Goal: Task Accomplishment & Management: Manage account settings

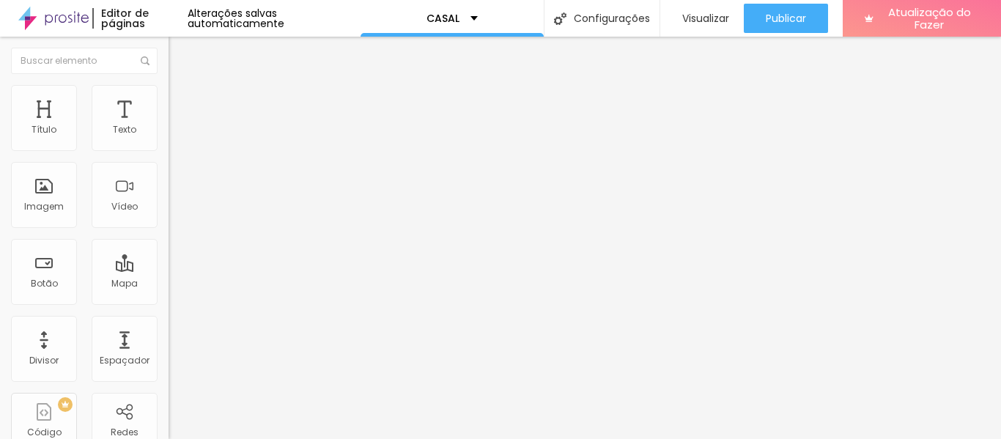
click at [182, 103] on font "Avançado" at bounding box center [206, 109] width 48 height 12
click at [168, 95] on li "Estilo" at bounding box center [252, 92] width 168 height 15
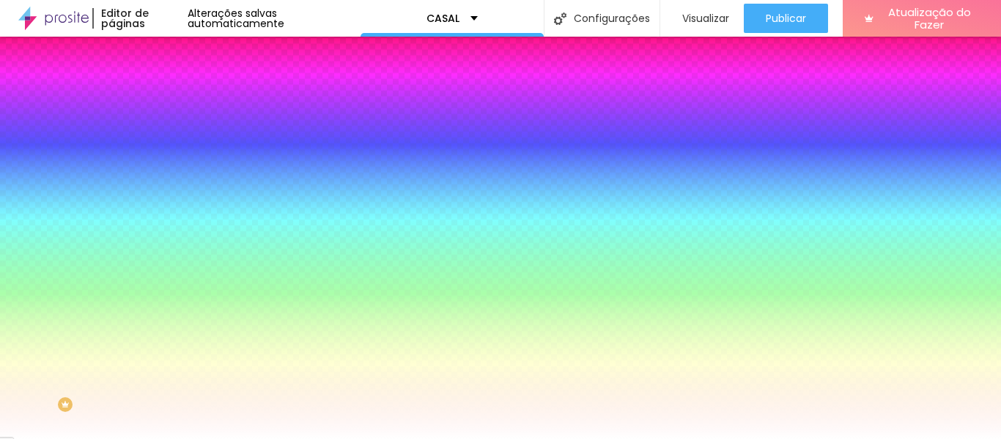
click at [168, 84] on img at bounding box center [174, 76] width 13 height 13
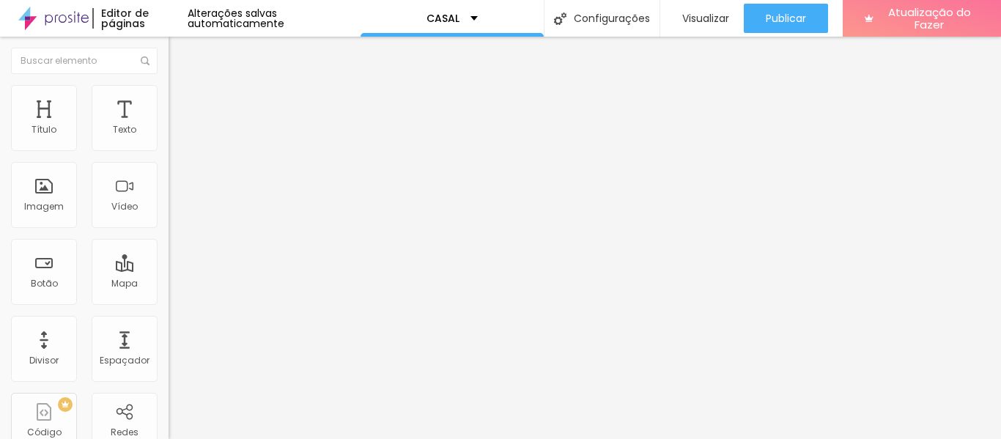
click at [179, 53] on div "Editar nulo" at bounding box center [217, 54] width 76 height 12
click at [179, 58] on div "Editar nulo" at bounding box center [217, 54] width 76 height 12
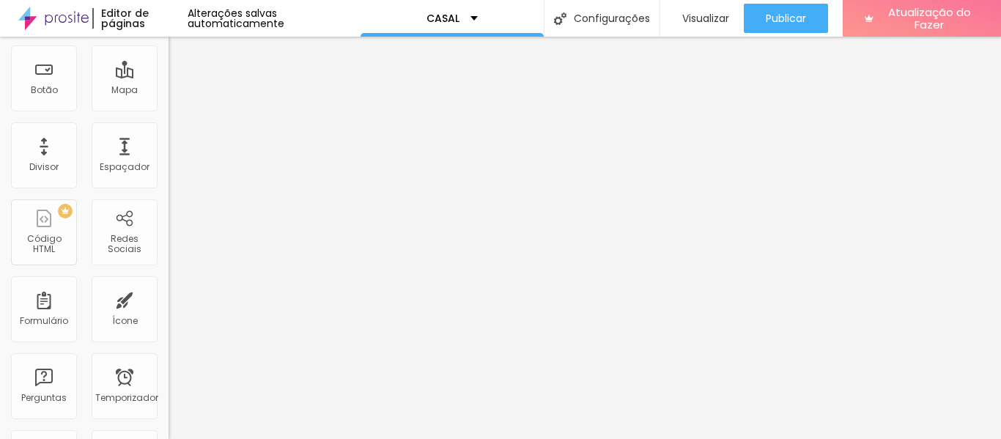
scroll to position [199, 0]
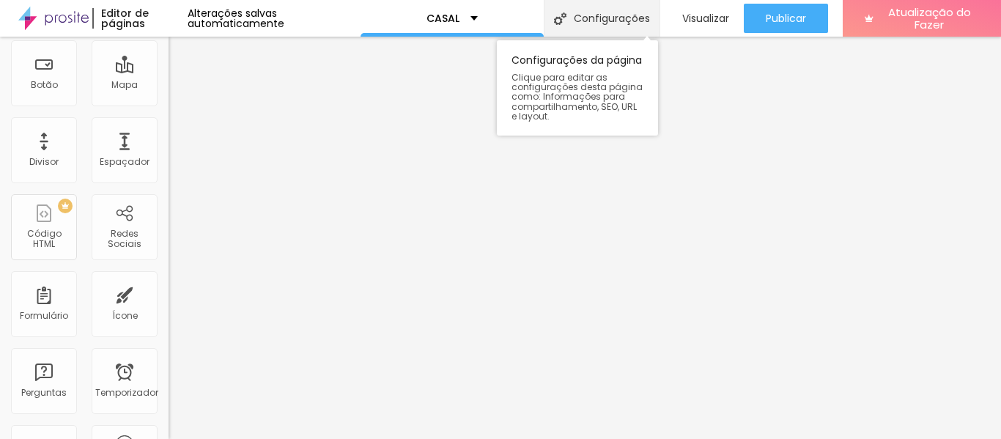
click at [574, 12] on font "Configurações" at bounding box center [612, 18] width 76 height 15
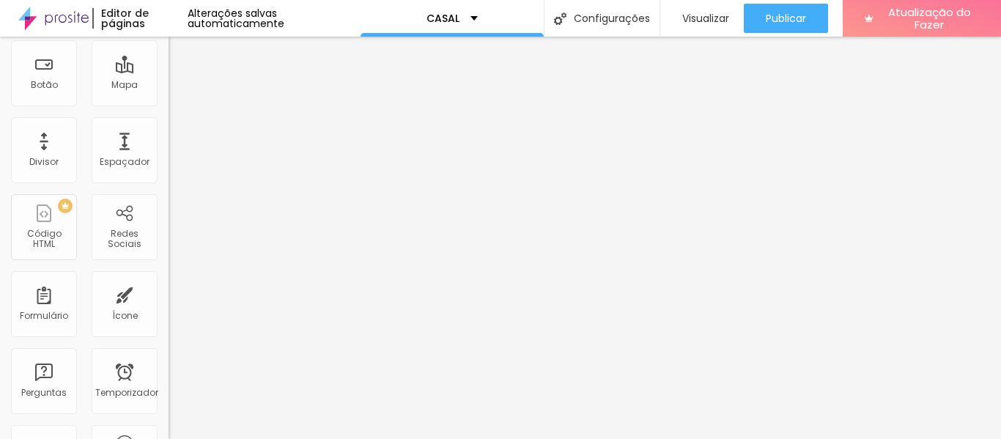
type input "CASAL I"
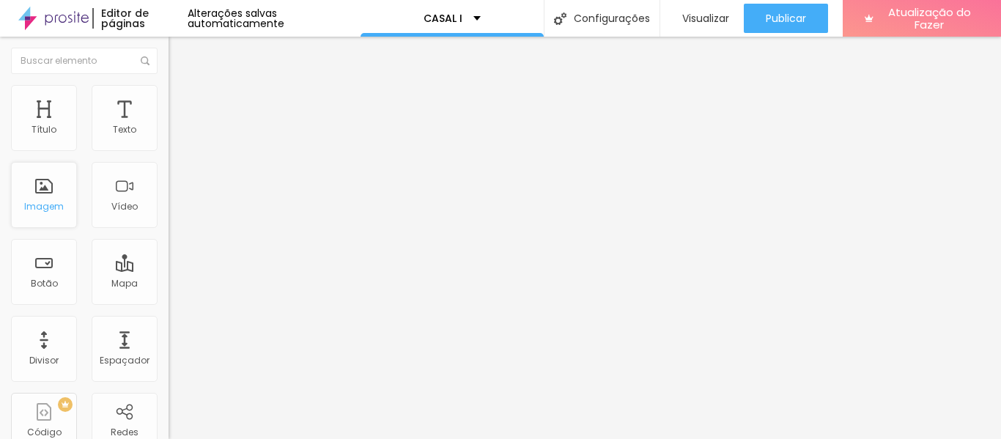
click at [46, 185] on div "Imagem" at bounding box center [44, 195] width 66 height 66
click at [168, 151] on div at bounding box center [252, 140] width 168 height 35
click at [168, 147] on div at bounding box center [252, 141] width 168 height 12
click at [168, 133] on img at bounding box center [173, 128] width 10 height 10
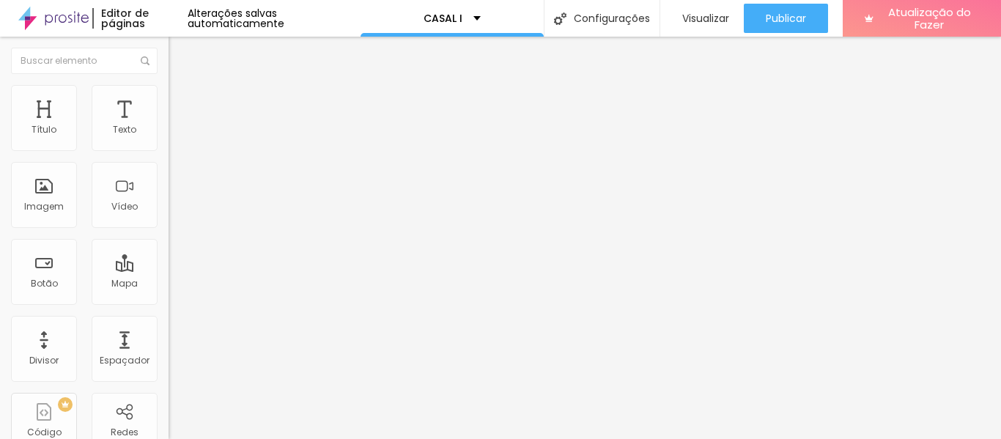
click at [168, 145] on img at bounding box center [173, 140] width 10 height 10
click at [168, 86] on img at bounding box center [174, 91] width 13 height 13
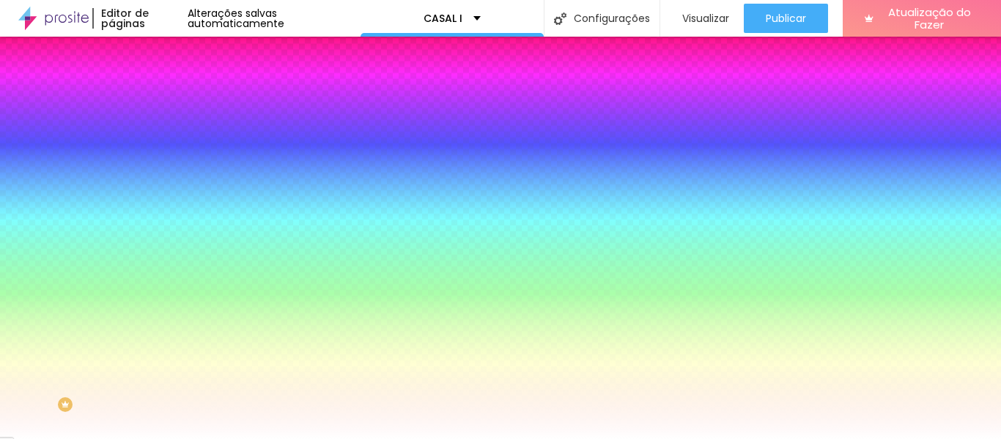
type input "74"
type input "94"
type input "105"
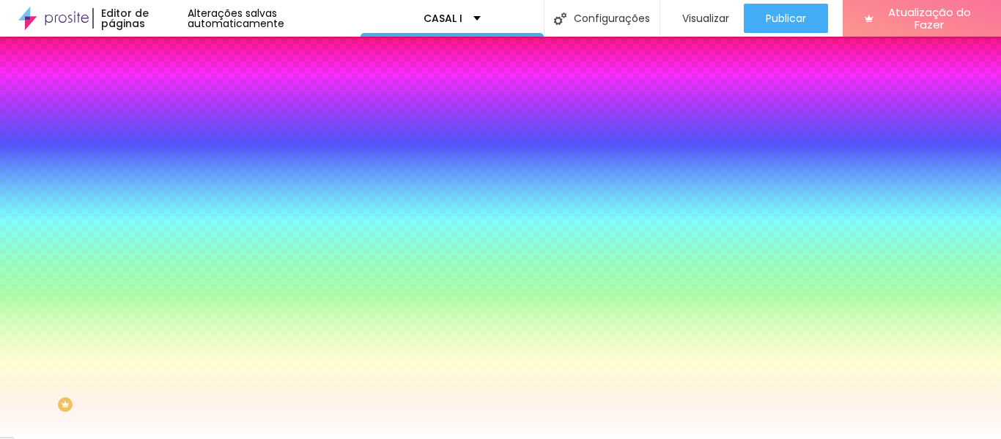
type input "105"
type input "120"
type input "130"
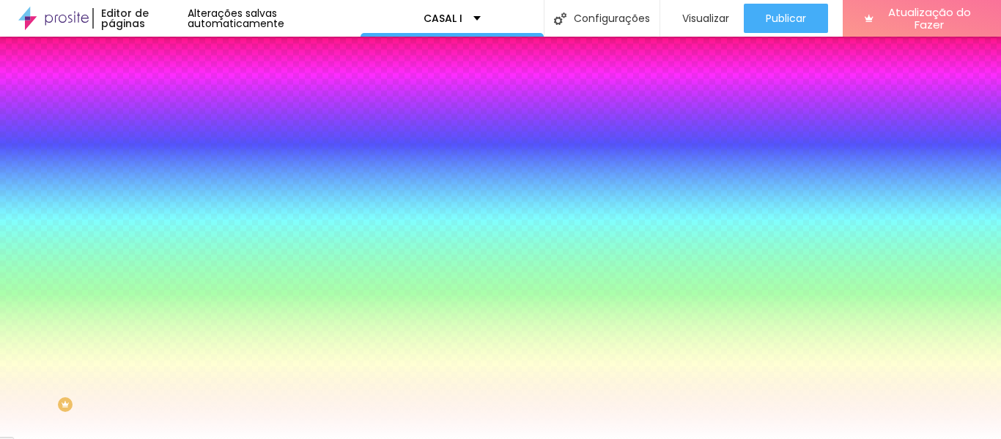
type input "135"
type input "145"
type input "156"
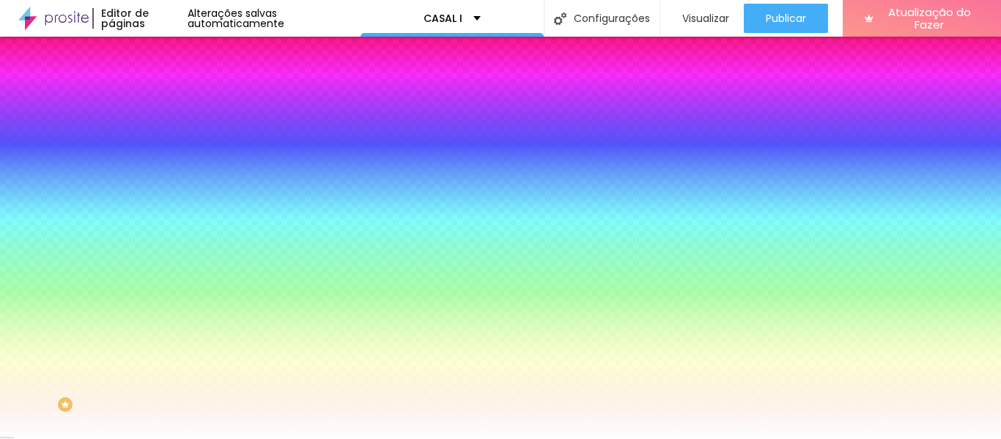
type input "156"
type input "165"
type input "171"
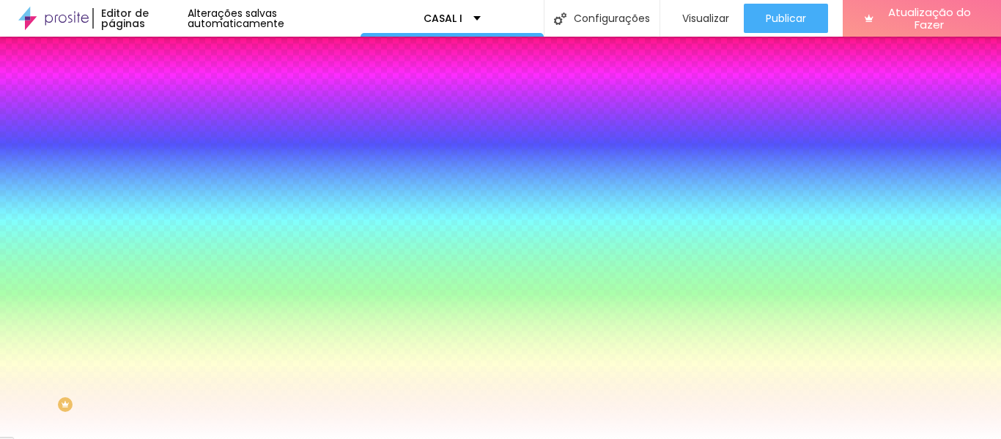
type input "174"
type input "183"
type input "186"
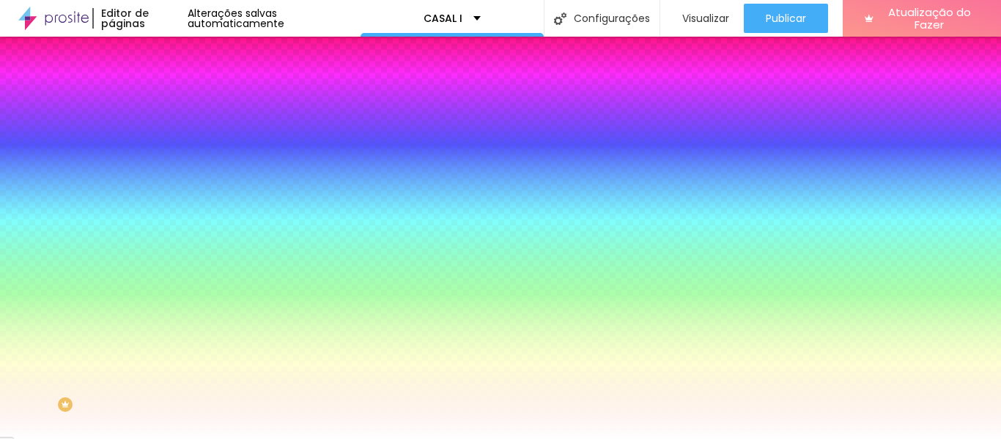
type input "186"
type input "188"
type input "191"
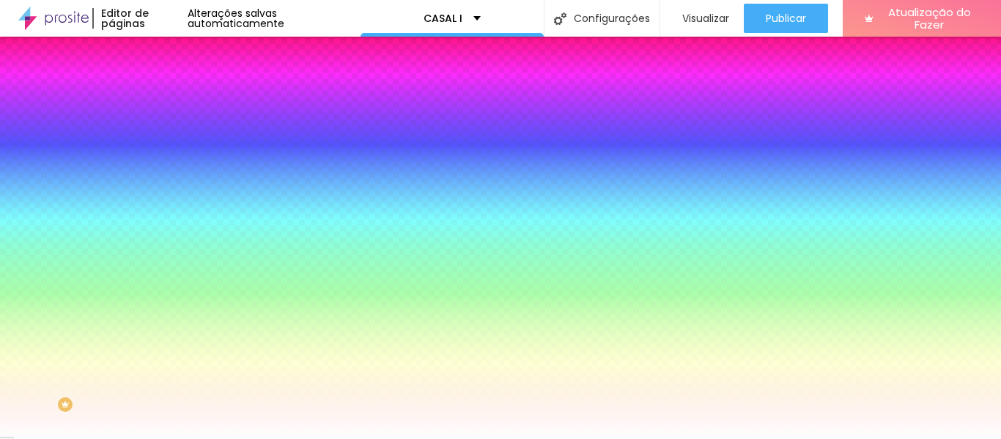
type input "193"
type input "194"
type input "198"
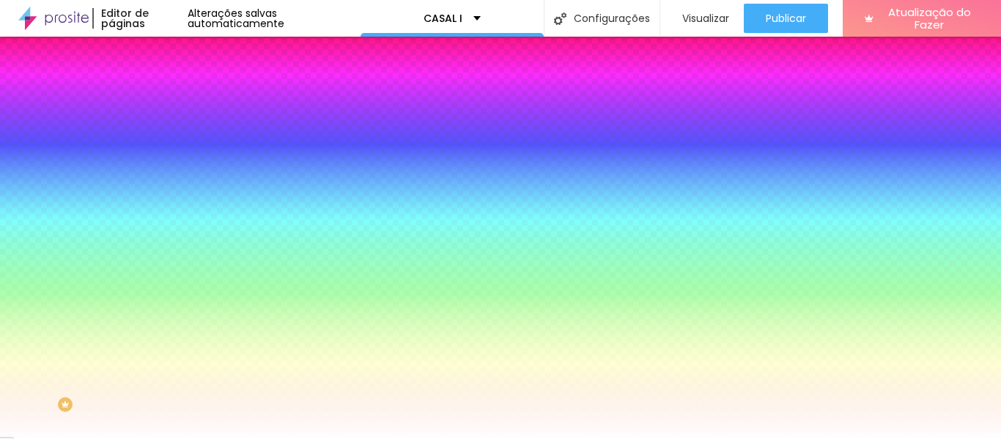
type input "198"
type input "200"
type input "198"
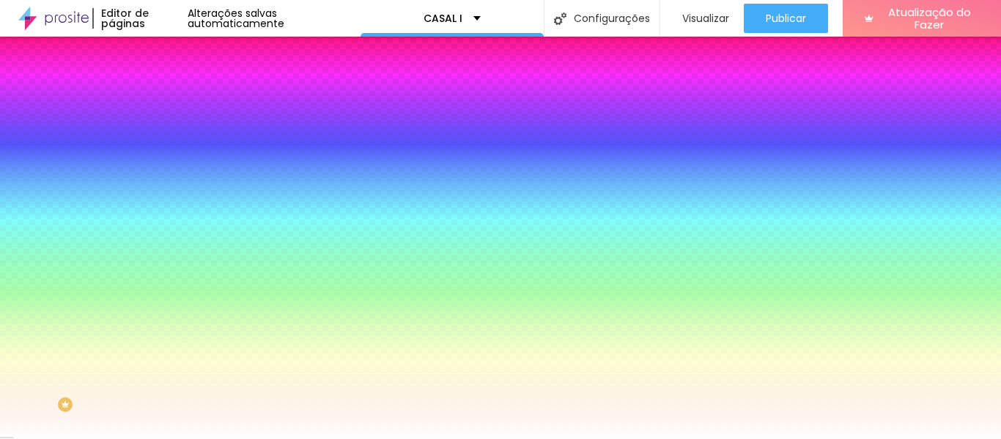
type input "189"
type input "158"
type input "150"
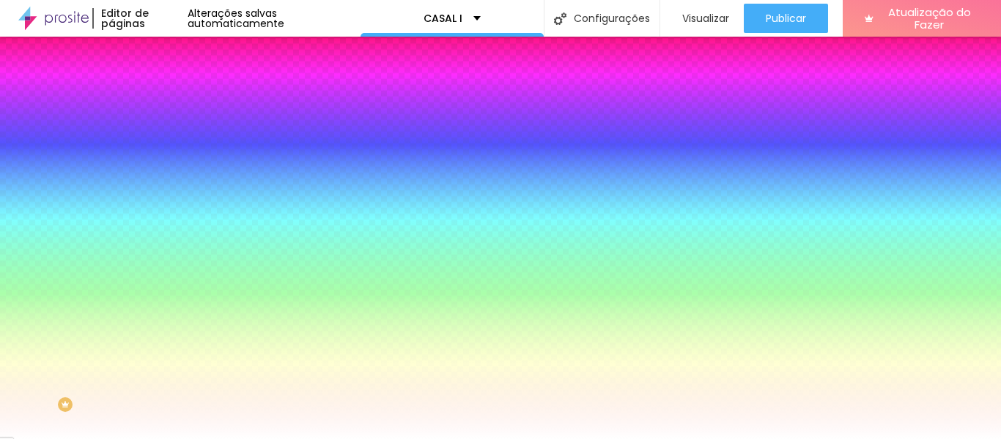
type input "150"
type input "145"
type input "142"
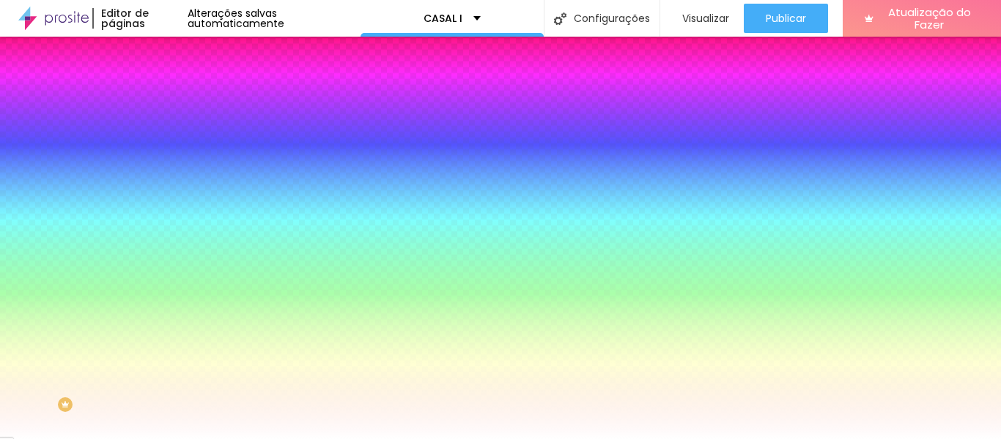
type input "140"
type input "138"
type input "135"
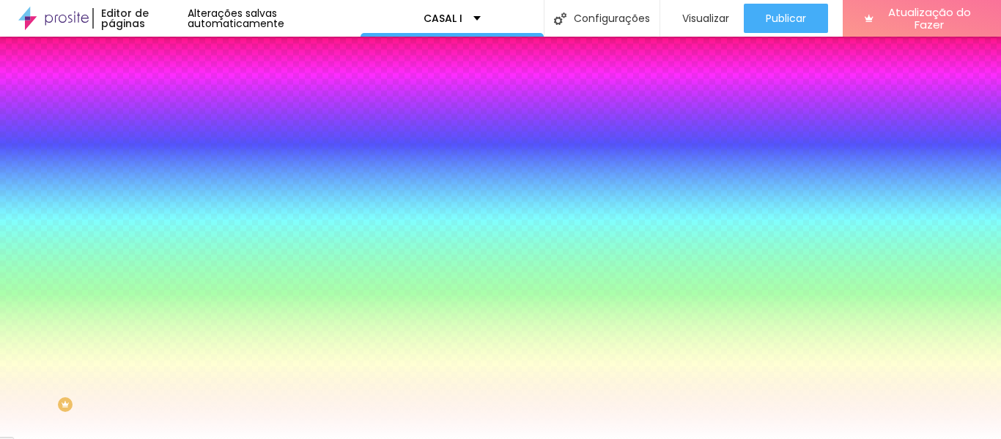
type input "135"
type input "130"
type input "128"
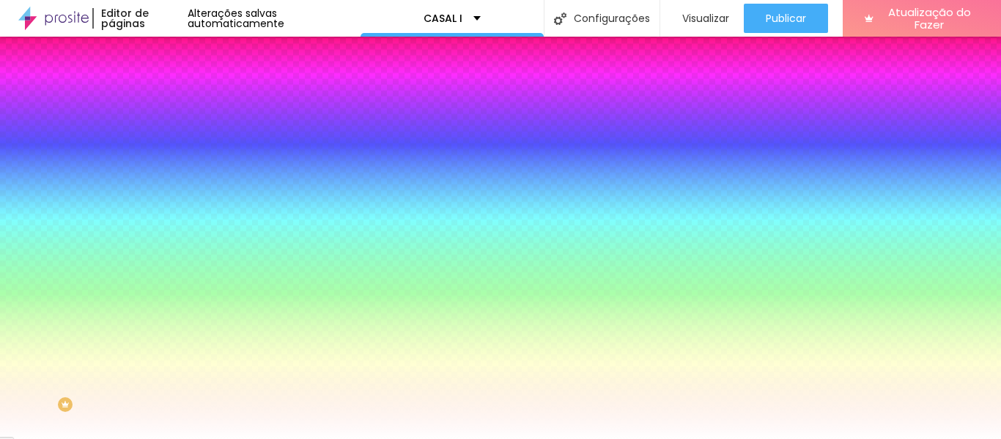
type input "120"
type input "114"
type input "107"
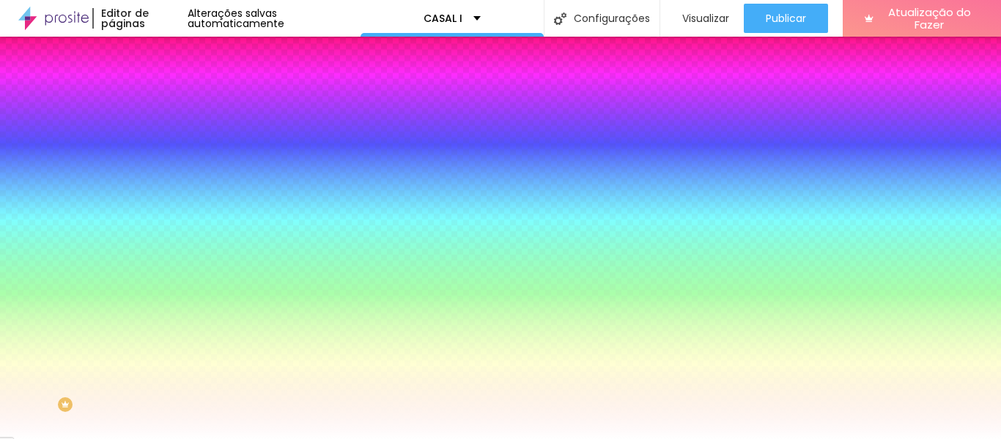
type input "107"
type input "105"
type input "100"
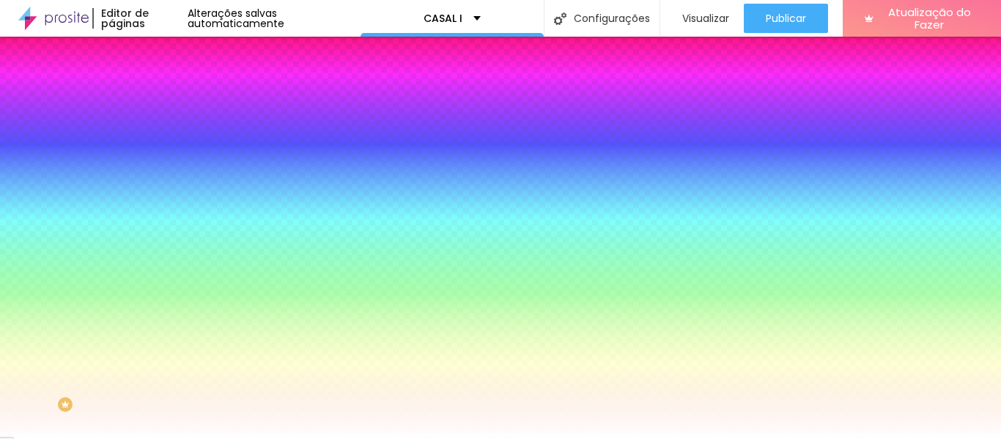
type input "95"
type input "89"
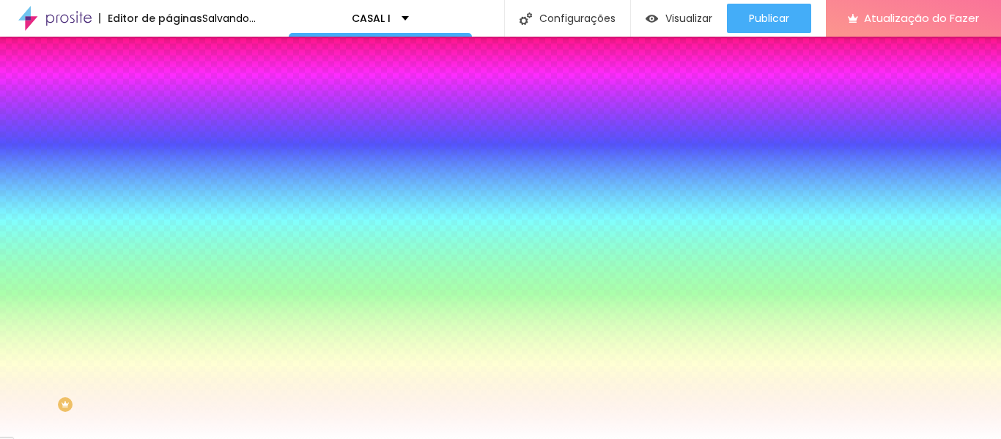
type input "87"
type input "79"
type input "71"
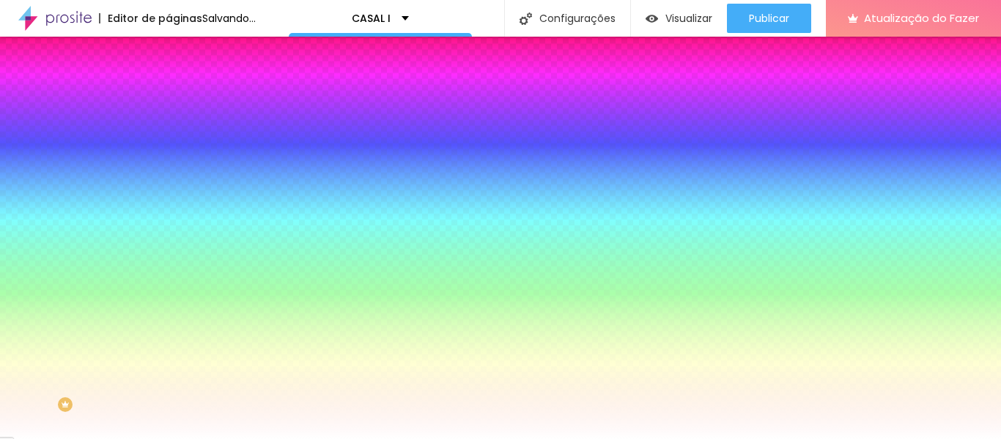
type input "71"
type input "63"
type input "59"
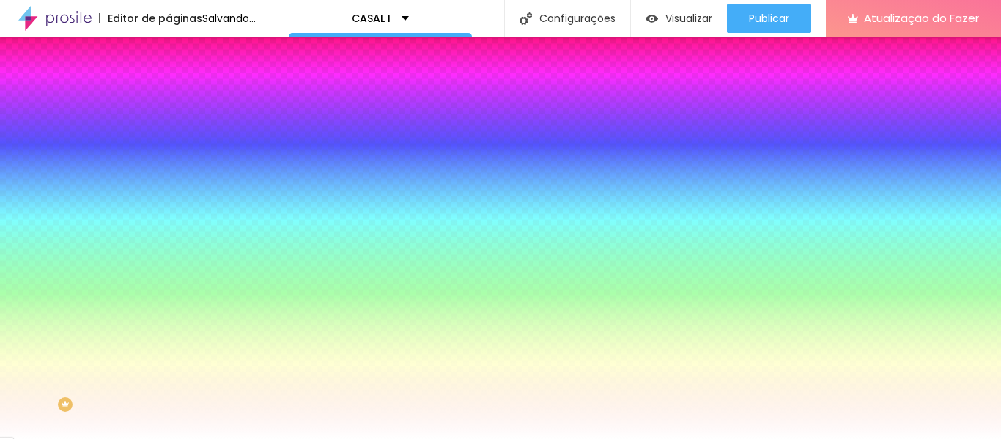
type input "53"
type input "49"
type input "48"
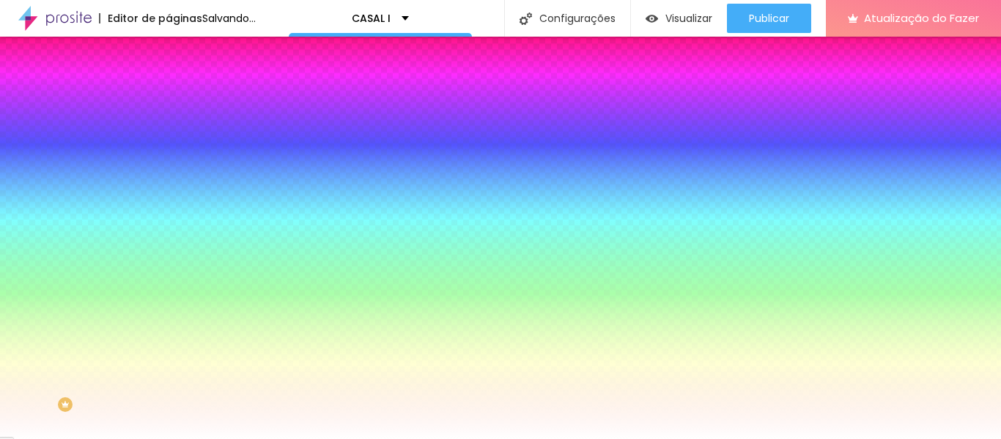
type input "48"
type input "44"
type input "41"
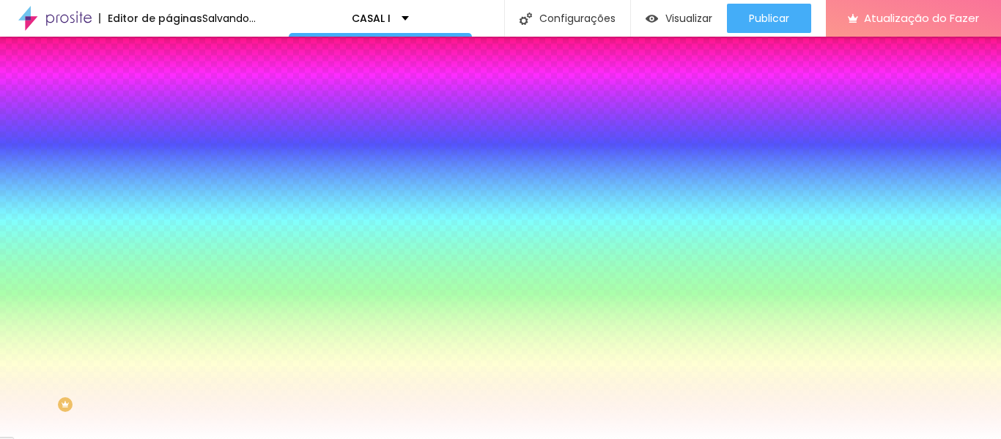
type input "38"
type input "35"
type input "33"
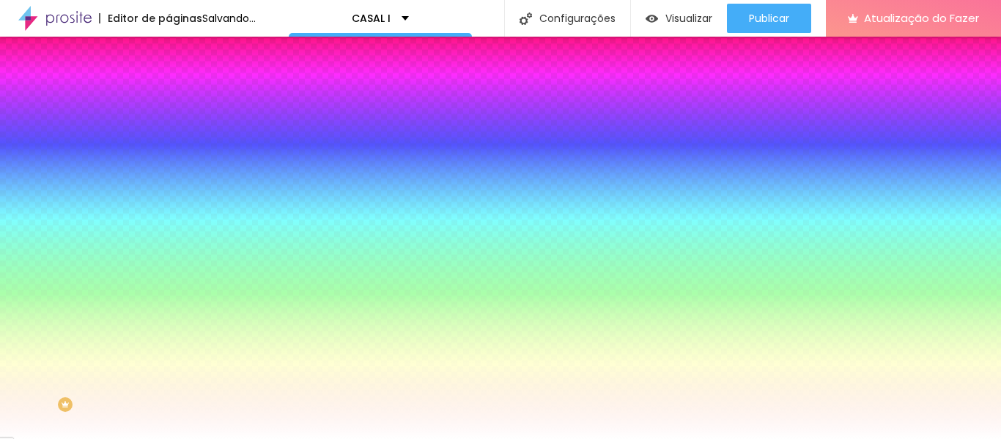
type input "33"
type input "31"
type input "30"
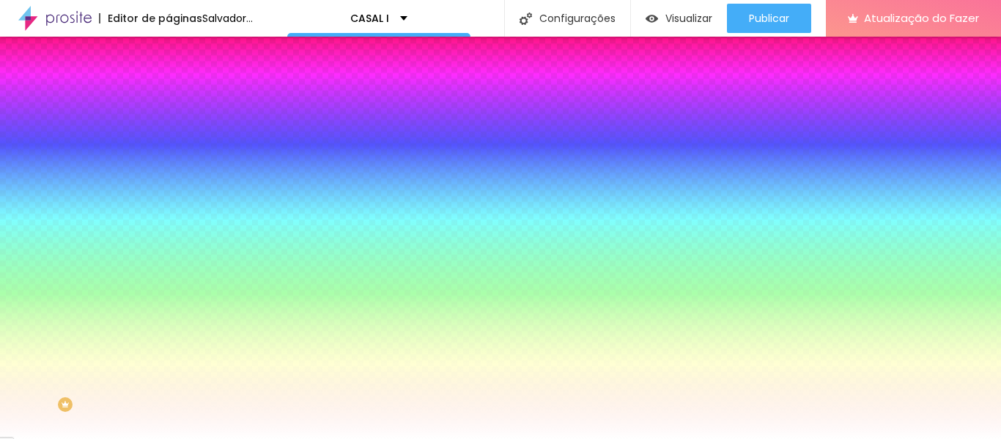
type input "28"
type input "26"
type input "25"
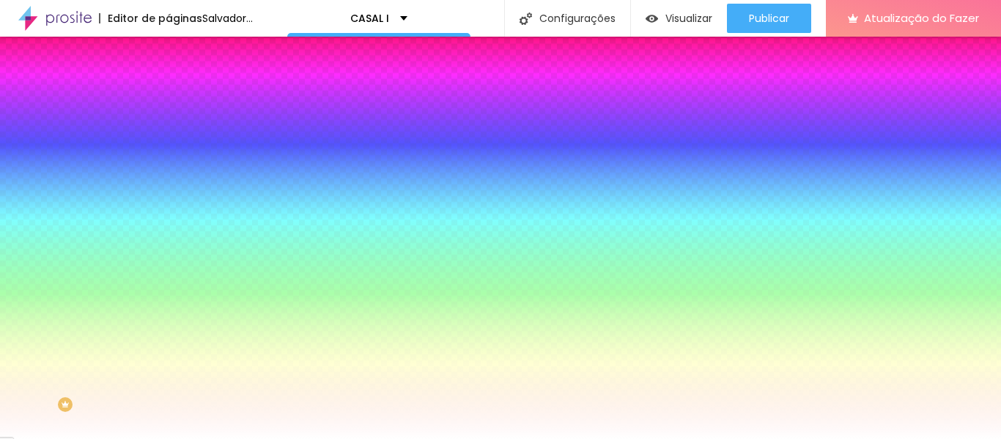
type input "25"
type input "23"
type input "21"
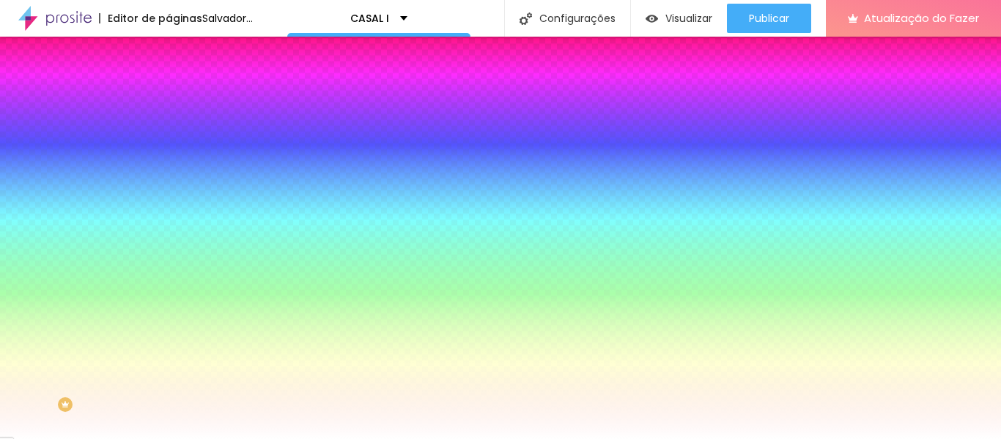
type input "20"
type input "18"
type input "16"
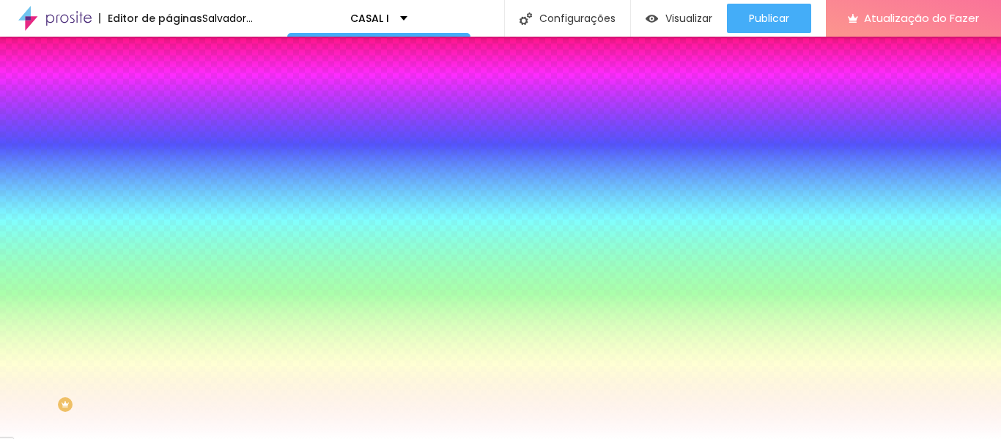
type input "16"
type input "15"
type input "13"
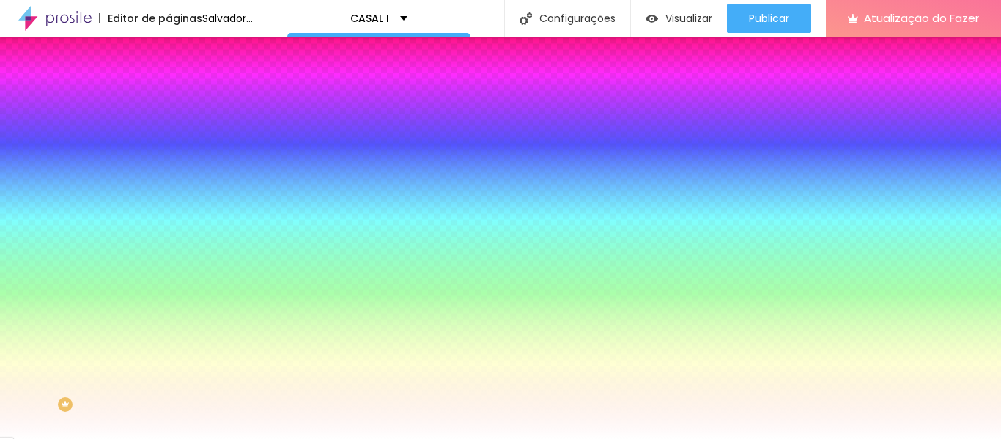
type input "11"
type input "10"
type input "7"
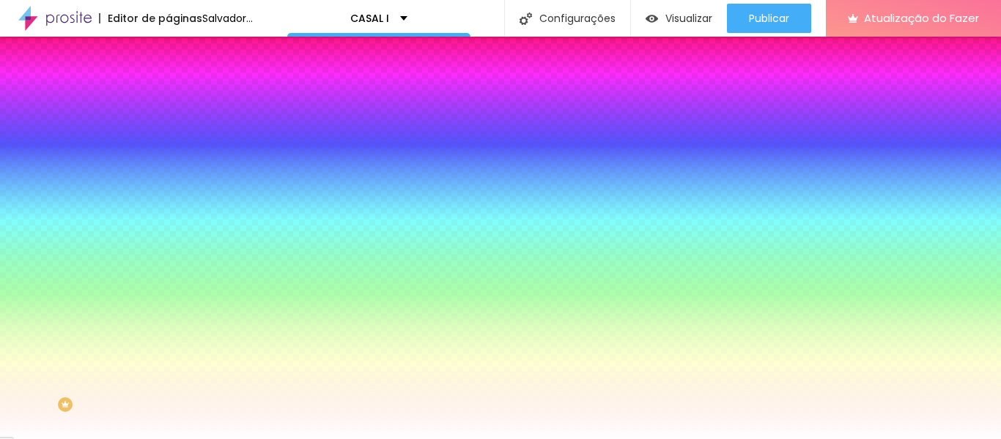
type input "7"
type input "5"
type input "3"
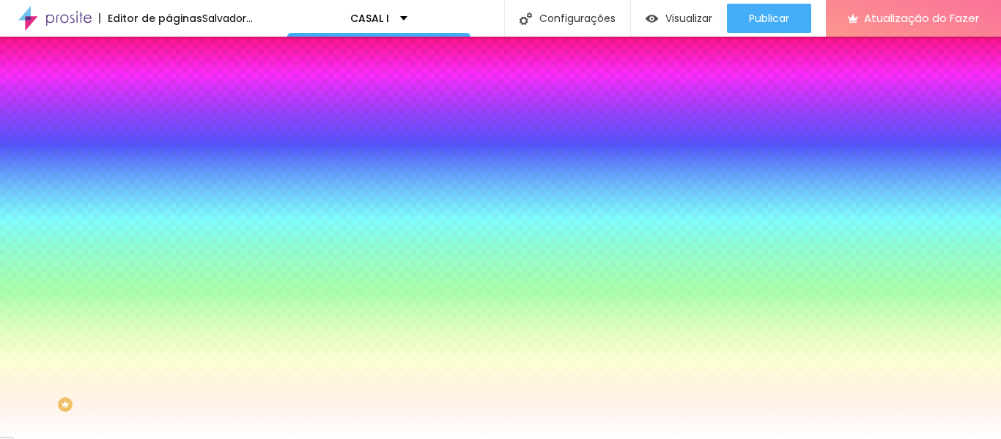
type input "2"
type input "0"
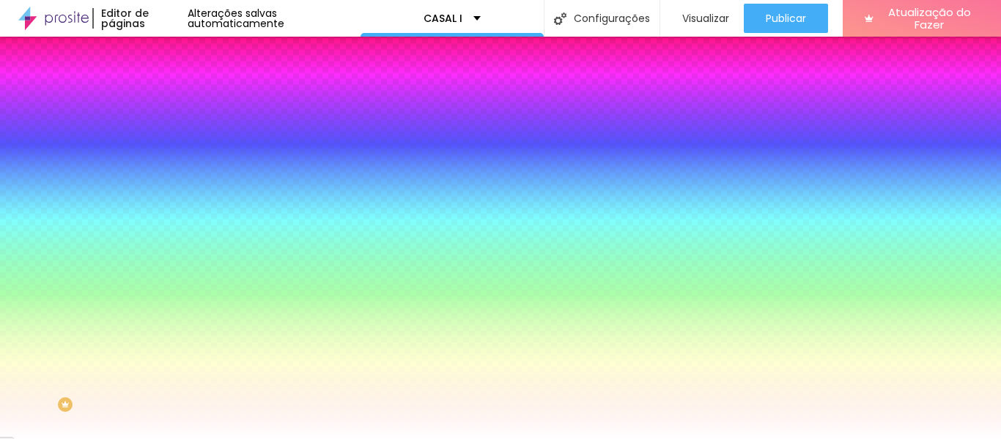
type input "2"
type input "3"
type input "5"
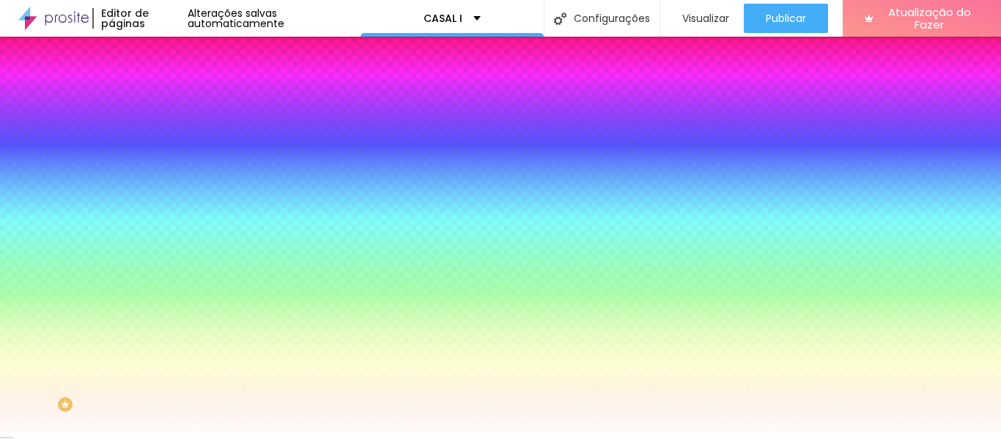
type input "5"
type input "7"
type input "8"
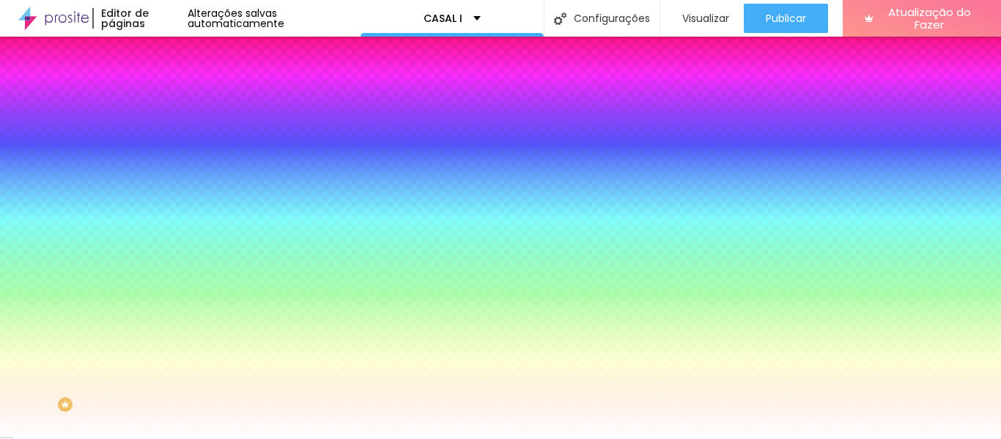
type input "10"
type input "11"
type input "13"
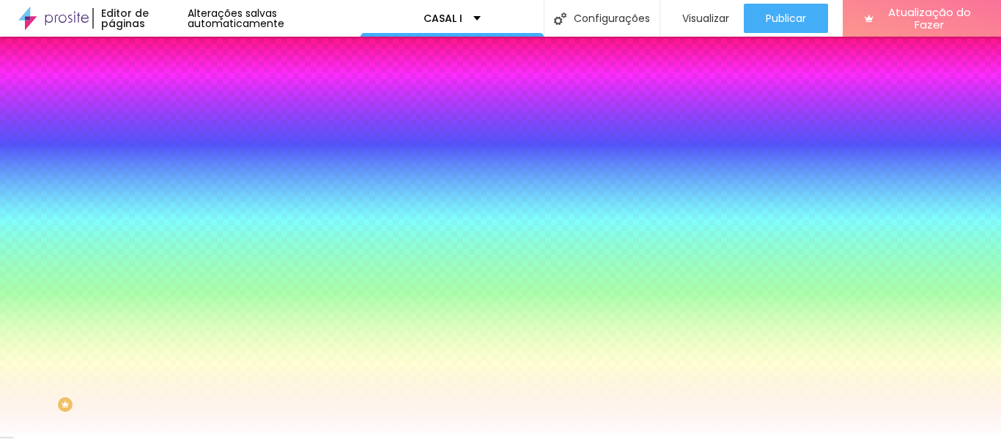
type input "13"
type input "15"
type input "16"
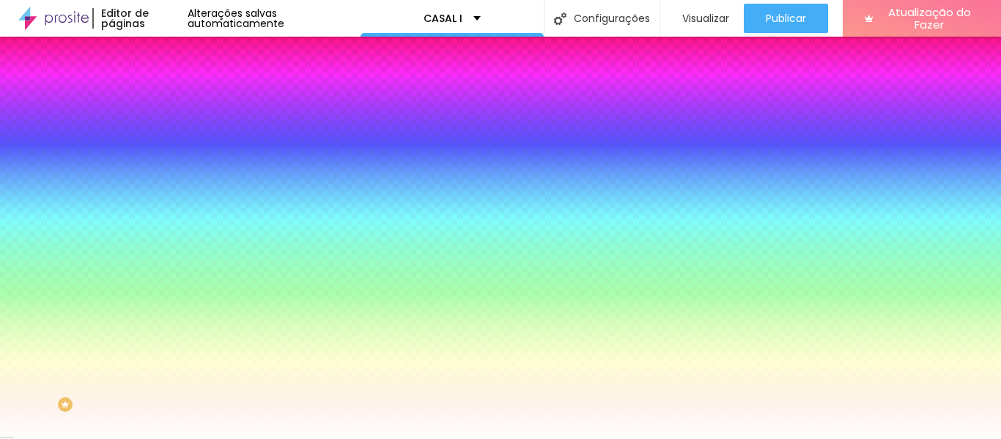
type input "18"
type input "20"
type input "21"
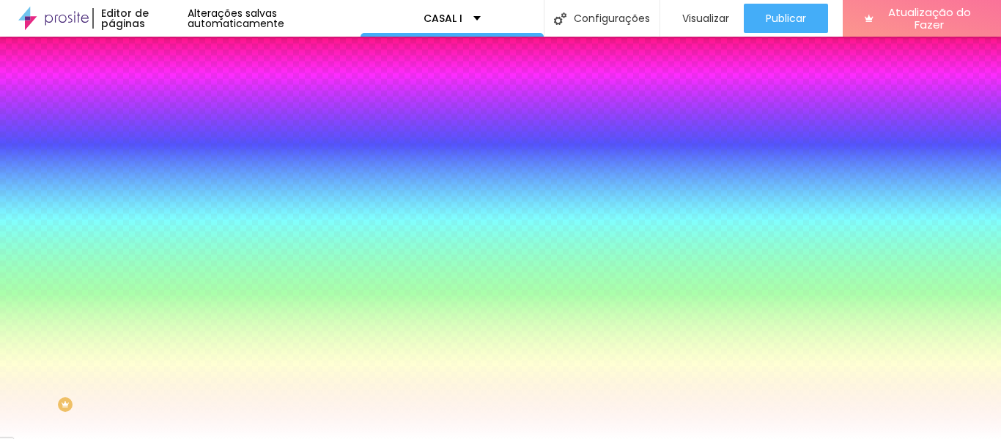
type input "21"
type input "23"
type input "25"
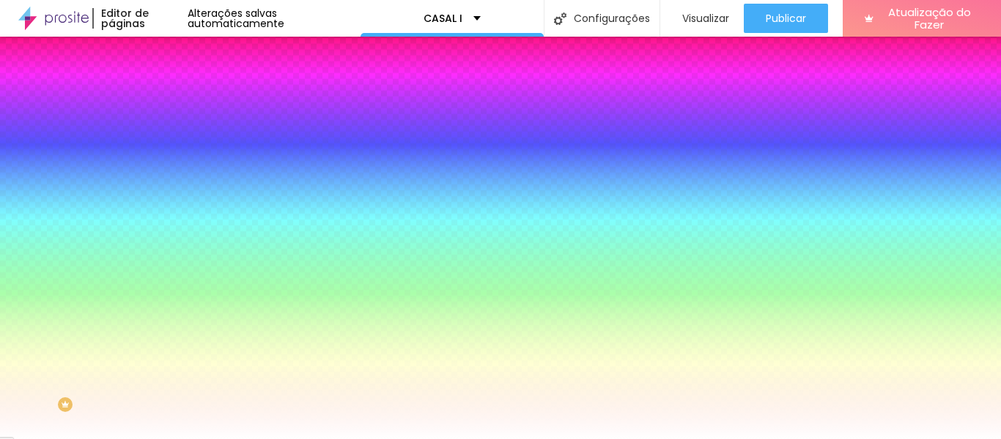
type input "23"
type input "21"
type input "18"
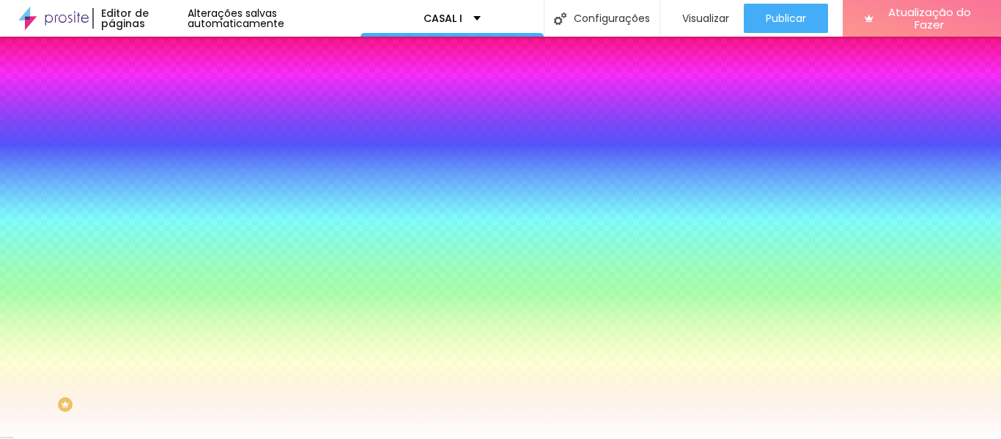
type input "18"
type input "15"
type input "11"
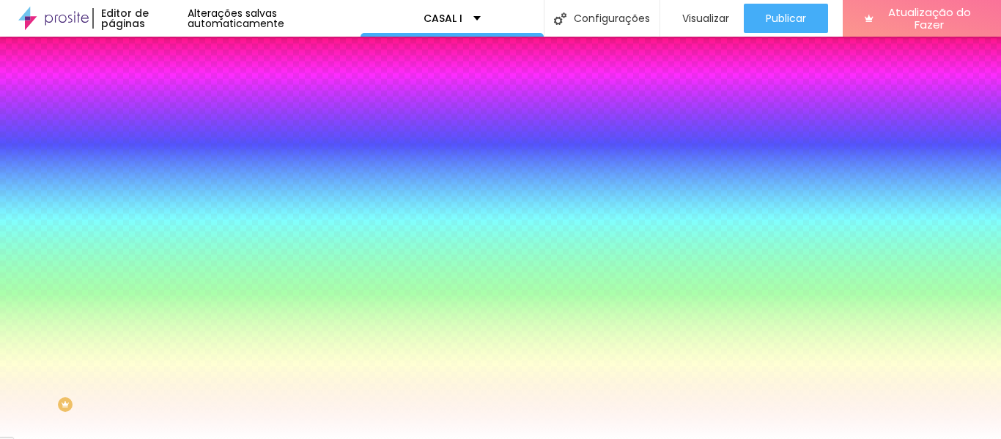
type input "10"
type input "5"
type input "2"
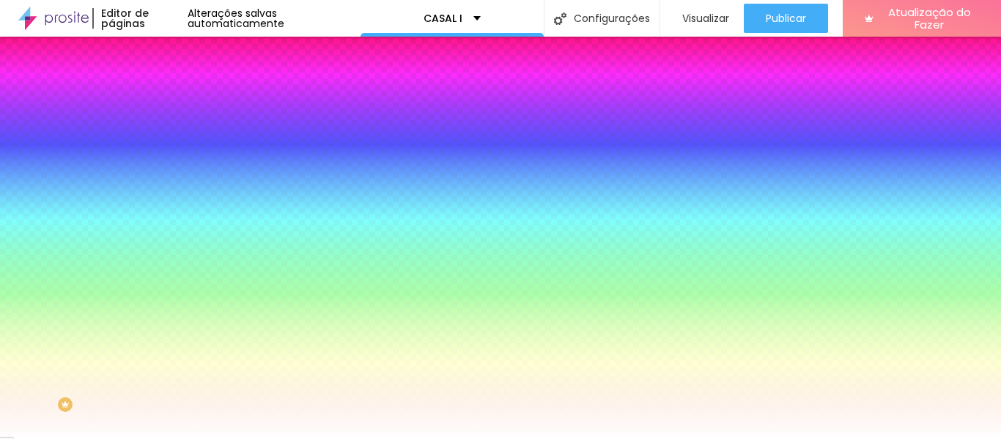
type input "2"
type input "0"
drag, startPoint x: 35, startPoint y: 182, endPoint x: 20, endPoint y: 185, distance: 15.5
type input "0"
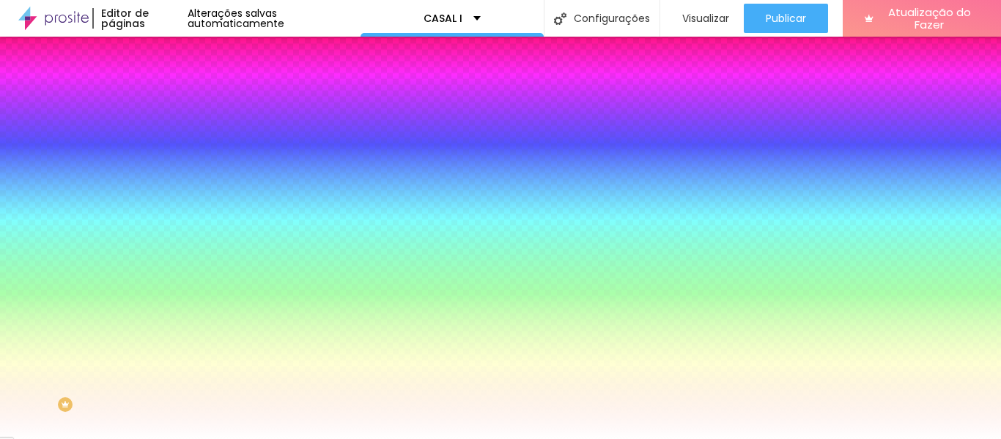
click at [168, 325] on input "range" at bounding box center [215, 331] width 95 height 12
click at [182, 103] on font "Avançado" at bounding box center [206, 109] width 48 height 12
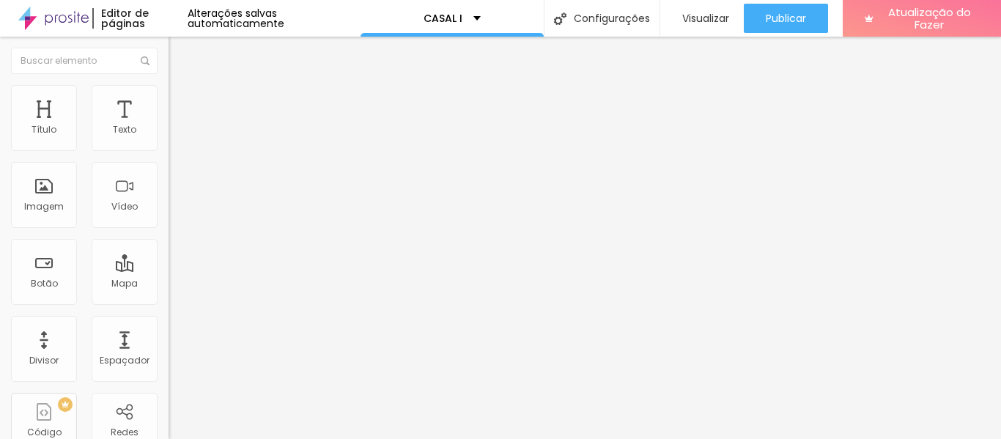
click at [182, 86] on font "Conteúdo" at bounding box center [204, 80] width 45 height 12
click at [179, 56] on img "button" at bounding box center [185, 54] width 12 height 12
click at [179, 49] on img "button" at bounding box center [185, 54] width 12 height 12
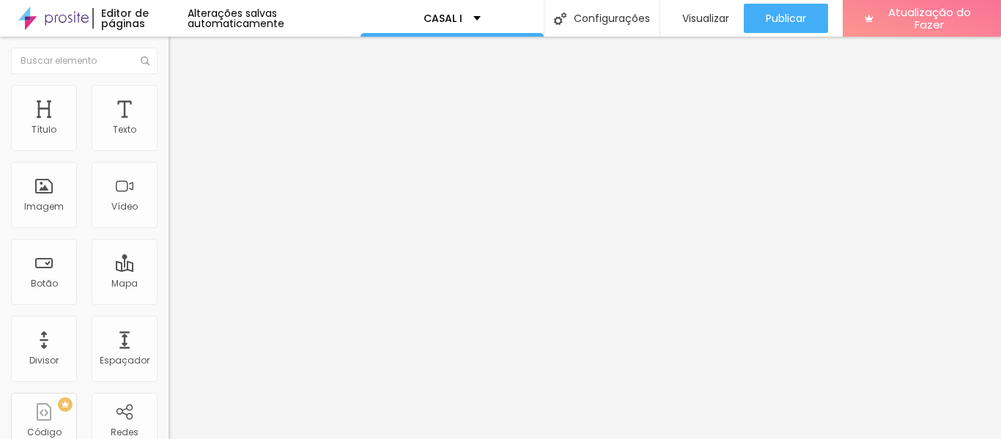
click at [168, 45] on button "Editar nulo" at bounding box center [252, 54] width 168 height 34
click at [179, 53] on img "button" at bounding box center [185, 54] width 12 height 12
click at [168, 47] on button "Editar nulo" at bounding box center [252, 54] width 168 height 34
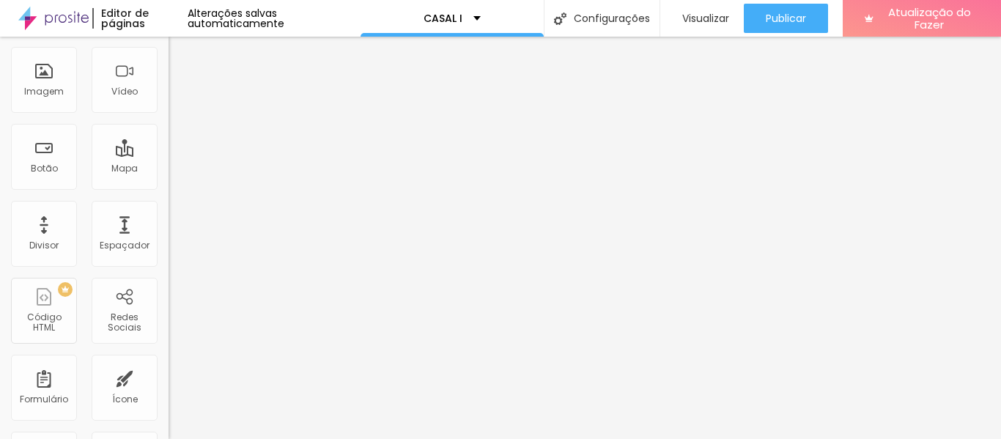
scroll to position [117, 0]
click at [22, 163] on div "Botão" at bounding box center [44, 155] width 66 height 66
click at [33, 168] on font "Botão" at bounding box center [44, 166] width 27 height 12
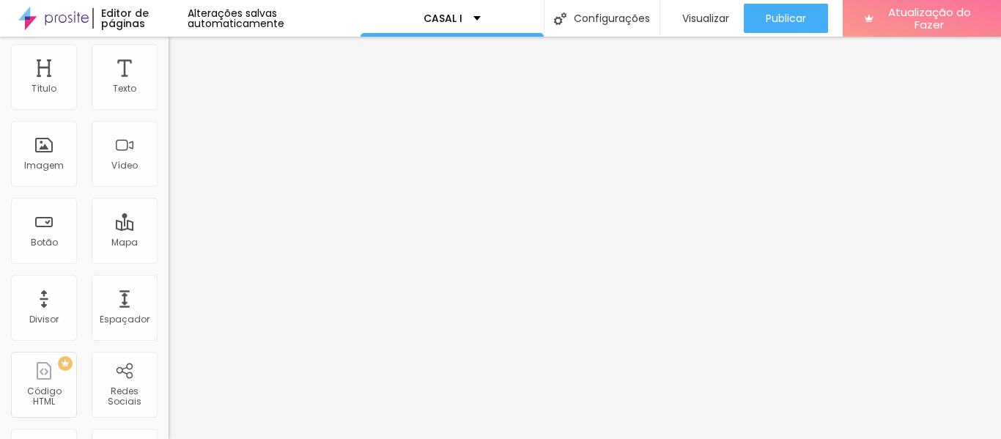
scroll to position [0, 0]
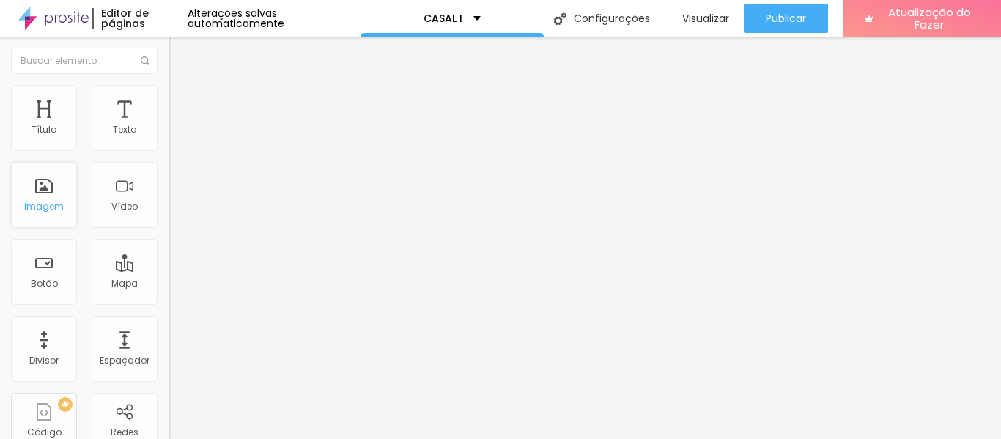
click at [21, 190] on div "Imagem" at bounding box center [44, 195] width 66 height 66
click at [123, 198] on div "Vídeo" at bounding box center [125, 195] width 66 height 66
click at [116, 191] on div "Vídeo" at bounding box center [125, 195] width 66 height 66
click at [177, 126] on font "Adicionar imagem" at bounding box center [220, 120] width 86 height 12
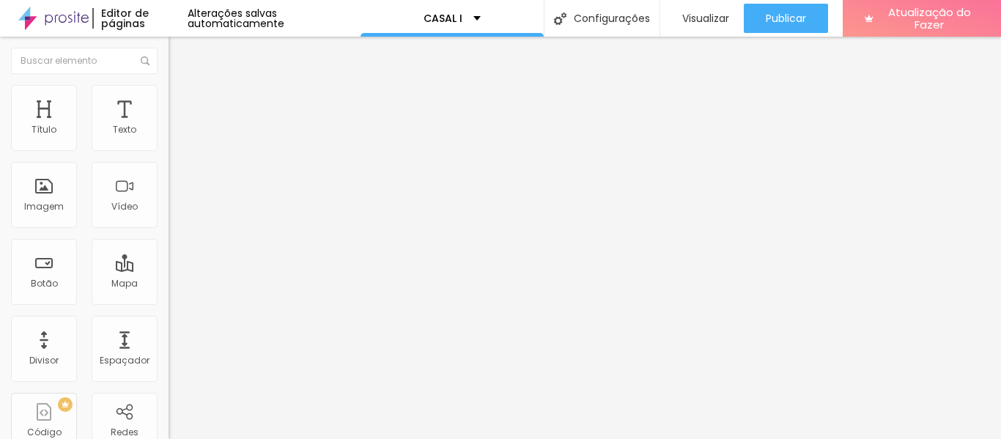
click at [179, 54] on div "Editar nulo" at bounding box center [217, 54] width 76 height 12
click at [168, 148] on input "text" at bounding box center [256, 140] width 176 height 15
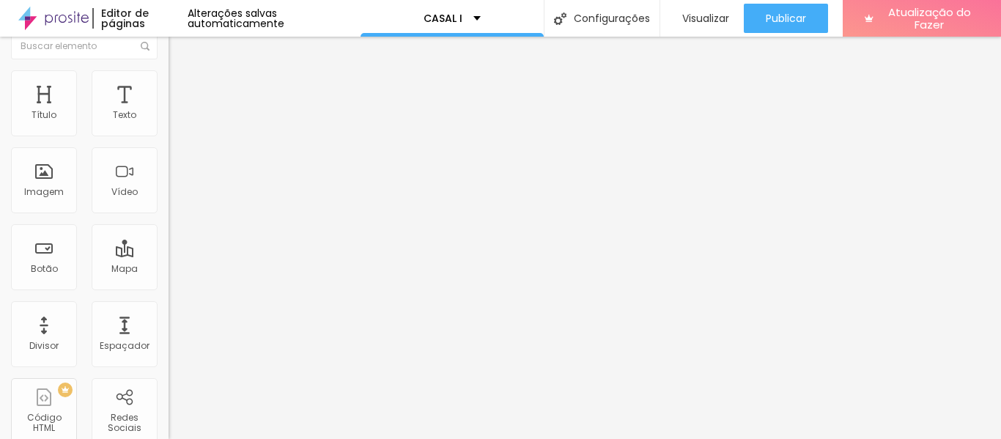
click at [168, 215] on font "Original" at bounding box center [185, 208] width 35 height 12
click at [168, 223] on span "Cinema" at bounding box center [186, 217] width 37 height 12
click at [168, 215] on font "Original" at bounding box center [185, 208] width 35 height 12
click at [168, 237] on span "Padrão" at bounding box center [184, 231] width 33 height 12
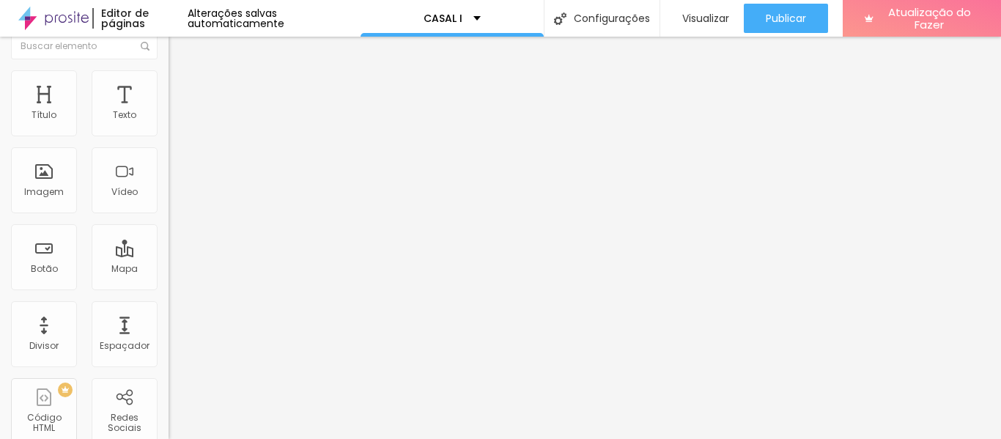
click at [168, 246] on span "Quadrado" at bounding box center [192, 240] width 48 height 12
click at [168, 255] on span "Original" at bounding box center [185, 248] width 35 height 12
click at [168, 196] on div at bounding box center [252, 190] width 168 height 12
click at [168, 171] on img at bounding box center [173, 165] width 10 height 10
click at [168, 182] on img at bounding box center [173, 177] width 10 height 10
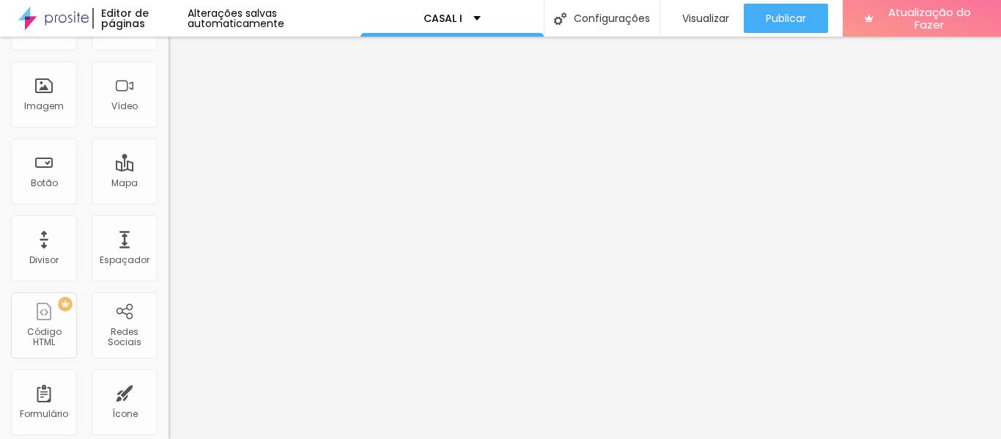
scroll to position [101, 0]
click at [168, 97] on div at bounding box center [252, 92] width 168 height 12
click at [168, 96] on img at bounding box center [173, 91] width 10 height 10
drag, startPoint x: 155, startPoint y: 155, endPoint x: 159, endPoint y: 85, distance: 69.7
click at [159, 85] on div "Título Texto Imagem Vídeo Botão Mapa Divisor Espaçador PREMIUM Código HTML Rede…" at bounding box center [84, 238] width 168 height 402
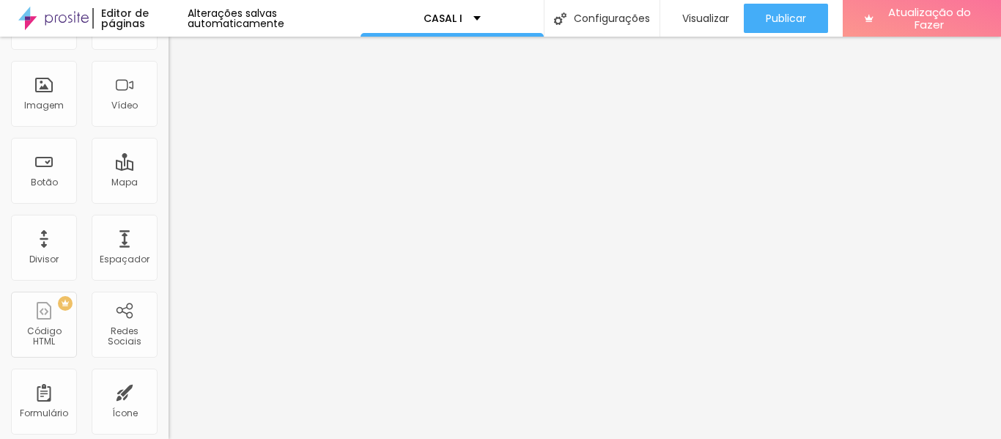
click at [168, 47] on input "text" at bounding box center [256, 39] width 176 height 15
type input "p"
click at [168, 47] on input "PRÉ WEDDING" at bounding box center [256, 39] width 176 height 15
type input "NATHALY & HENRIQUE - PRÉ WEDDING"
click at [168, 59] on div "Descrição da imagem (Alt) NATHALY & HENRIQUE - PRÉ WEDDING" at bounding box center [252, 41] width 168 height 36
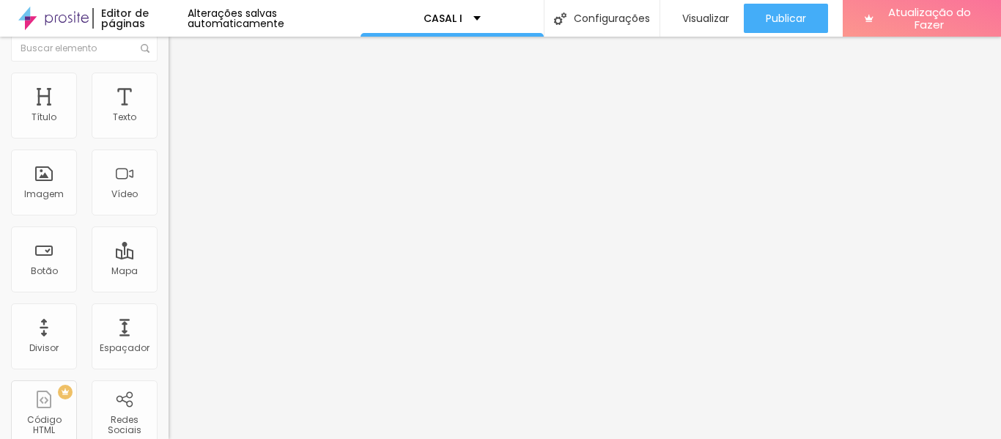
scroll to position [0, 0]
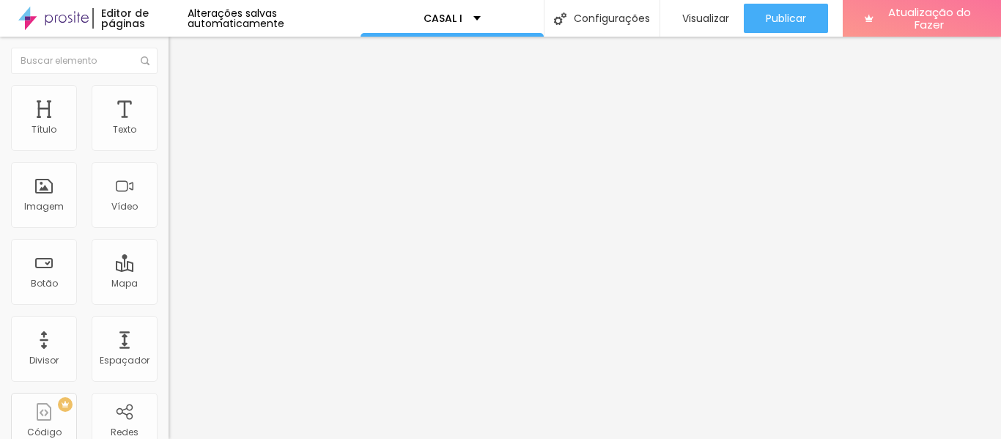
click at [182, 98] on font "Estilo" at bounding box center [193, 95] width 23 height 12
type input "28"
type input "39"
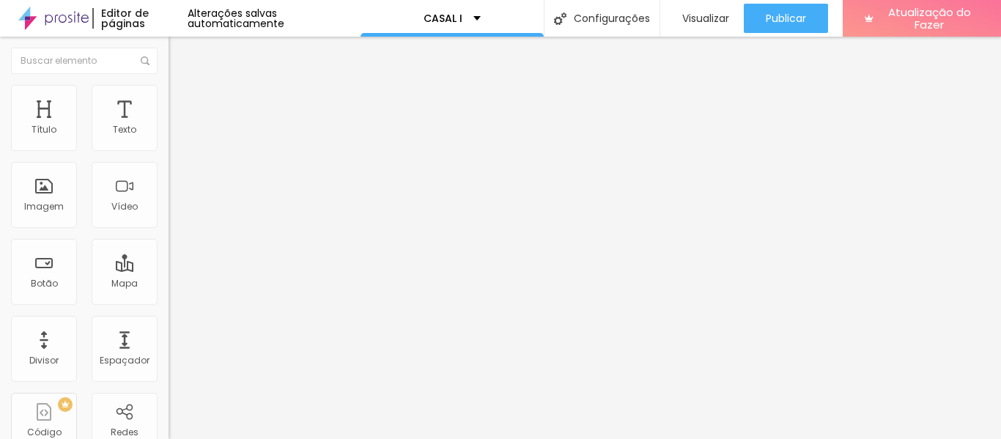
type input "44"
type input "51"
type input "56"
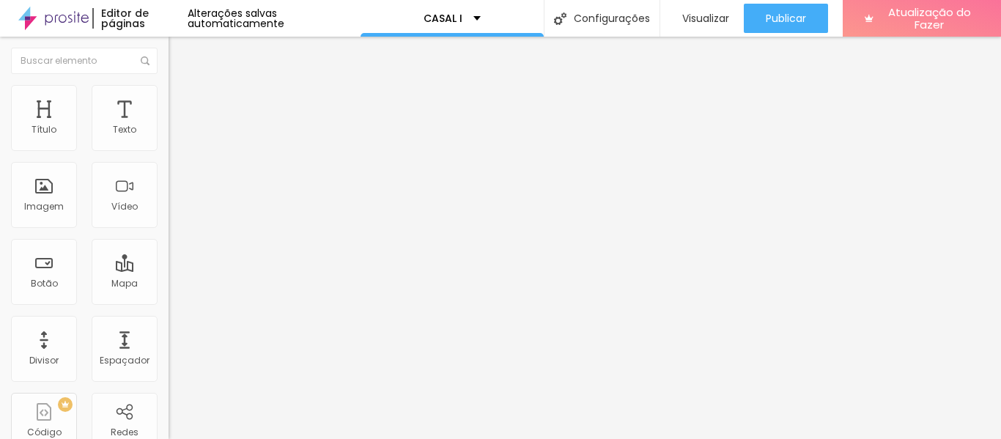
type input "56"
drag, startPoint x: 37, startPoint y: 187, endPoint x: 22, endPoint y: 193, distance: 16.7
click at [168, 322] on input "range" at bounding box center [215, 328] width 95 height 12
click at [168, 100] on li "Avançado" at bounding box center [252, 107] width 168 height 15
click at [179, 57] on img "button" at bounding box center [185, 54] width 12 height 12
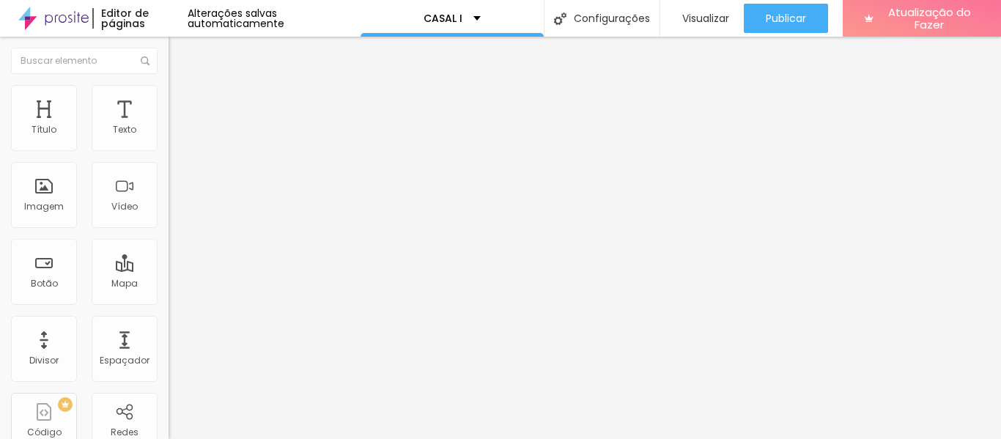
click at [179, 56] on img "button" at bounding box center [185, 54] width 12 height 12
click at [179, 48] on img "button" at bounding box center [185, 54] width 12 height 12
click at [179, 51] on img "button" at bounding box center [185, 54] width 12 height 12
click at [168, 100] on li "Avançado" at bounding box center [252, 107] width 168 height 15
click at [179, 56] on img "button" at bounding box center [185, 54] width 12 height 12
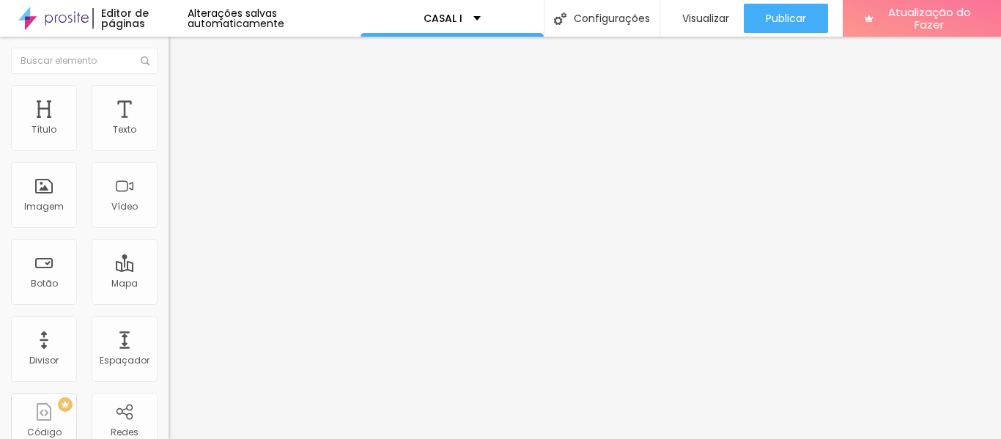
click at [179, 56] on img "button" at bounding box center [185, 54] width 12 height 12
click at [179, 53] on img "button" at bounding box center [185, 54] width 12 height 12
click at [168, 84] on img at bounding box center [174, 76] width 13 height 13
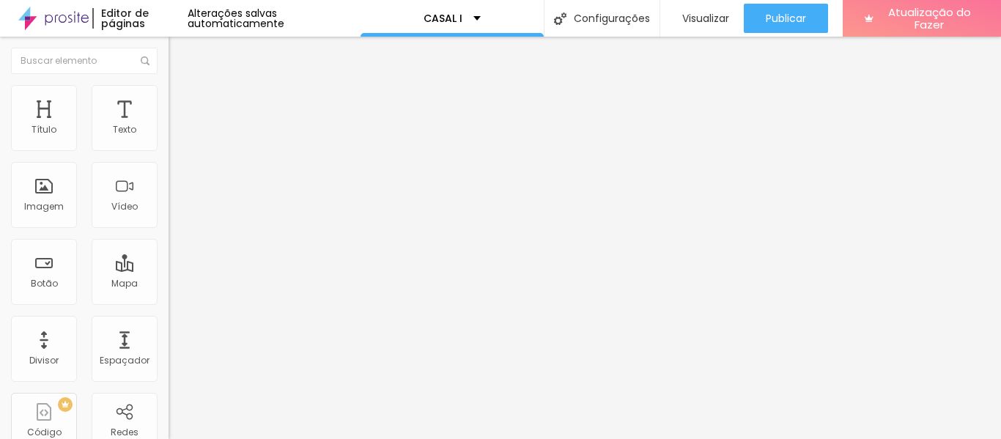
click at [179, 56] on img "button" at bounding box center [185, 54] width 12 height 12
click at [179, 56] on div "Editar nulo" at bounding box center [217, 54] width 76 height 12
click at [179, 51] on img "button" at bounding box center [185, 54] width 12 height 12
click at [202, 53] on font "Editar nulo" at bounding box center [228, 53] width 53 height 15
click at [168, 94] on img at bounding box center [174, 91] width 13 height 13
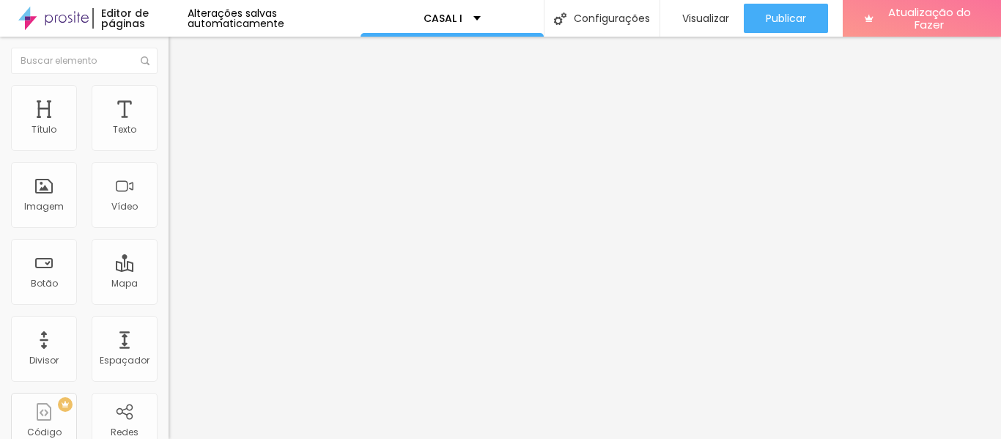
click at [179, 52] on img "button" at bounding box center [185, 54] width 12 height 12
click at [168, 100] on li "Avançado" at bounding box center [252, 107] width 168 height 15
click at [284, 16] on font "Alterações salvas automaticamente" at bounding box center [236, 18] width 97 height 25
click at [179, 59] on img "button" at bounding box center [185, 54] width 12 height 12
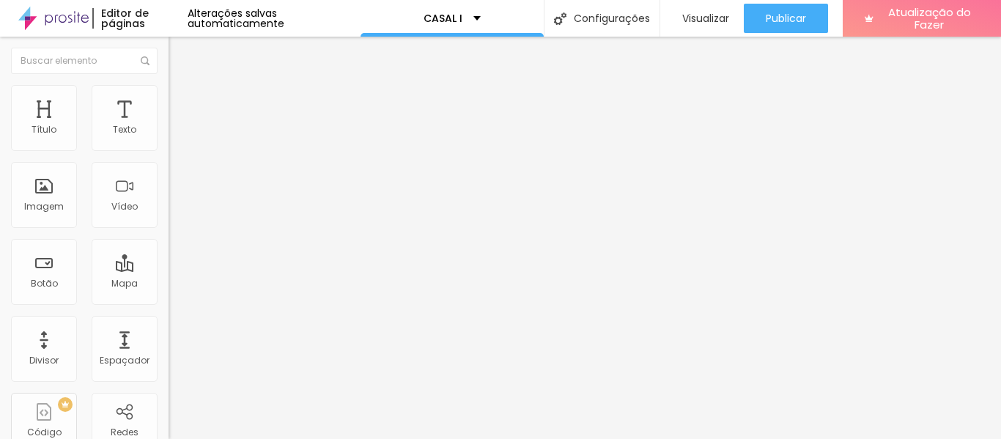
click at [179, 52] on img "button" at bounding box center [185, 54] width 12 height 12
click at [168, 167] on div "Tipo" at bounding box center [252, 162] width 168 height 9
click at [168, 200] on font "Pontilhado" at bounding box center [192, 194] width 48 height 12
click at [168, 209] on span "Serrilhado" at bounding box center [191, 202] width 46 height 12
click at [168, 218] on span "Duplo" at bounding box center [181, 211] width 26 height 12
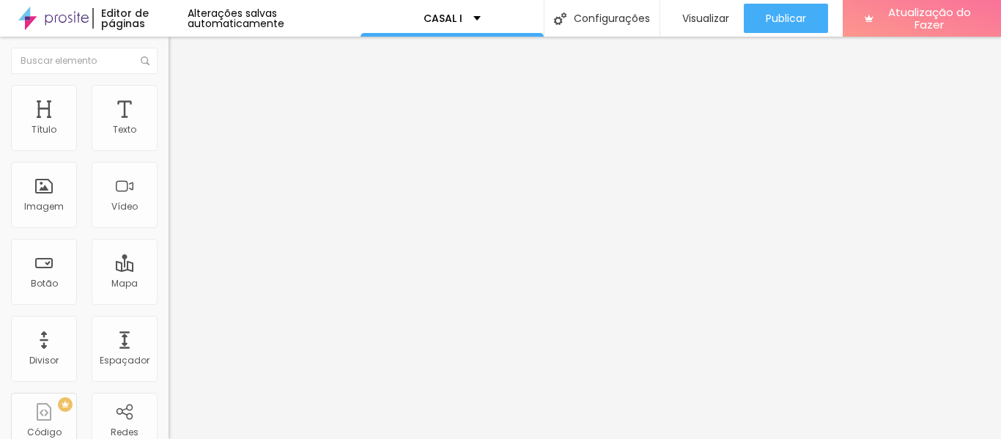
click at [168, 226] on font "Pata de cachorro" at bounding box center [207, 220] width 78 height 12
click at [168, 235] on span "Estrela" at bounding box center [182, 229] width 29 height 12
click at [168, 242] on div "Brilho" at bounding box center [252, 238] width 168 height 9
click at [168, 253] on span "Coração 1" at bounding box center [191, 246] width 46 height 12
click at [168, 186] on span "Sólido" at bounding box center [182, 180] width 29 height 12
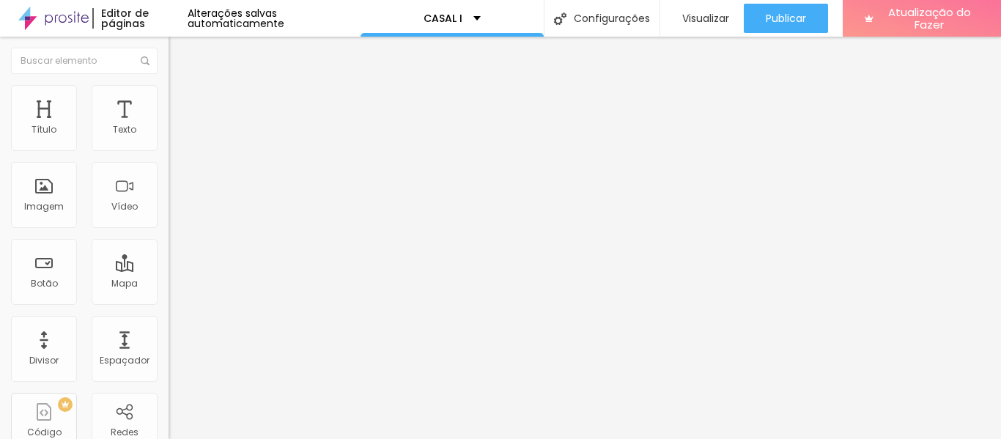
click at [181, 191] on span "Sólido" at bounding box center [195, 185] width 29 height 12
click at [182, 101] on font "Estilo" at bounding box center [193, 95] width 23 height 12
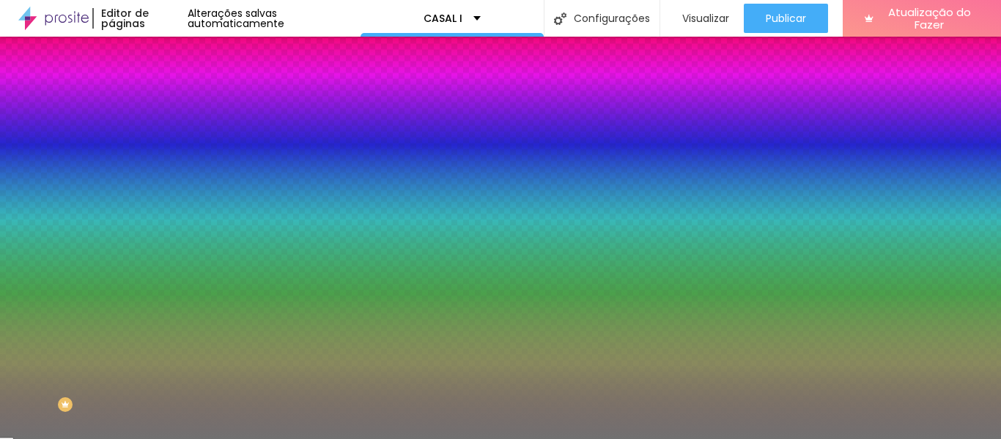
type input "41"
type input "40"
type input "39"
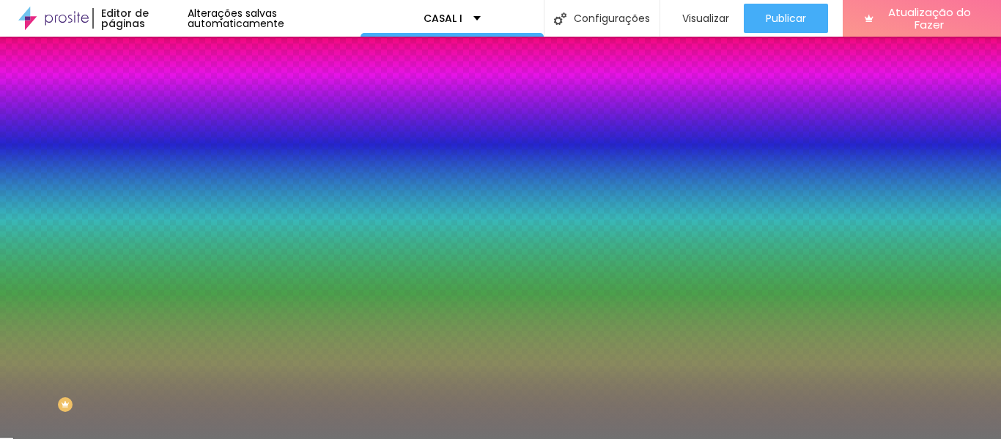
type input "39"
type input "38"
type input "37"
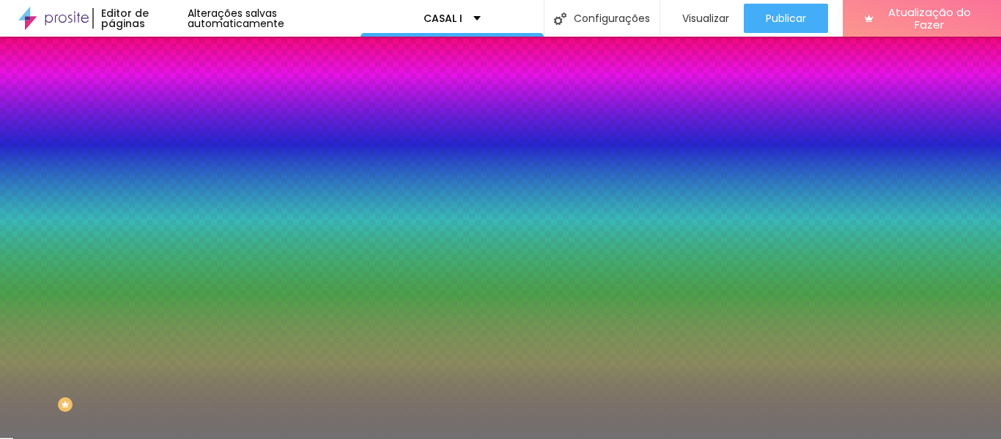
type input "35"
type input "33"
type input "32"
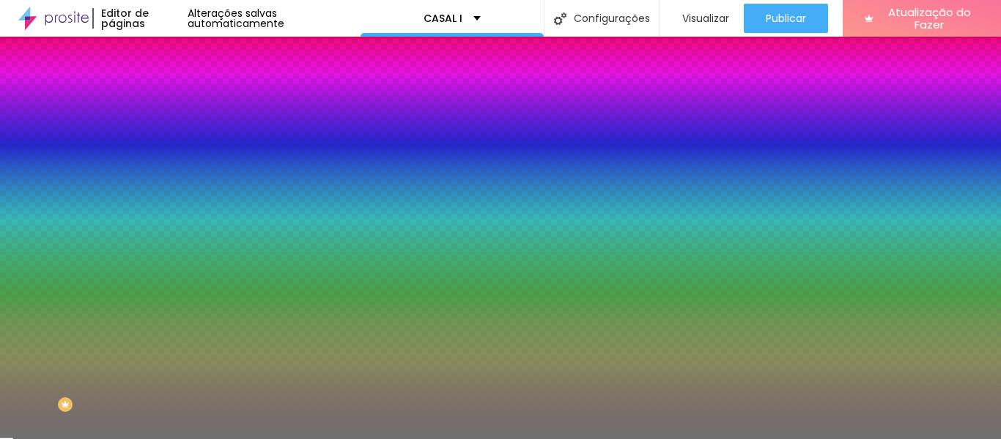
type input "32"
type input "31"
type input "29"
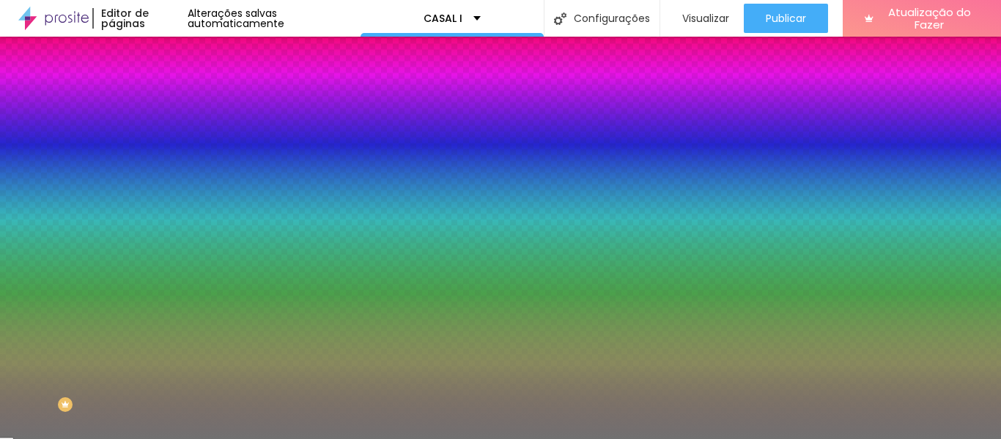
type input "28"
type input "26"
type input "24"
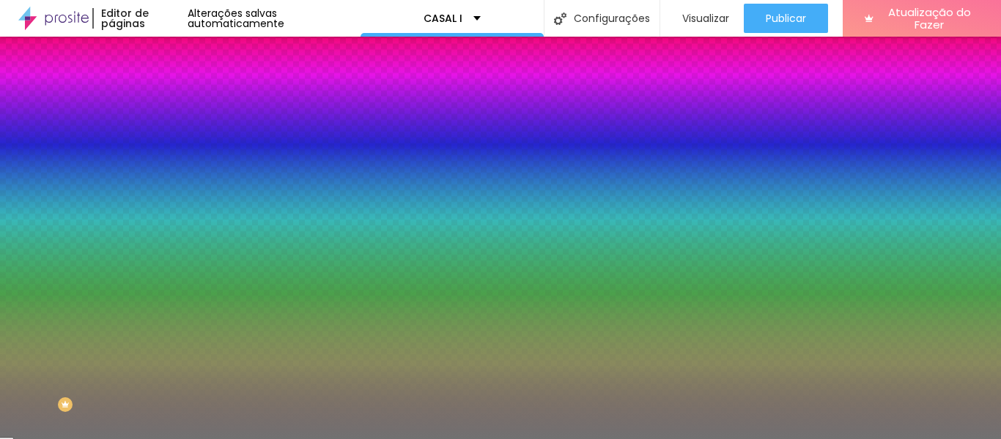
type input "24"
type input "23"
type input "22"
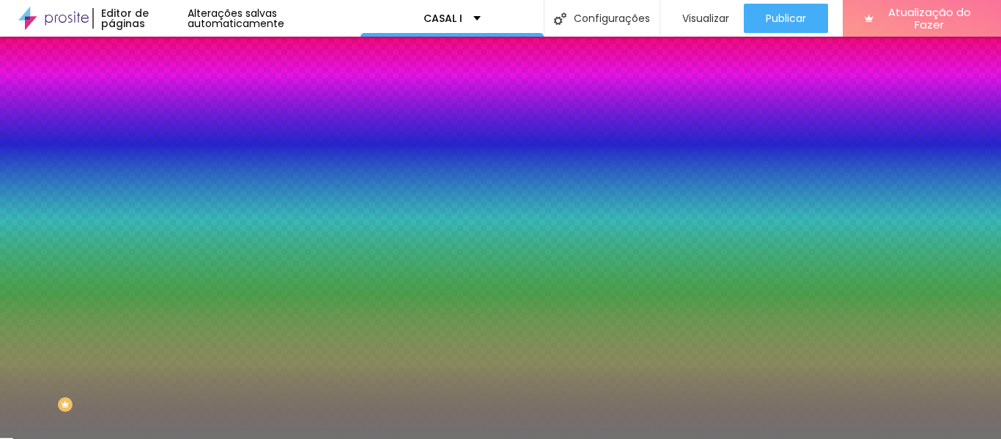
type input "20"
type input "19"
type input "16"
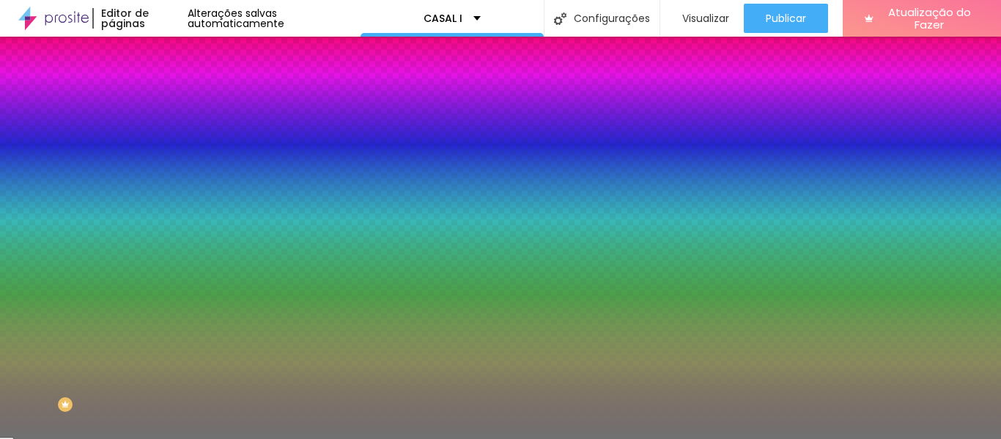
type input "16"
type input "15"
type input "14"
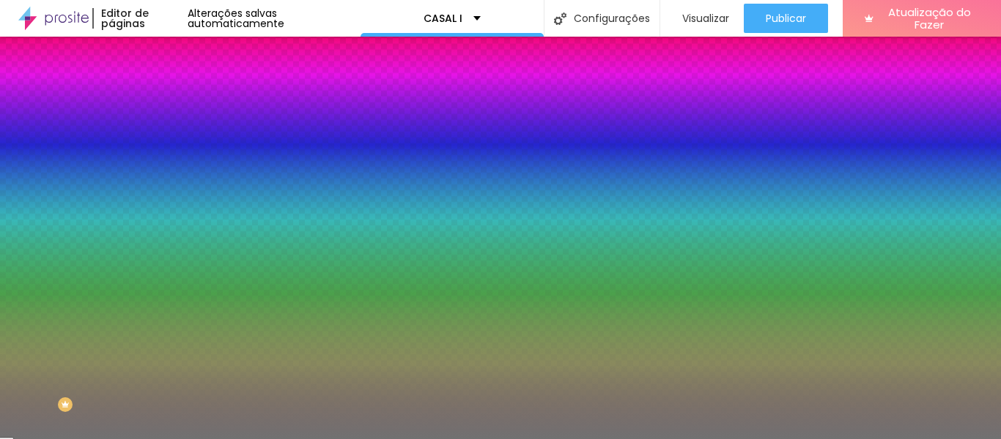
type input "12"
type input "11"
type input "10"
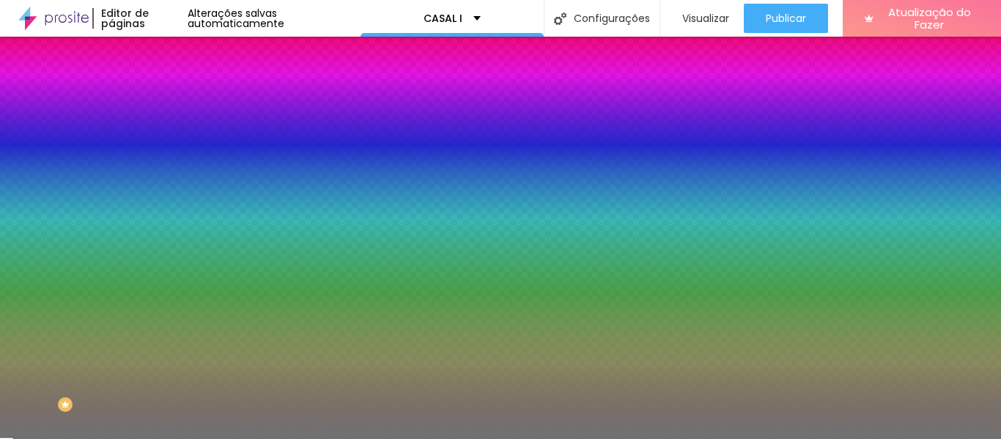
type input "10"
type input "38"
type input "58"
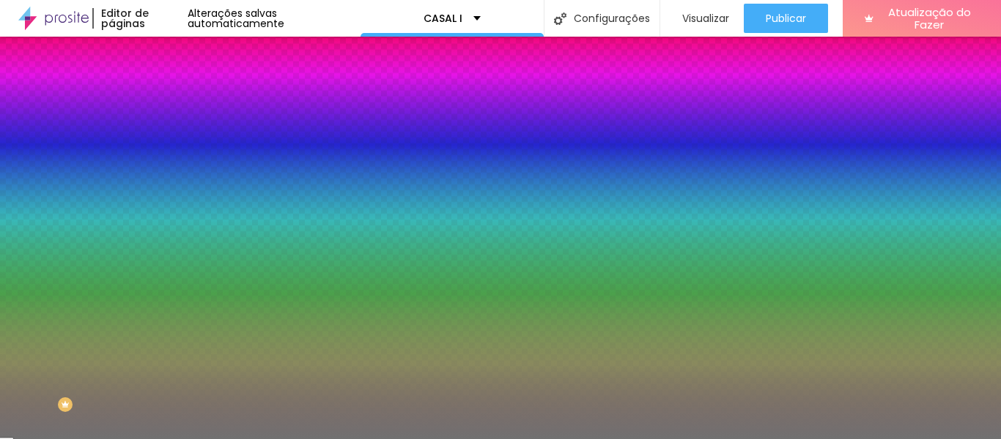
type input "59"
type input "62"
type input "70"
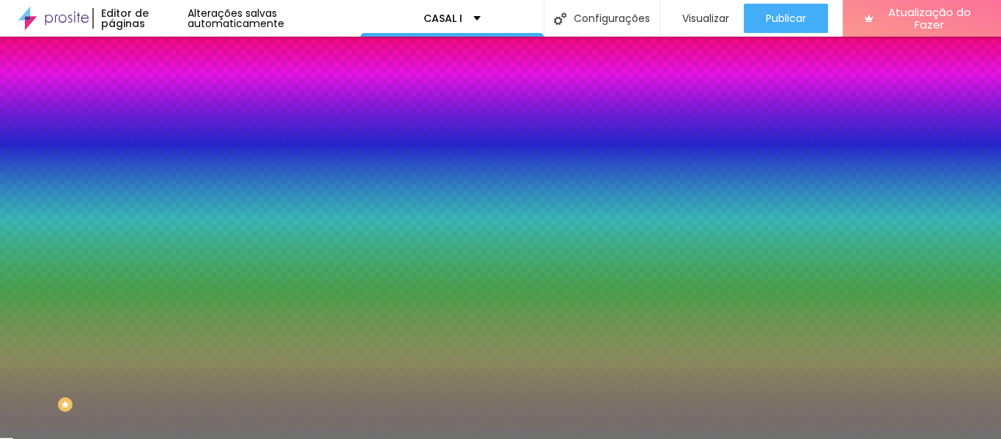
type input "70"
type input "75"
type input "82"
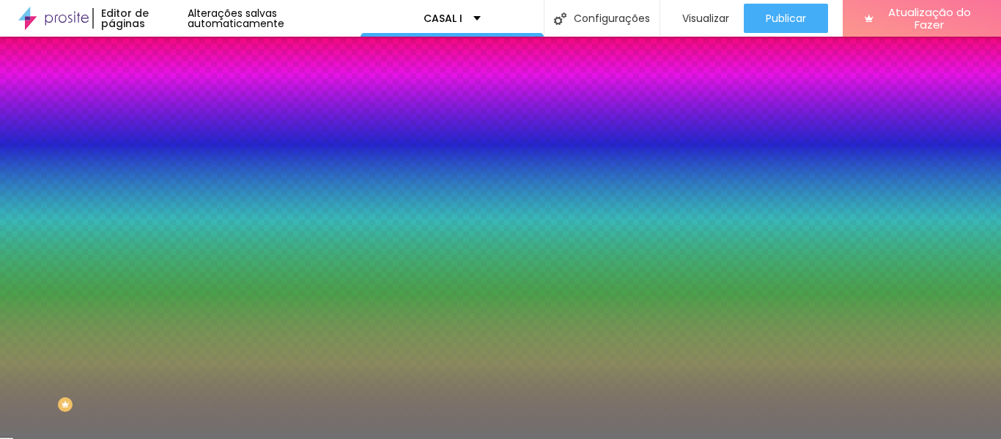
type input "85"
type input "86"
type input "87"
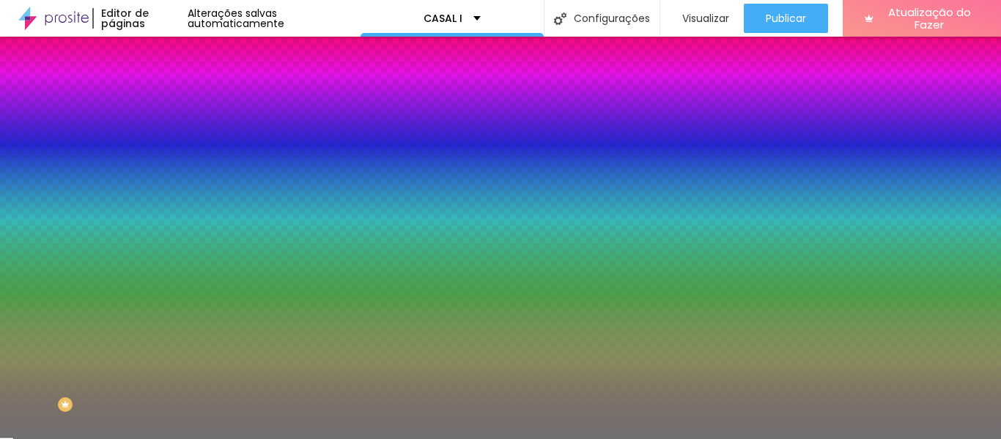
type input "87"
type input "88"
type input "89"
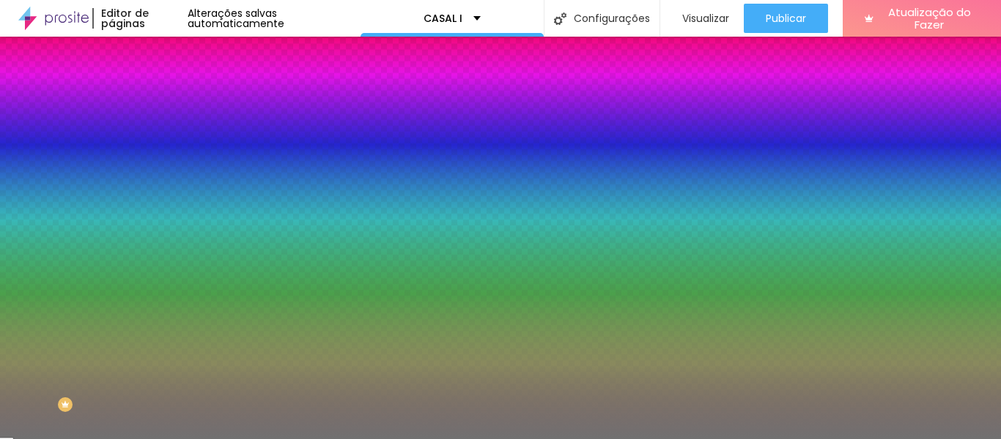
type input "90"
type input "91"
type input "92"
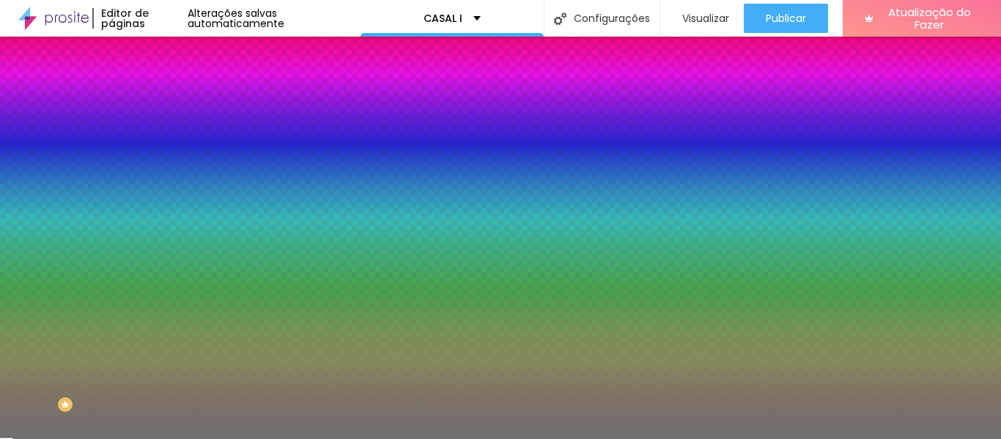
type input "92"
type input "93"
type input "94"
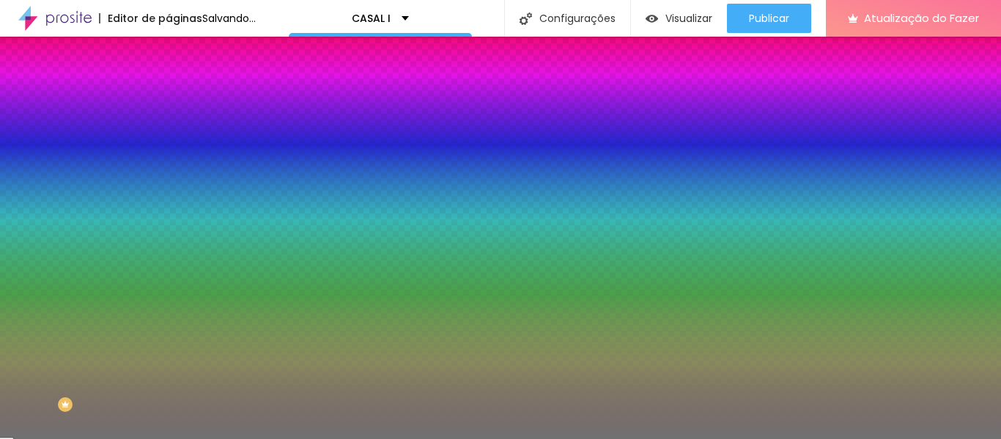
type input "95"
type input "96"
type input "97"
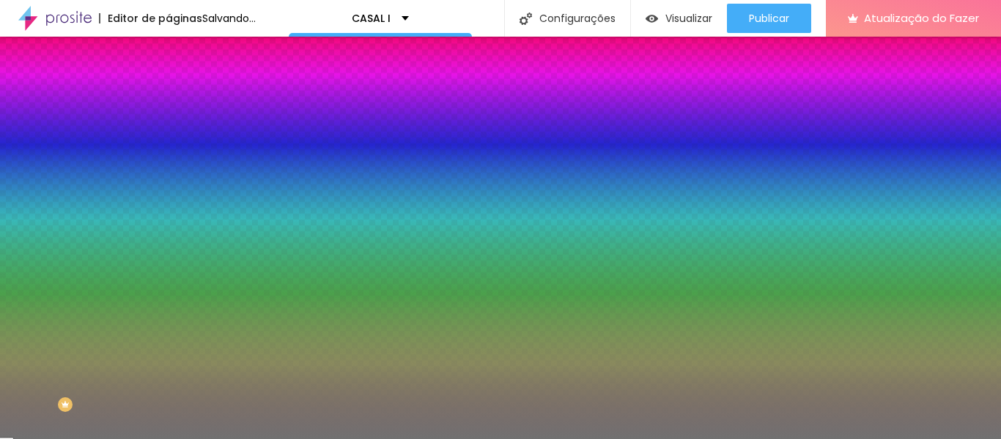
type input "97"
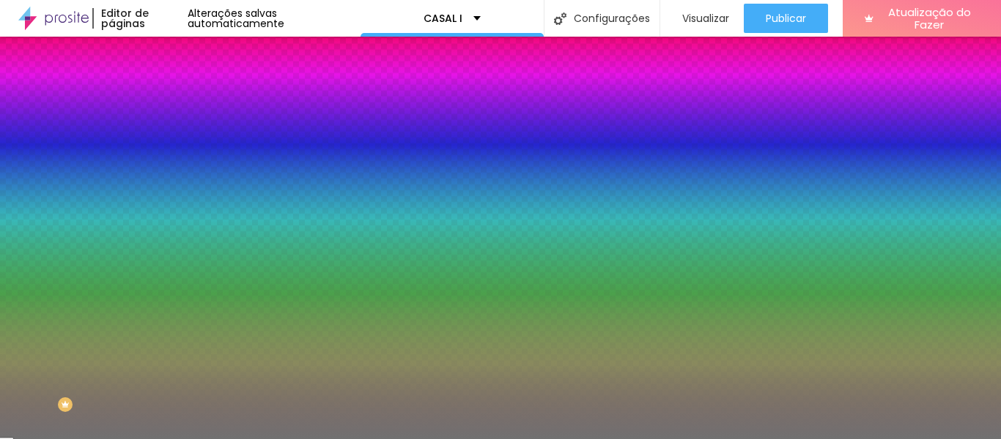
type input "98"
type input "99"
type input "100"
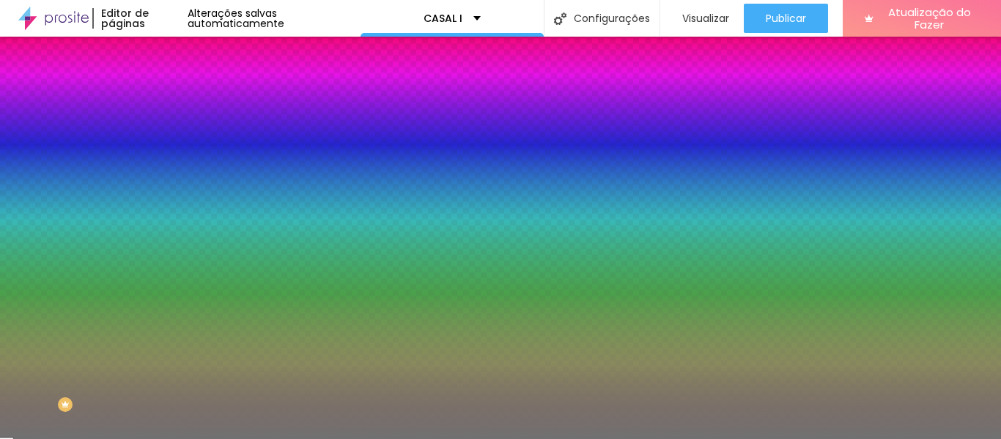
drag, startPoint x: 75, startPoint y: 194, endPoint x: 170, endPoint y: 216, distance: 97.7
type input "100"
click at [170, 190] on input "range" at bounding box center [215, 185] width 95 height 12
click at [168, 229] on div at bounding box center [252, 222] width 168 height 13
type input "8"
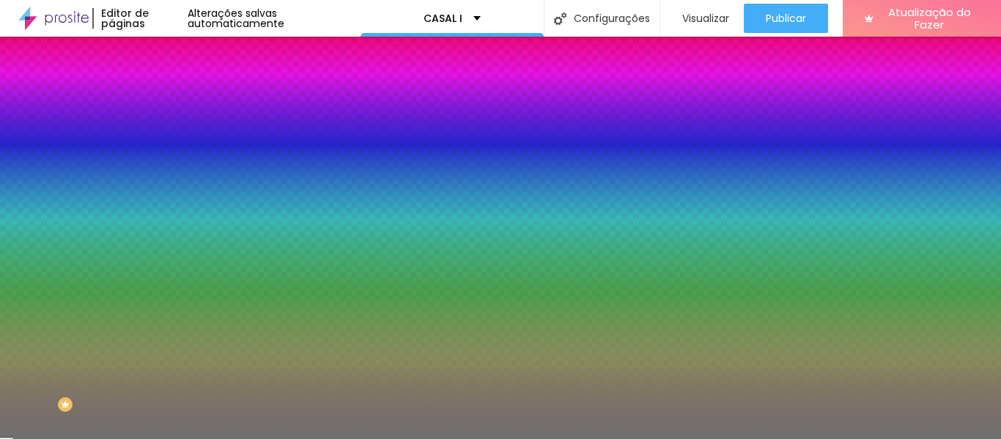
type input "8"
type input "7"
type input "6"
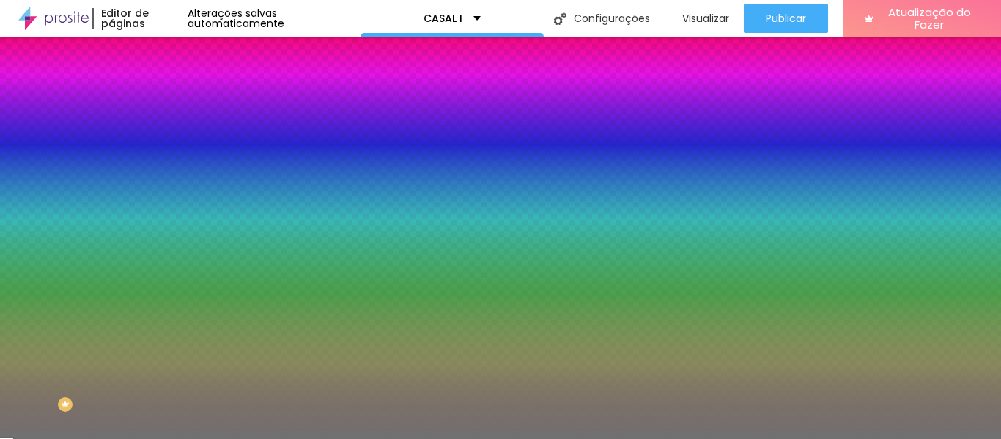
type input "5"
type input "4"
type input "3"
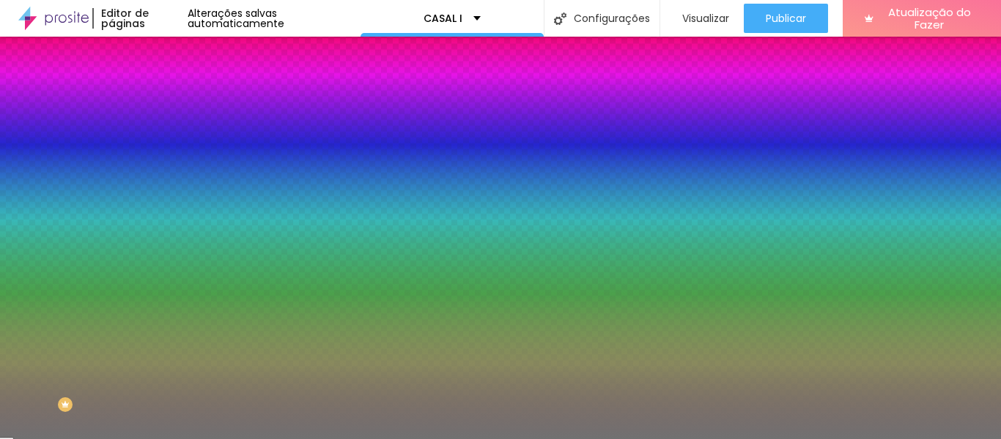
type input "3"
type input "2"
type input "1"
drag, startPoint x: 67, startPoint y: 237, endPoint x: 4, endPoint y: 237, distance: 63.0
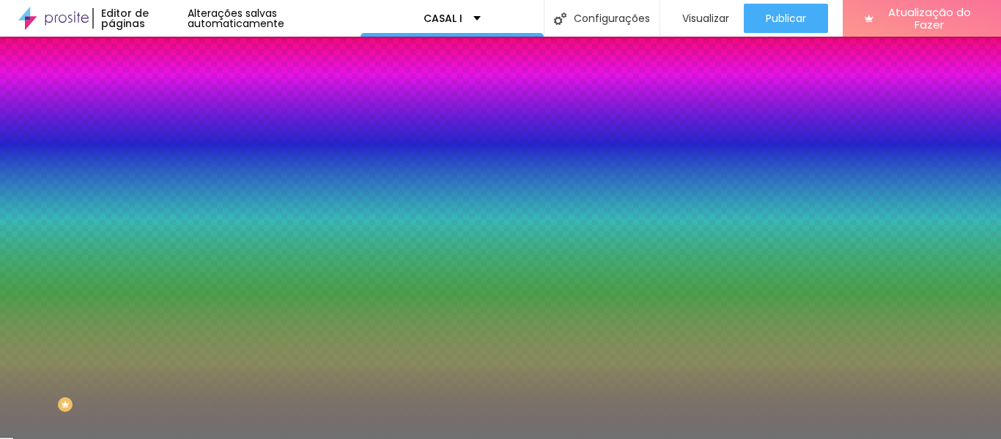
type input "1"
click at [168, 228] on input "range" at bounding box center [215, 222] width 95 height 12
click at [168, 100] on li "Avançado" at bounding box center [252, 107] width 168 height 15
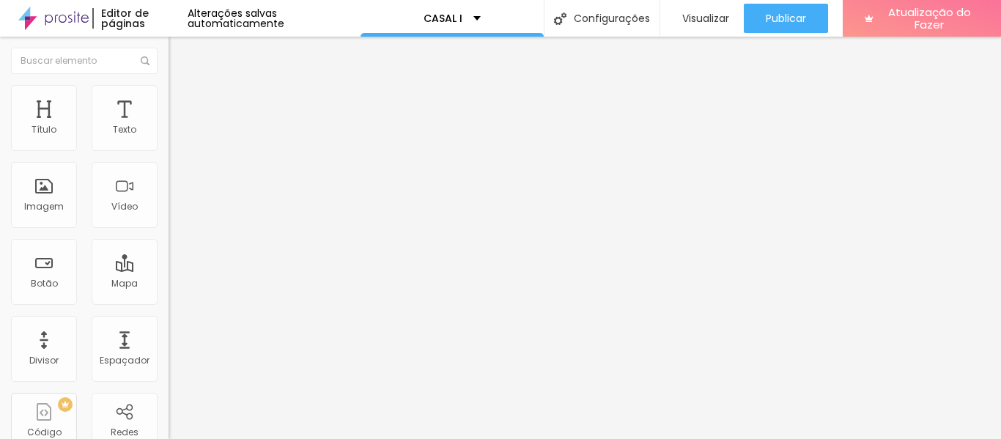
type input "30"
type input "38"
type input "42"
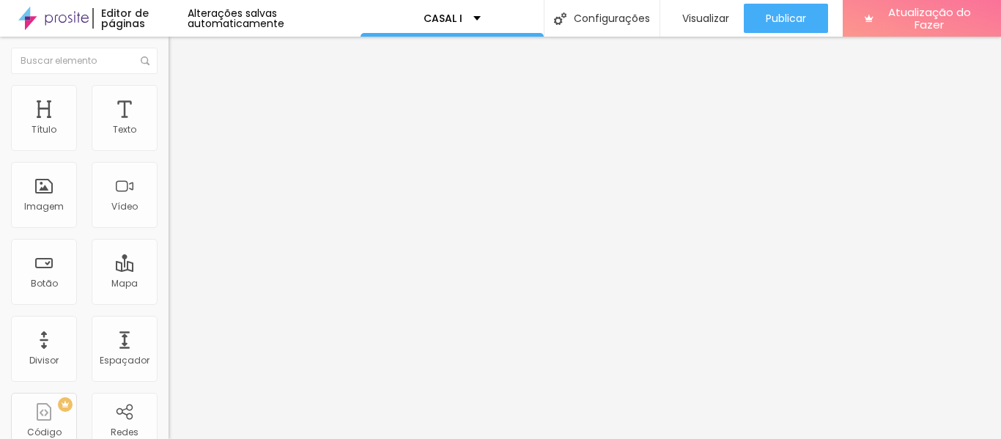
type input "42"
type input "43"
type input "46"
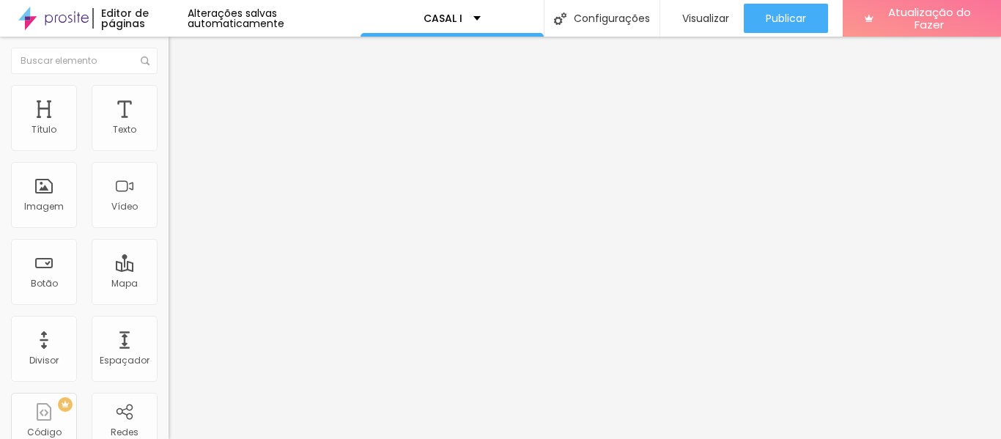
type input "49"
type input "50"
type input "52"
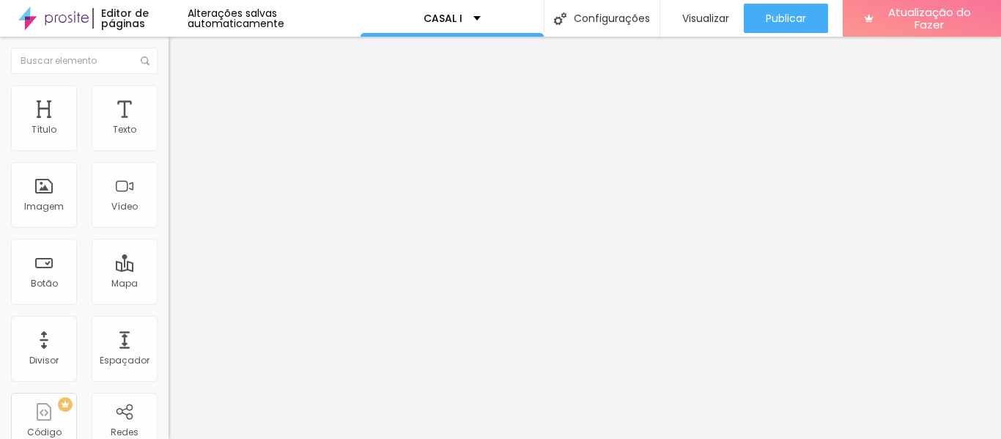
type input "52"
type input "53"
type input "54"
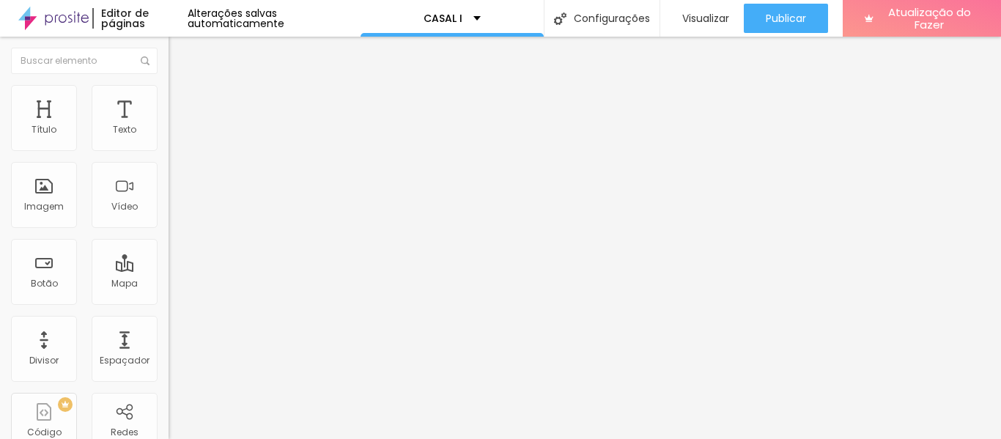
type input "55"
type input "56"
type input "58"
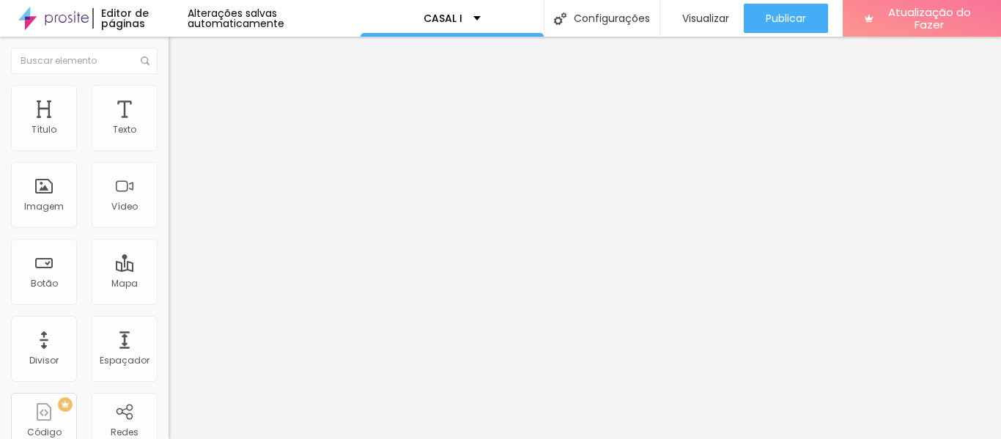
type input "58"
type input "59"
type input "60"
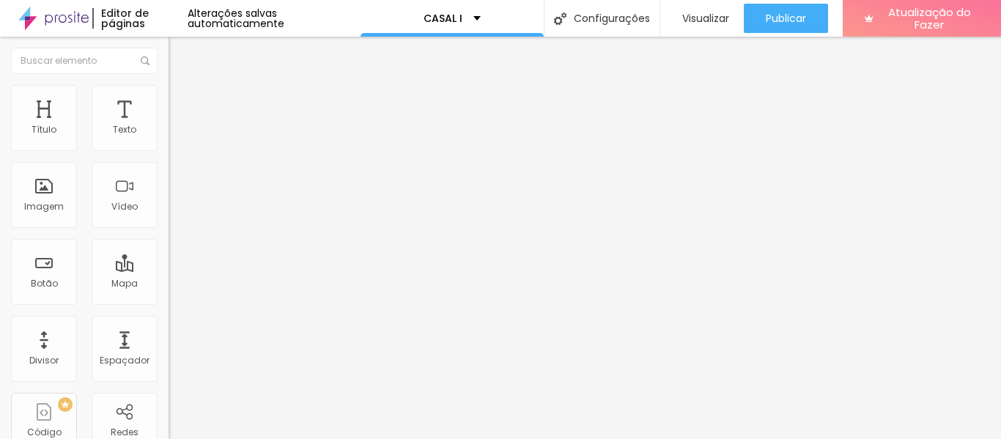
type input "61"
type input "63"
type input "64"
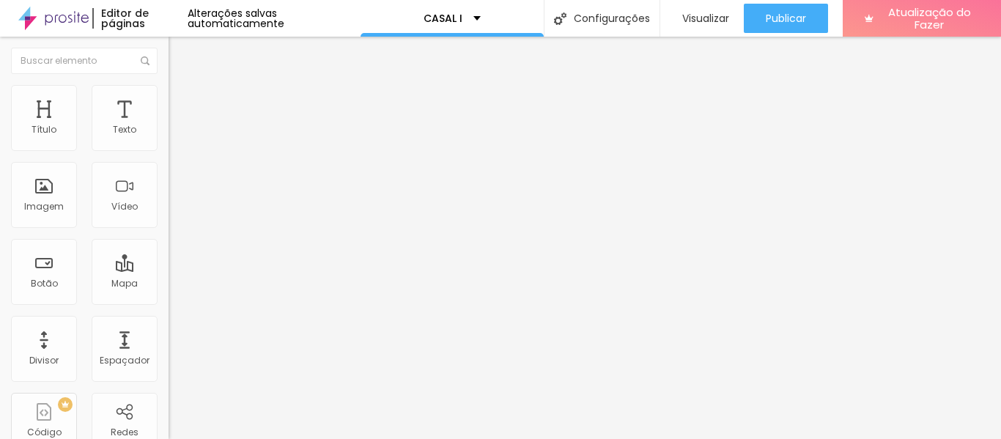
type input "64"
type input "66"
type input "67"
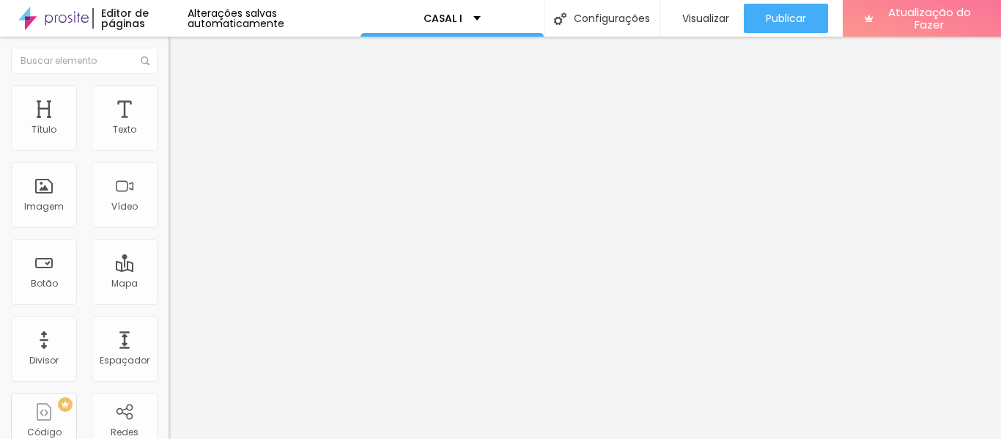
type input "68"
type input "69"
type input "70"
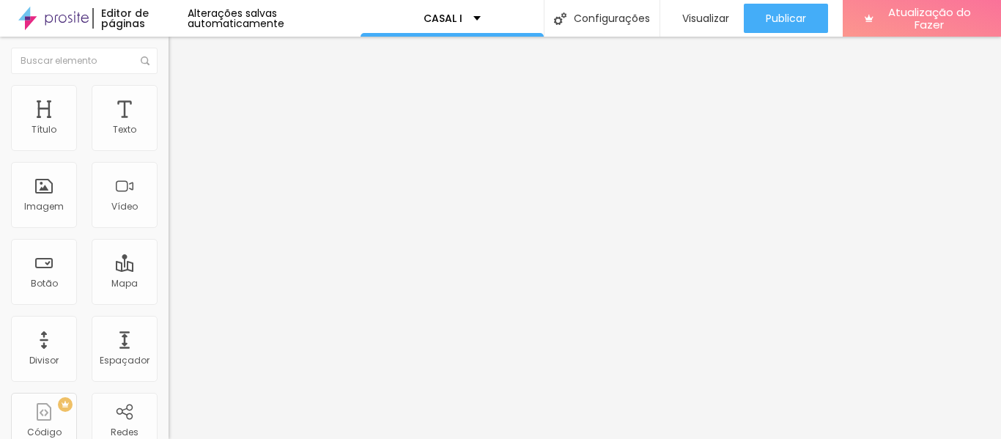
type input "70"
type input "71"
type input "72"
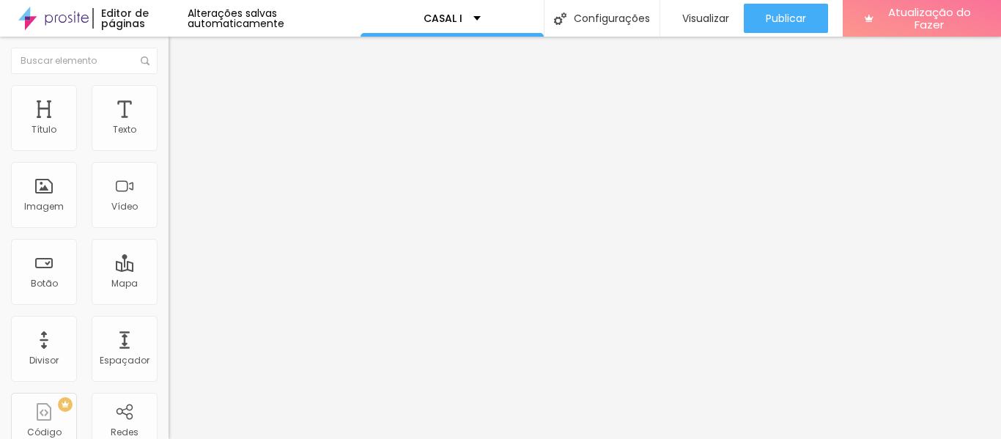
type input "73"
type input "74"
type input "75"
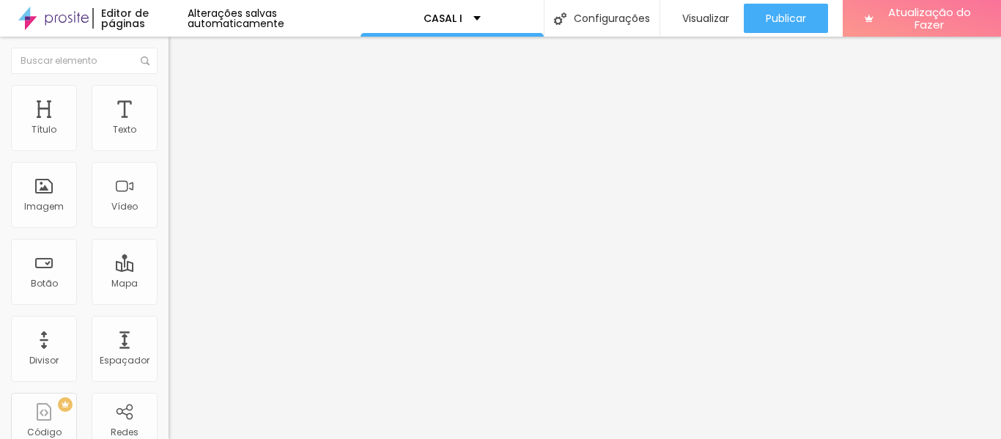
type input "75"
type input "76"
type input "77"
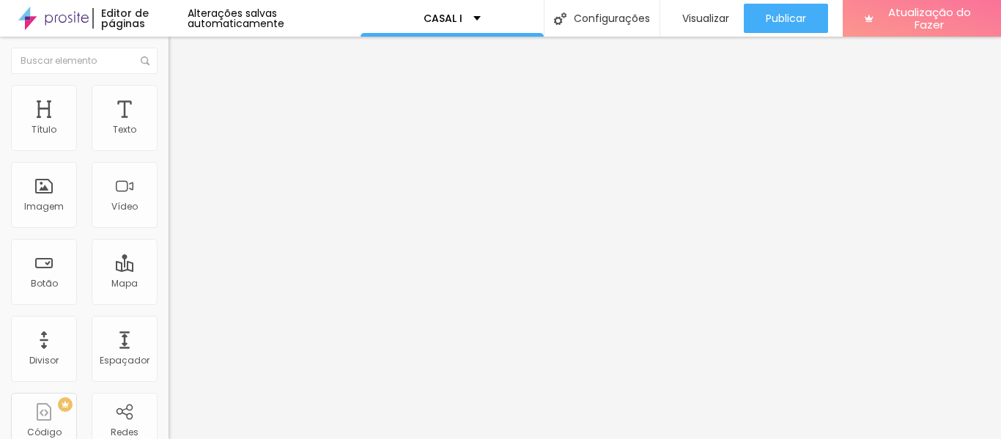
type input "78"
type input "79"
type input "78"
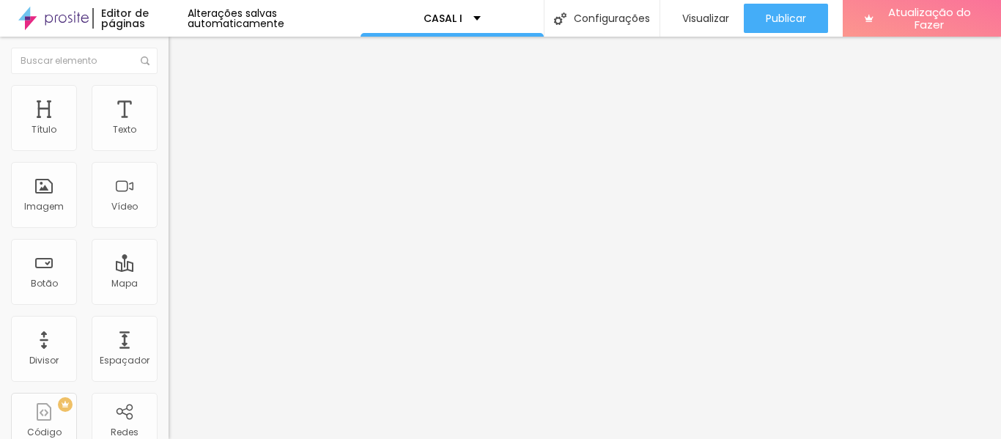
type input "78"
type input "77"
type input "76"
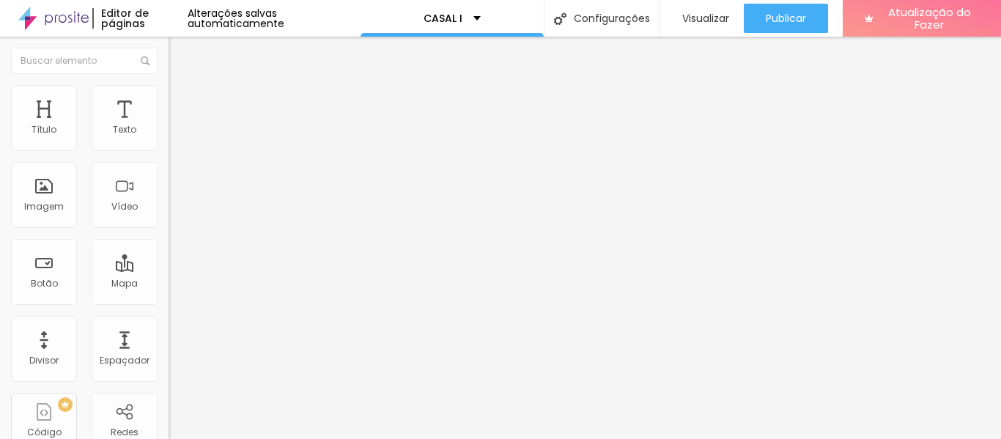
type input "75"
type input "74"
type input "73"
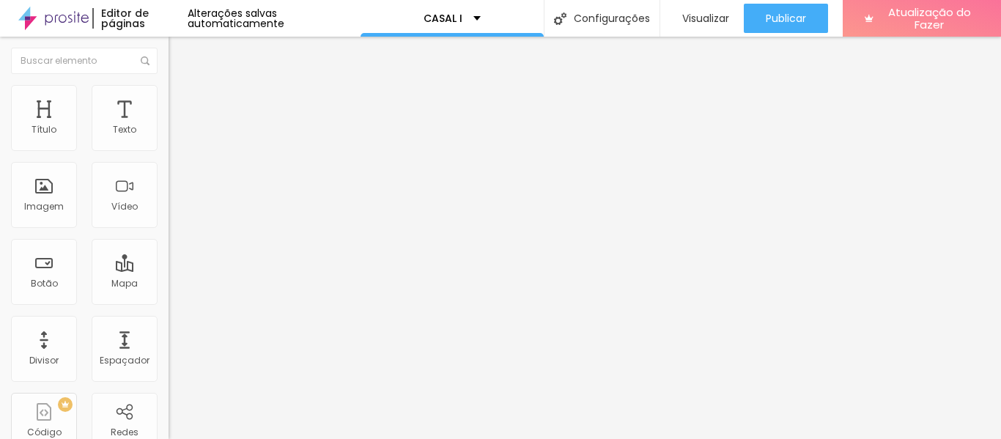
type input "73"
type input "72"
type input "71"
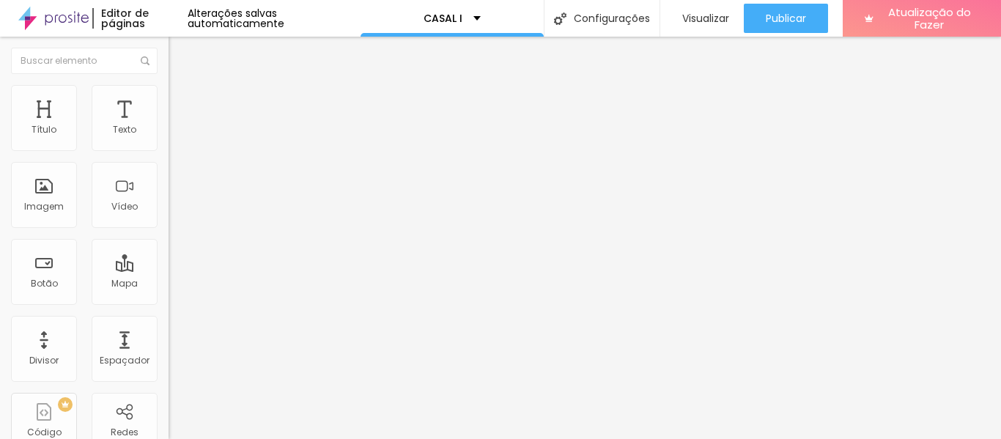
type input "70"
type input "71"
drag, startPoint x: 52, startPoint y: 176, endPoint x: 89, endPoint y: 183, distance: 38.1
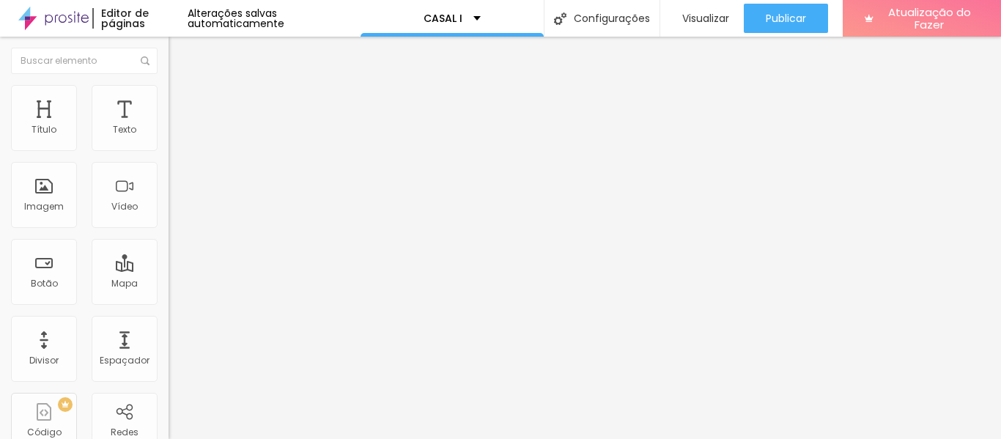
type input "71"
click at [182, 101] on font "Estilo" at bounding box center [193, 95] width 23 height 12
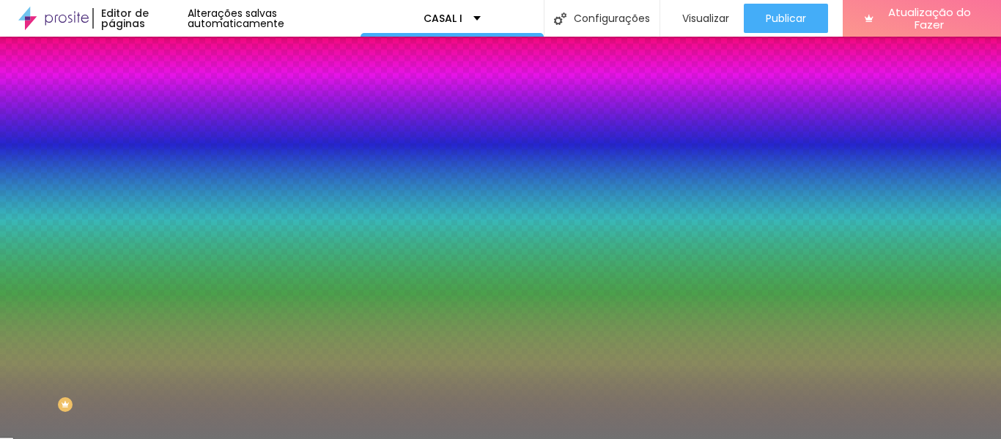
click at [168, 152] on input "#717171" at bounding box center [256, 147] width 176 height 15
paste input "EBEBEB"
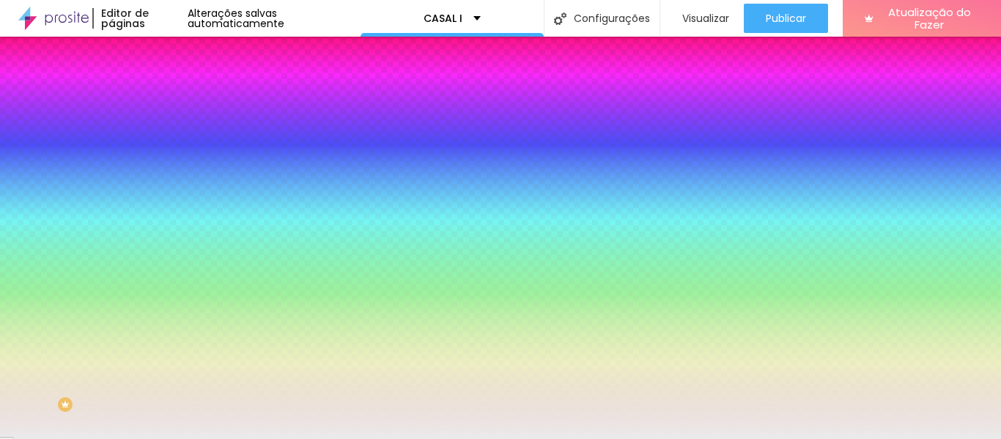
type input "#EBEBEB"
click at [168, 84] on img at bounding box center [174, 76] width 13 height 13
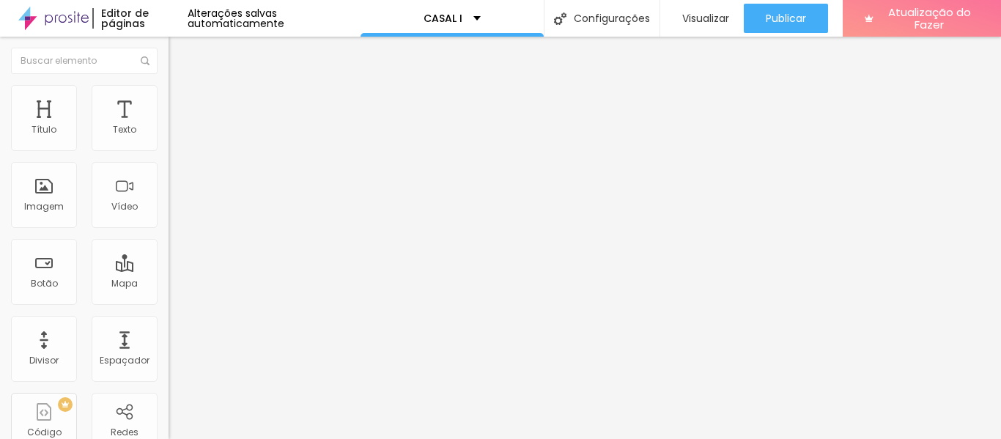
click at [179, 49] on div "Editar nulo" at bounding box center [217, 54] width 76 height 12
click at [434, 26] on div "CASAL I" at bounding box center [451, 18] width 183 height 37
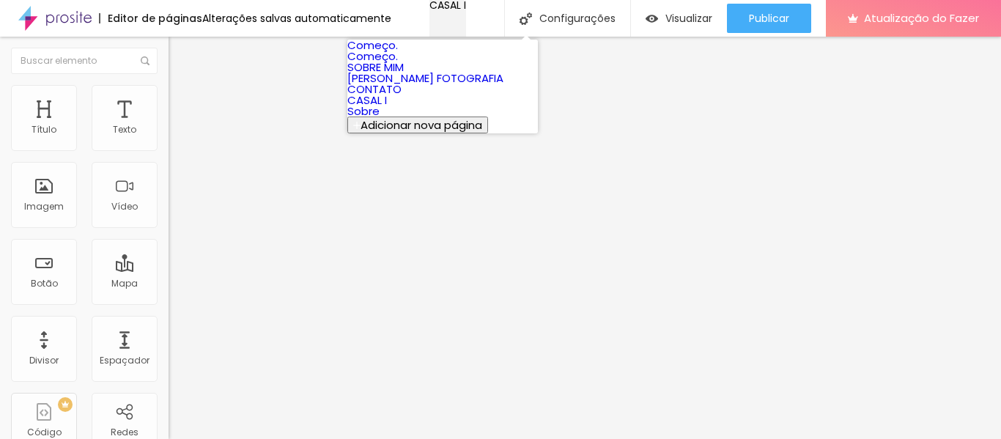
click at [434, 10] on div "CASAL I" at bounding box center [447, 5] width 37 height 10
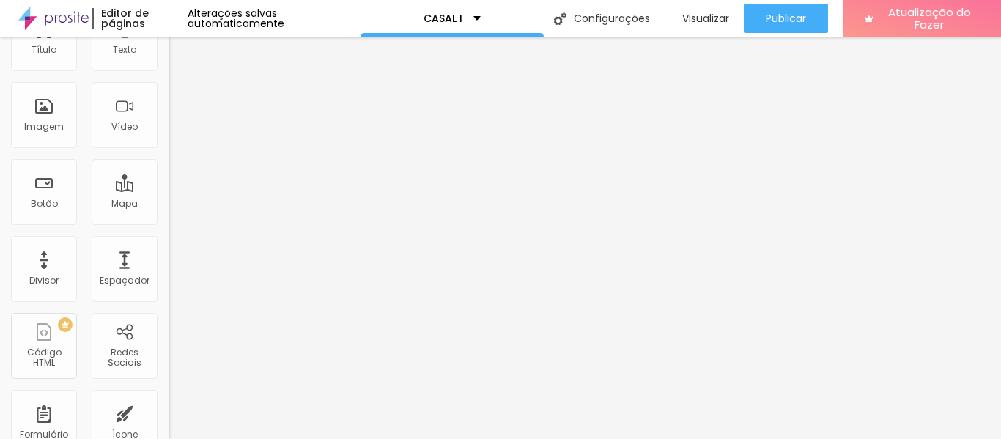
scroll to position [78, 0]
click at [64, 22] on img at bounding box center [53, 18] width 70 height 37
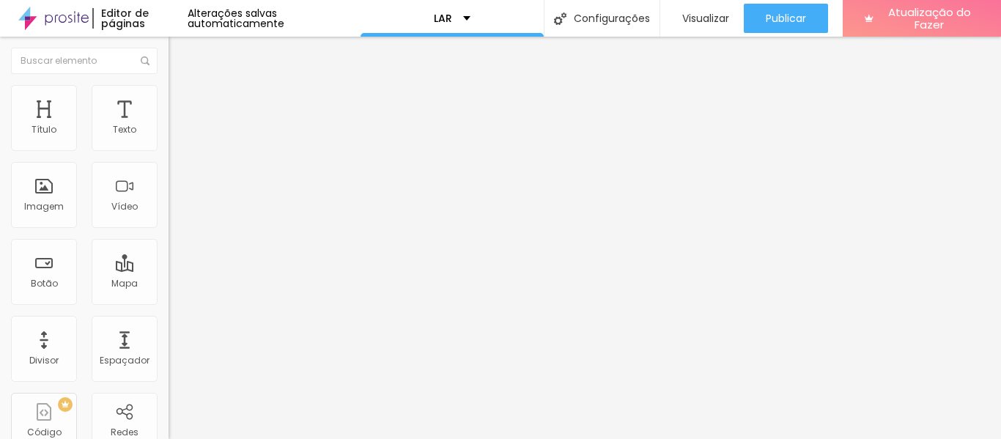
click at [168, 100] on li "Estilo" at bounding box center [252, 92] width 168 height 15
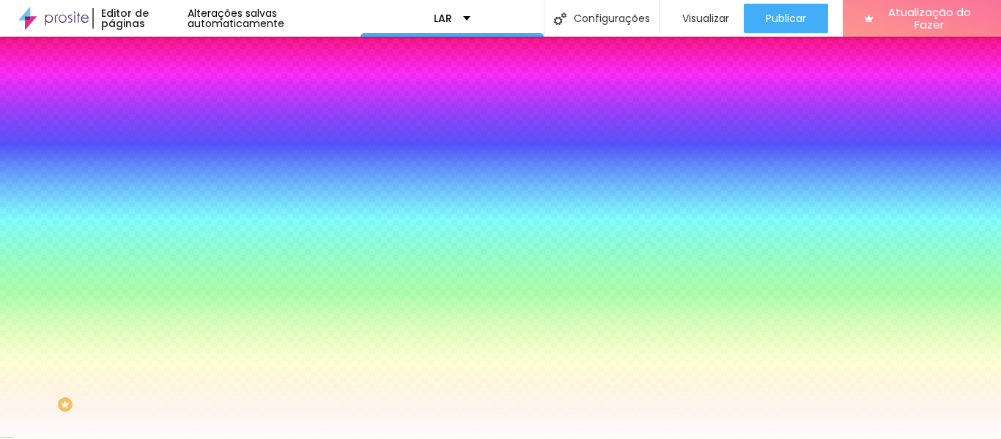
click at [179, 55] on img "button" at bounding box center [185, 54] width 12 height 12
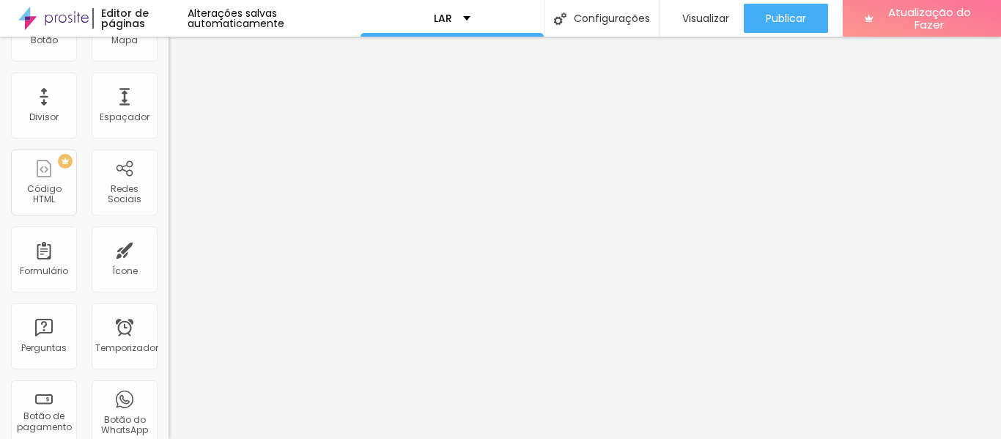
scroll to position [249, 0]
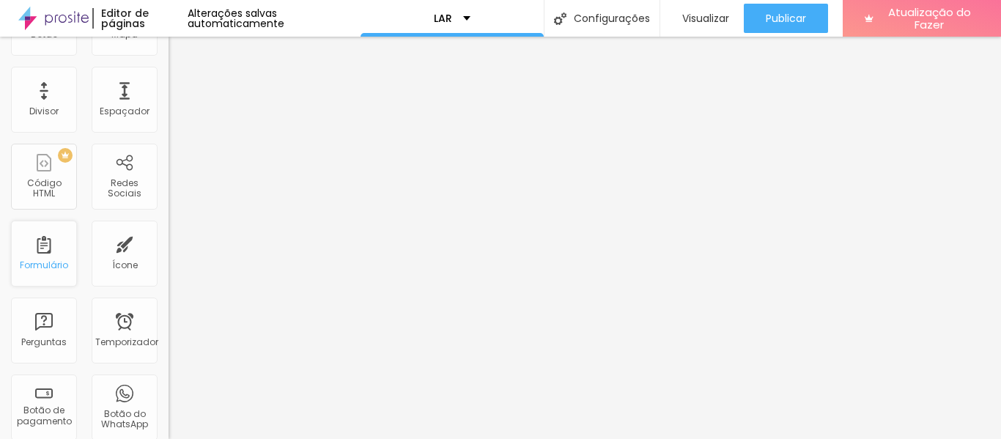
click at [55, 264] on font "Formulário" at bounding box center [44, 265] width 48 height 12
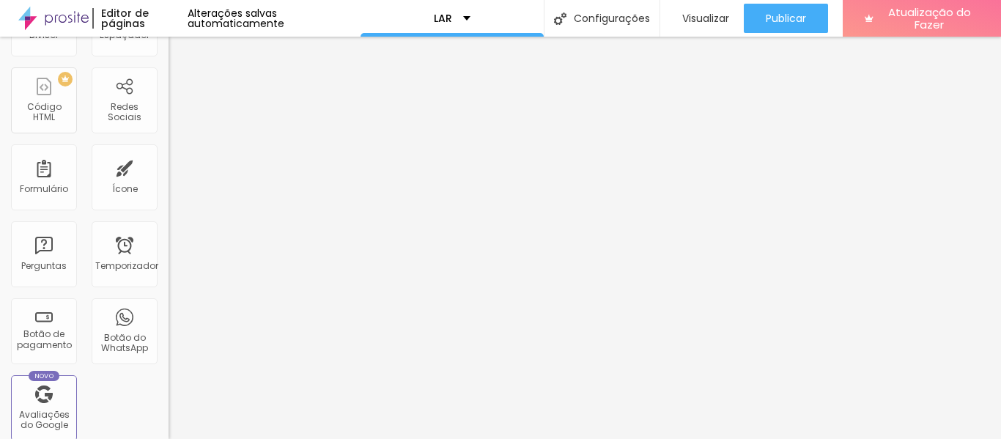
scroll to position [368, 0]
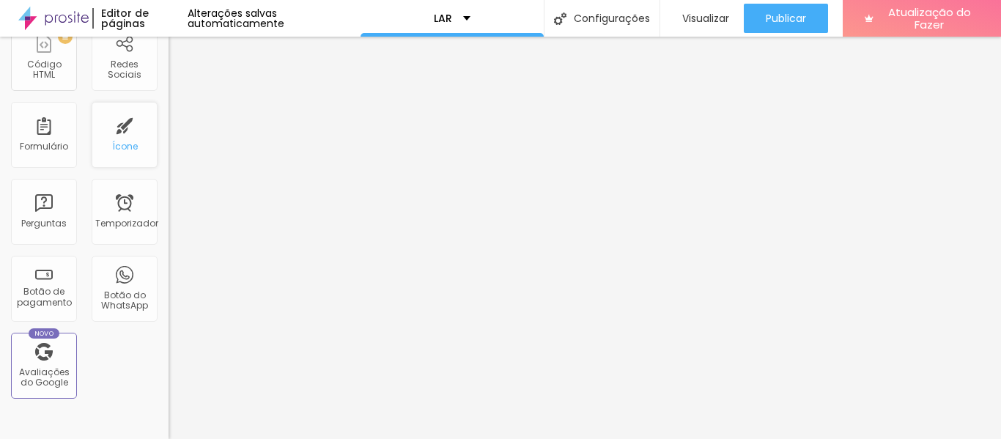
click at [113, 160] on div "Ícone" at bounding box center [125, 135] width 66 height 66
click at [157, 100] on div "Título Texto Imagem Vídeo Botão Mapa Divisor Espaçador PREMIUM Código HTML Rede…" at bounding box center [84, 63] width 168 height 692
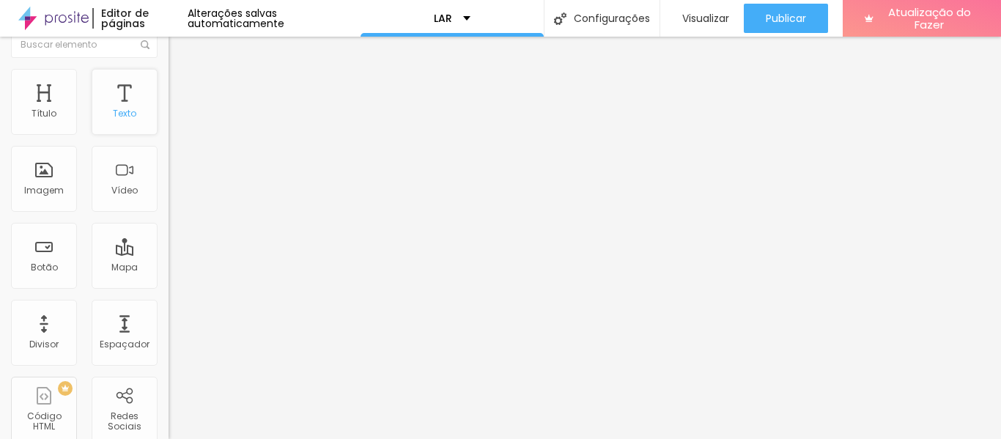
click at [122, 110] on font "Texto" at bounding box center [124, 113] width 23 height 12
click at [59, 111] on div "Título" at bounding box center [44, 102] width 66 height 66
click at [132, 95] on div "Texto" at bounding box center [125, 102] width 66 height 66
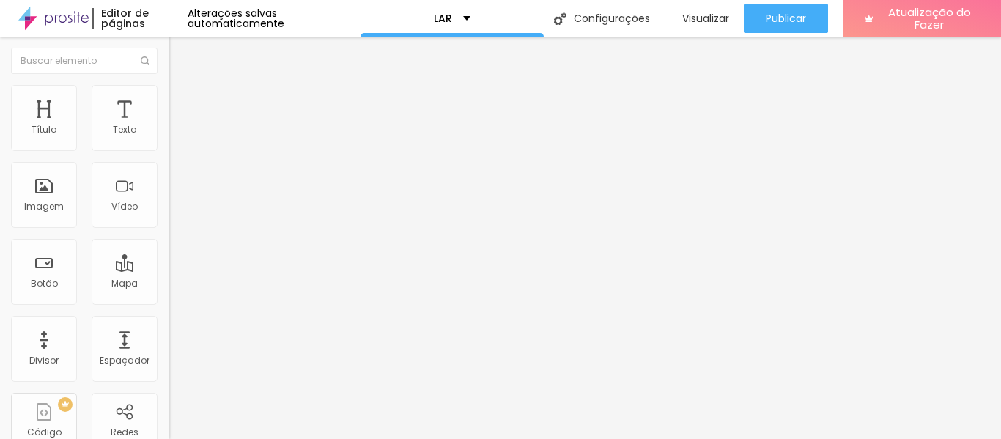
click at [168, 91] on img at bounding box center [174, 91] width 13 height 13
click at [182, 86] on font "Estilo" at bounding box center [193, 80] width 23 height 12
click at [168, 92] on li "Avançado" at bounding box center [252, 92] width 168 height 15
type input "13"
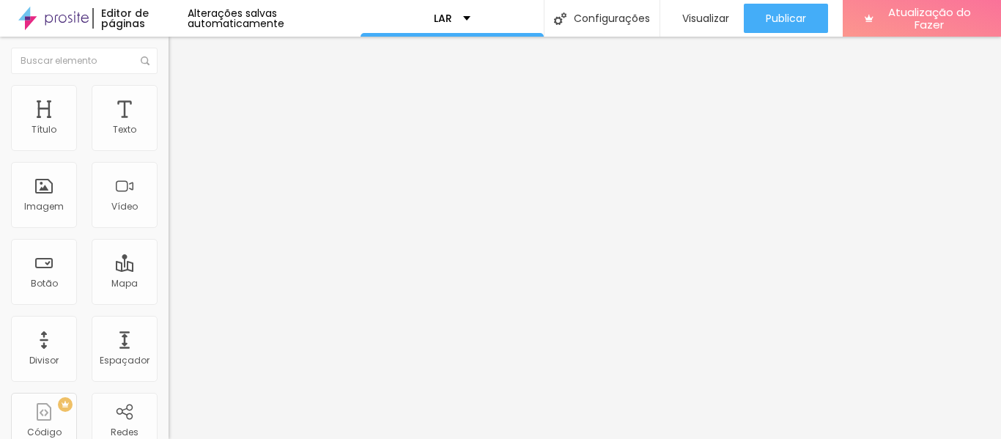
type input "34"
type input "39"
type input "43"
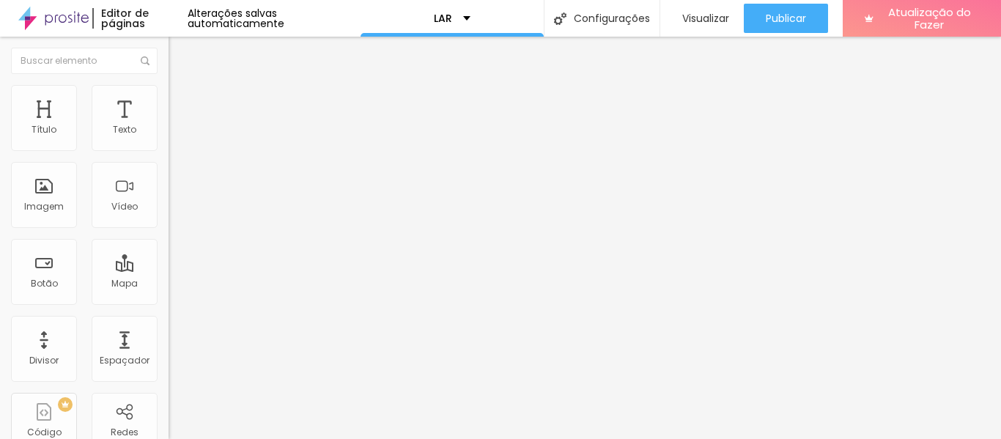
type input "43"
type input "47"
type input "48"
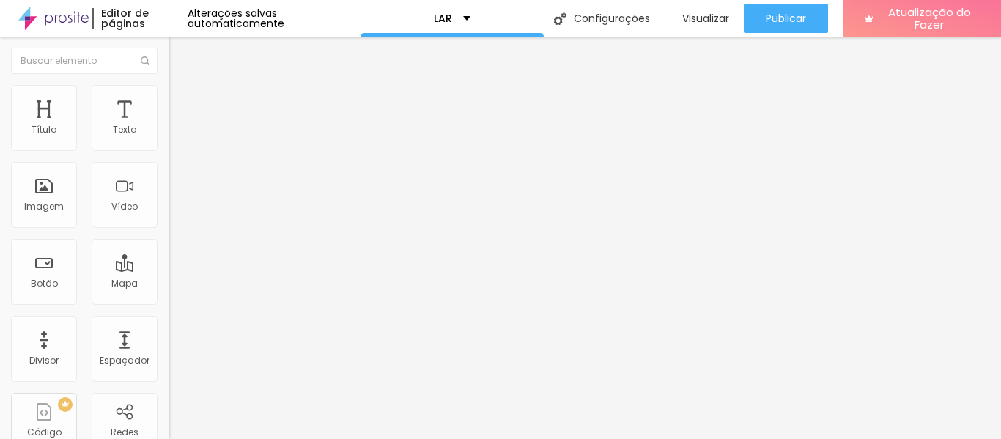
type input "49"
type input "50"
type input "51"
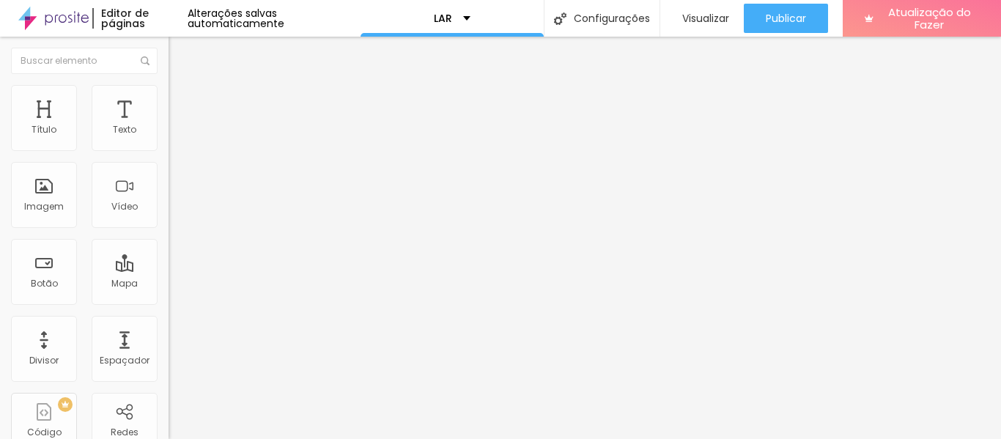
type input "51"
type input "52"
type input "56"
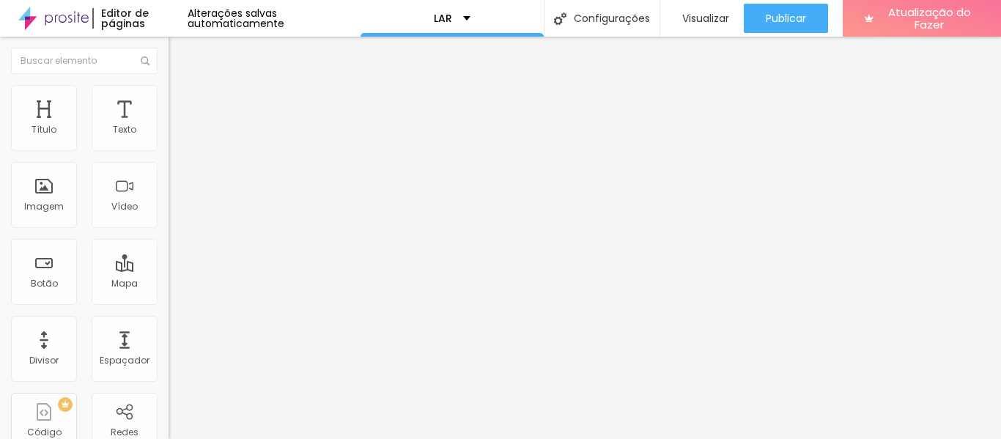
type input "61"
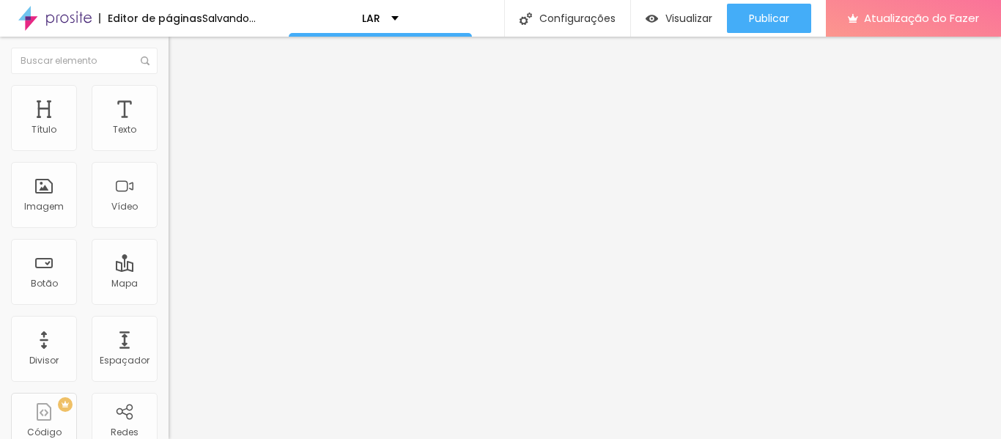
type input "63"
type input "64"
type input "65"
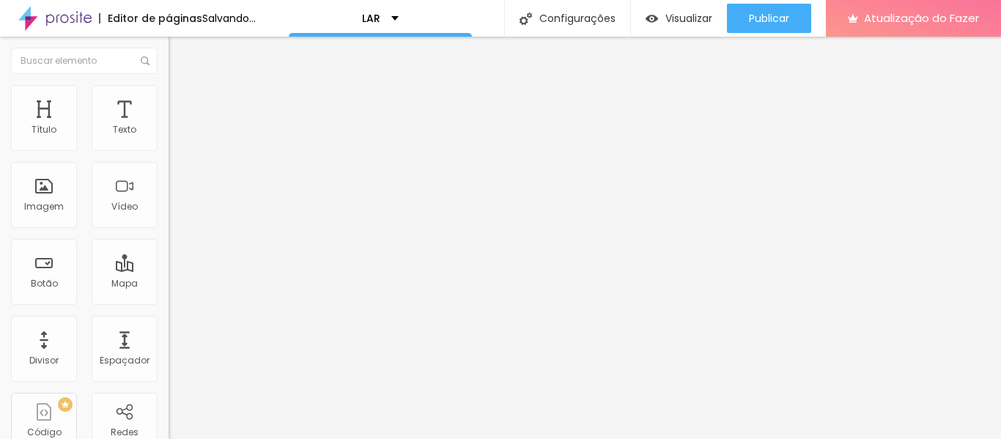
type input "65"
type input "66"
type input "67"
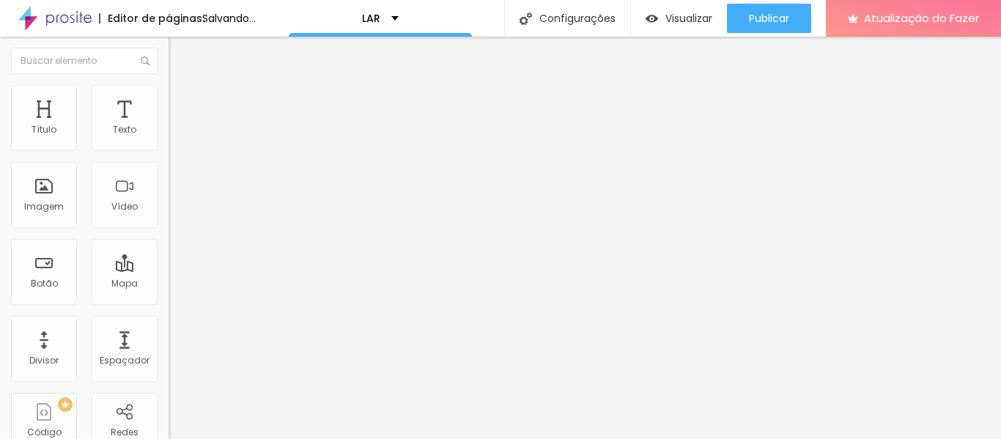
type input "68"
drag, startPoint x: 40, startPoint y: 177, endPoint x: 87, endPoint y: 191, distance: 49.8
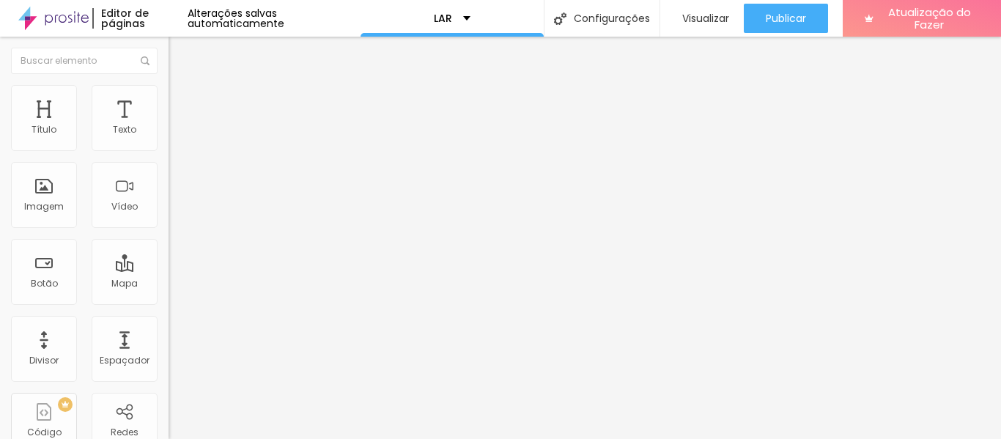
type input "71"
type input "68"
type input "62"
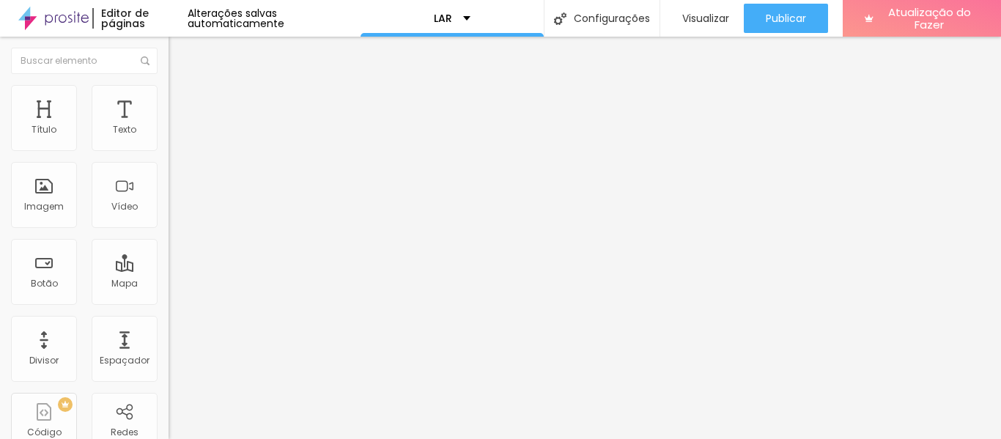
type input "62"
type input "50"
type input "43"
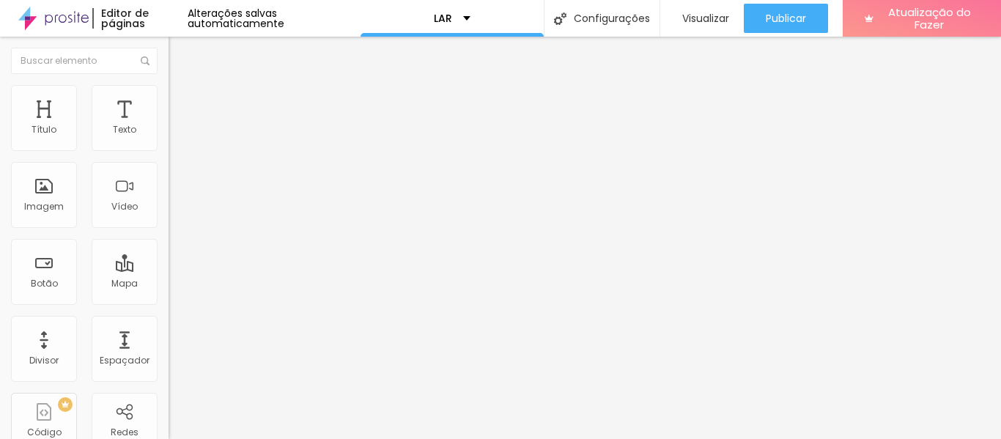
type input "39"
type input "36"
type input "34"
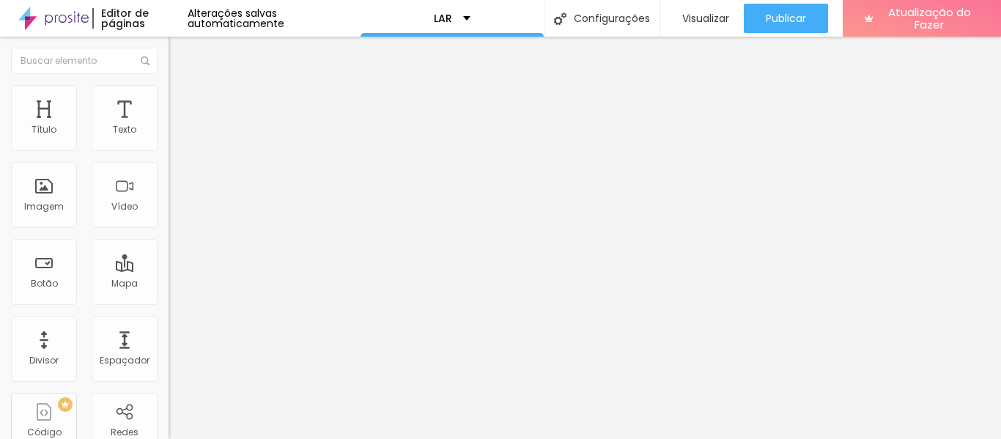
type input "34"
type input "33"
type input "32"
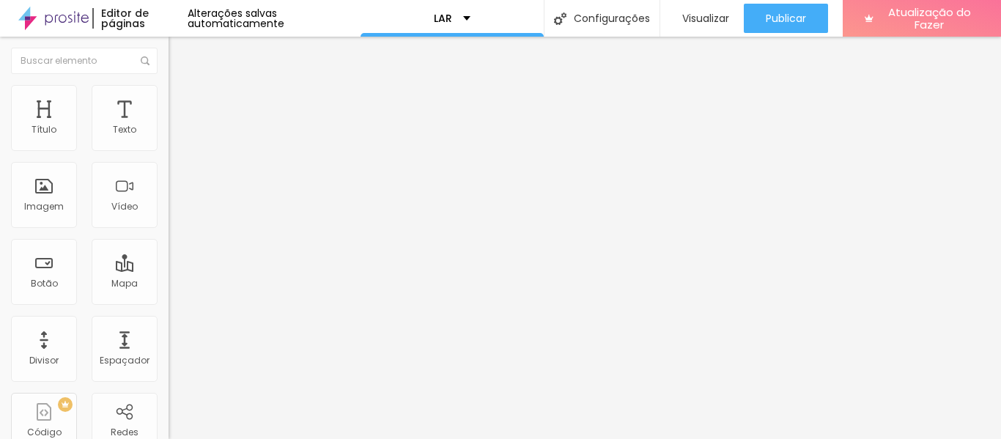
type input "31"
type input "30"
drag, startPoint x: 90, startPoint y: 171, endPoint x: 58, endPoint y: 171, distance: 32.2
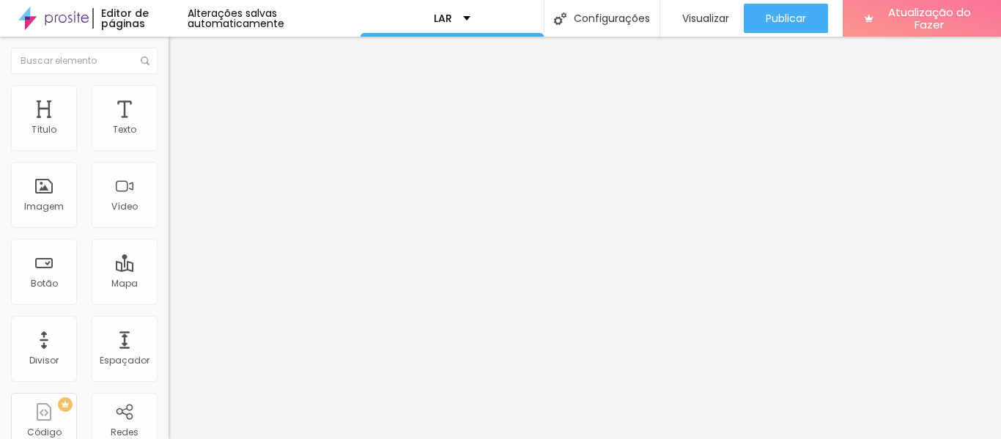
type input "30"
click at [179, 56] on img "button" at bounding box center [185, 54] width 12 height 12
click at [426, 22] on div "LAR" at bounding box center [451, 18] width 183 height 37
click at [179, 56] on img "button" at bounding box center [185, 54] width 12 height 12
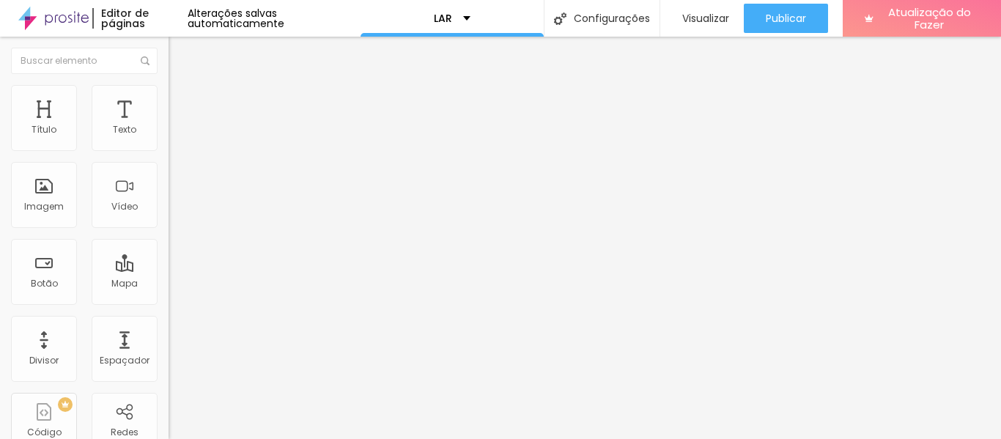
click at [168, 61] on button "Editar nulo" at bounding box center [252, 54] width 168 height 34
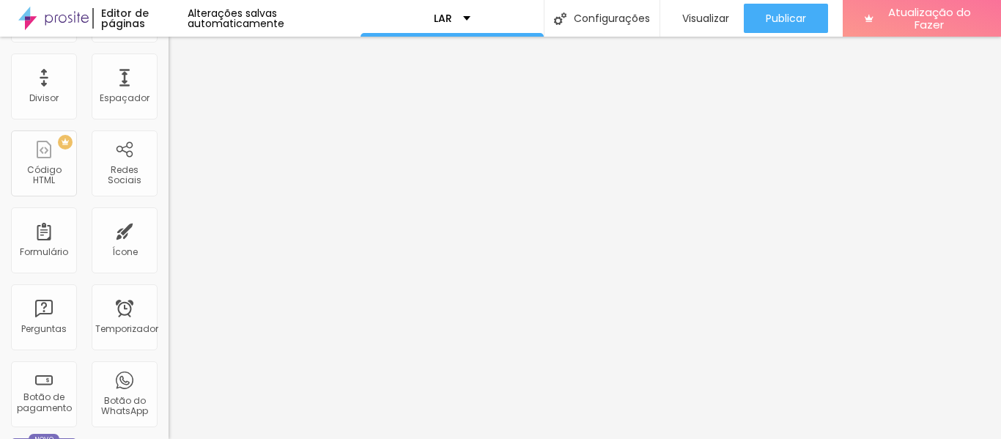
scroll to position [260, 0]
click at [108, 237] on div "Ícone" at bounding box center [125, 243] width 66 height 66
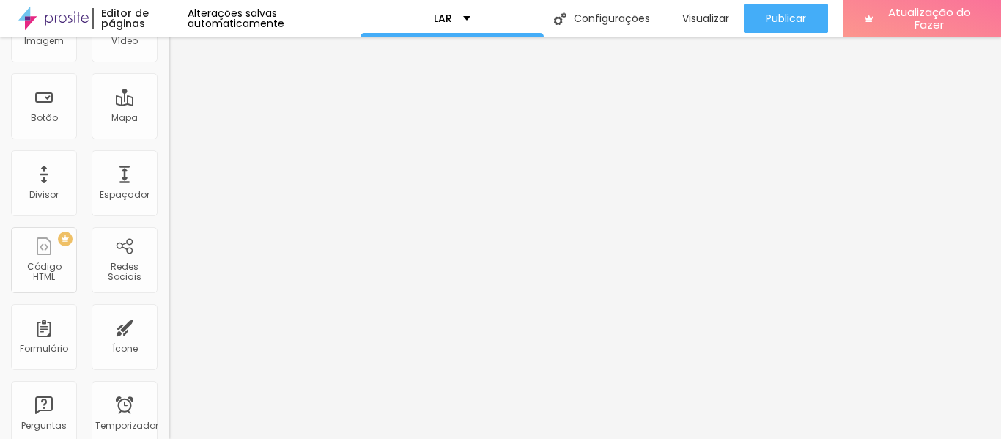
scroll to position [0, 0]
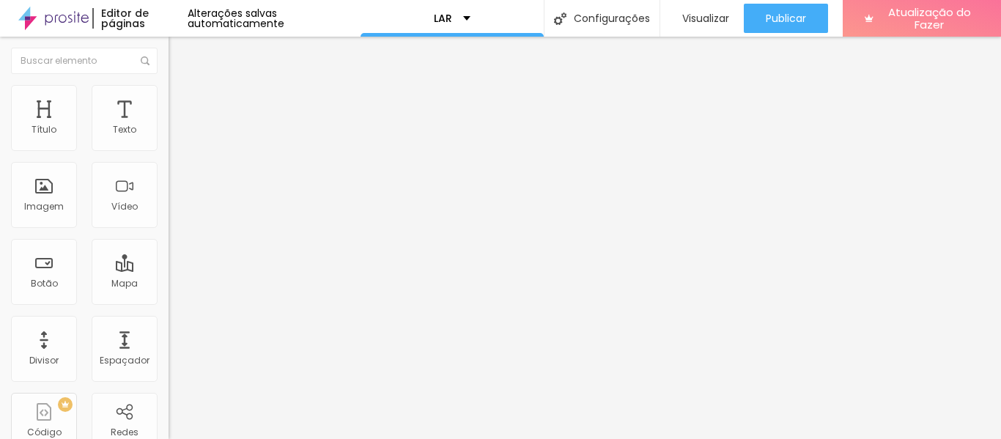
click at [186, 135] on font "Ícone de trocarte" at bounding box center [224, 128] width 77 height 12
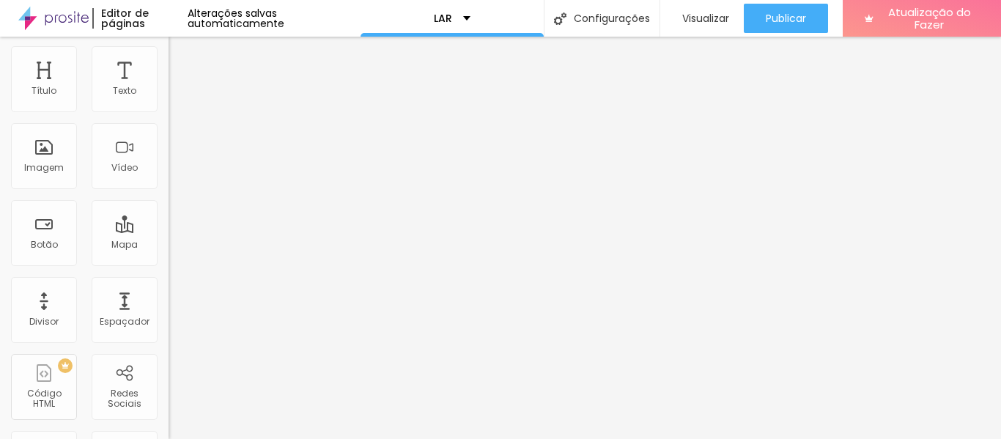
scroll to position [41, 0]
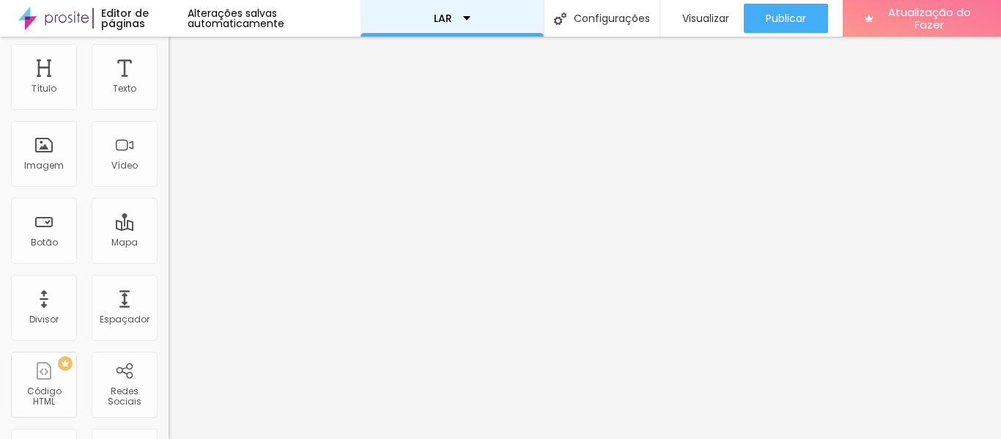
click at [440, 23] on div "LAR" at bounding box center [451, 18] width 183 height 37
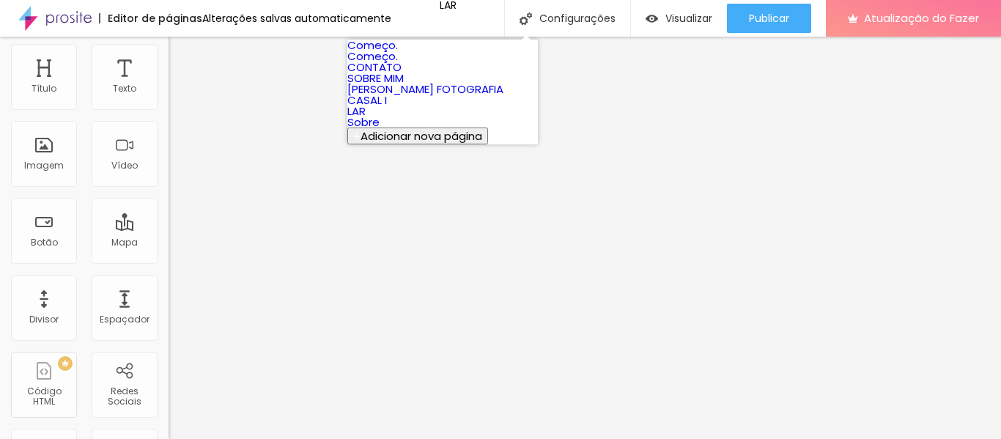
click at [467, 144] on font "Adicionar nova página" at bounding box center [421, 135] width 122 height 15
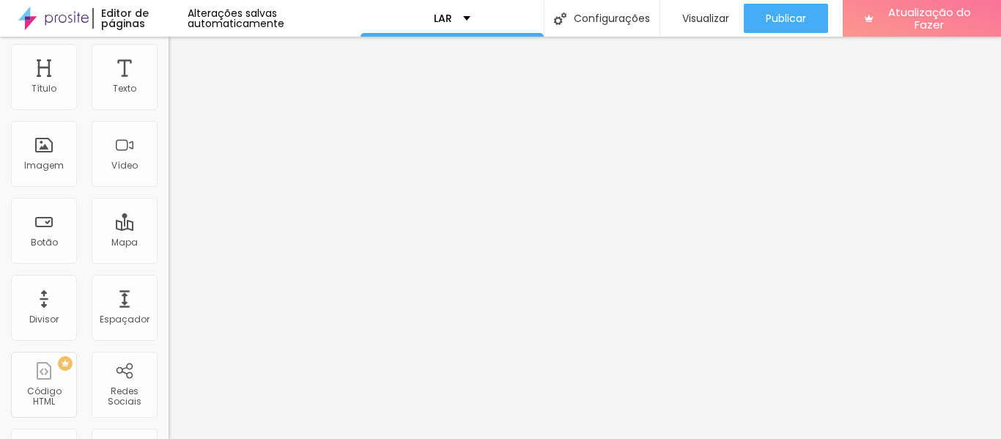
click at [434, 24] on div "LAR" at bounding box center [451, 18] width 183 height 37
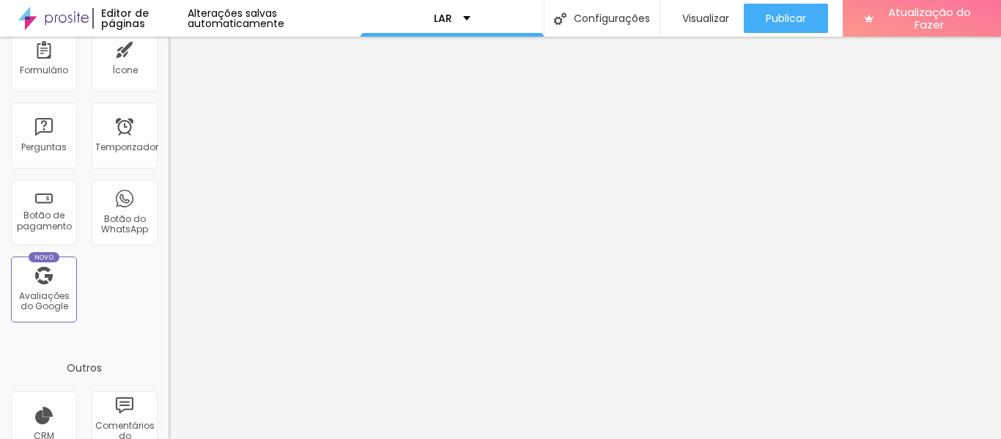
scroll to position [550, 0]
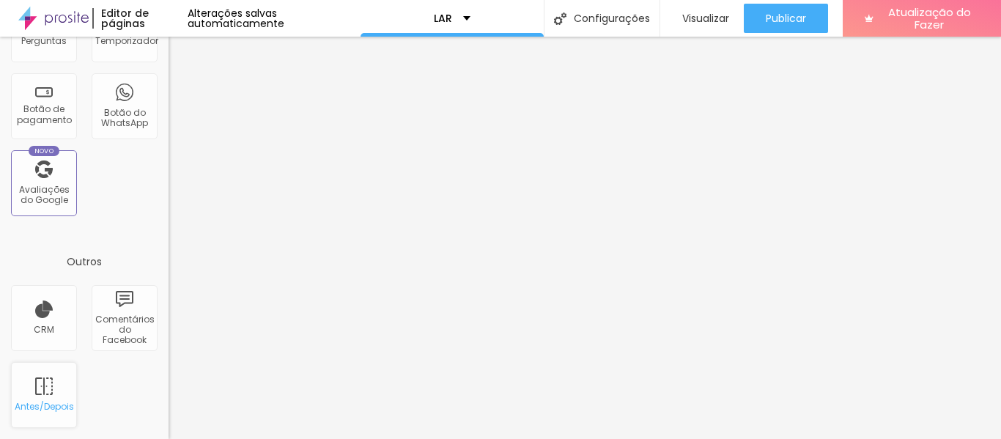
click at [34, 412] on font "Antes/Depois" at bounding box center [44, 406] width 59 height 12
click at [42, 400] on font "Antes/Depois" at bounding box center [44, 406] width 59 height 12
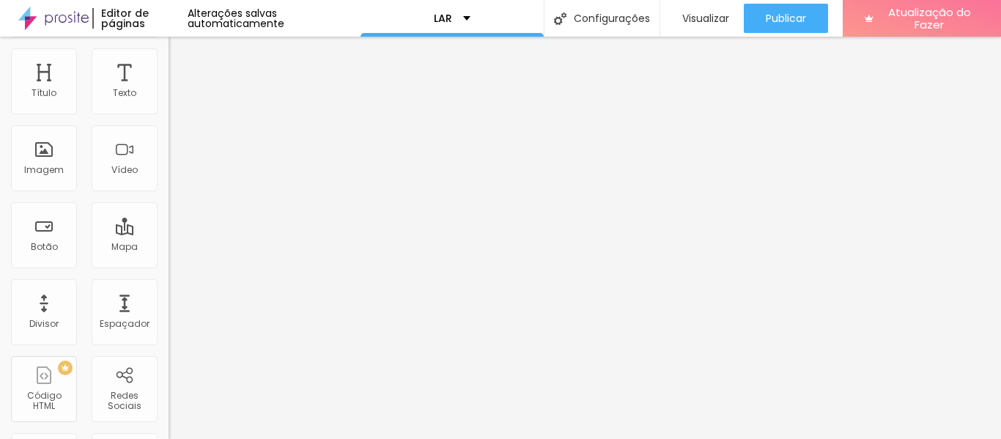
scroll to position [0, 0]
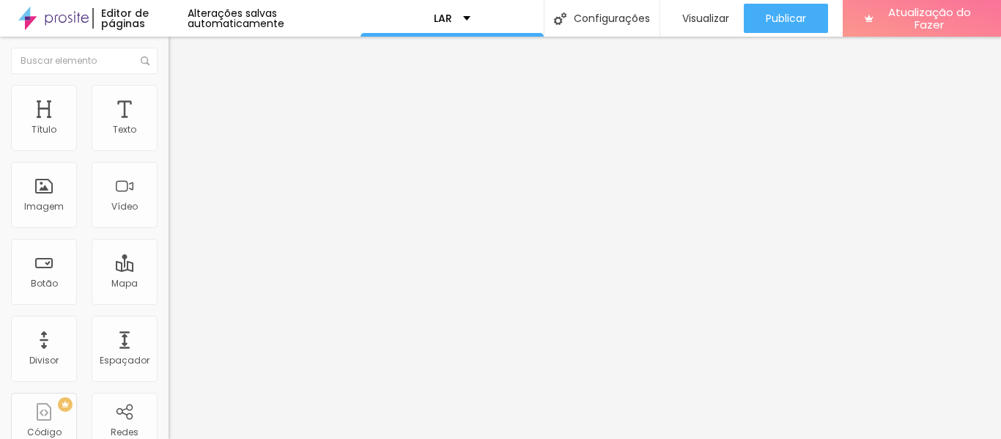
click at [179, 48] on img "button" at bounding box center [185, 54] width 12 height 12
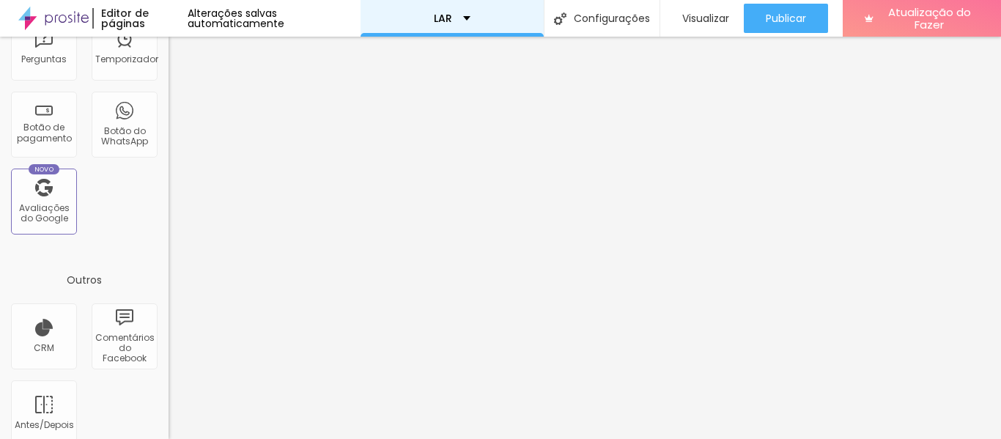
scroll to position [550, 0]
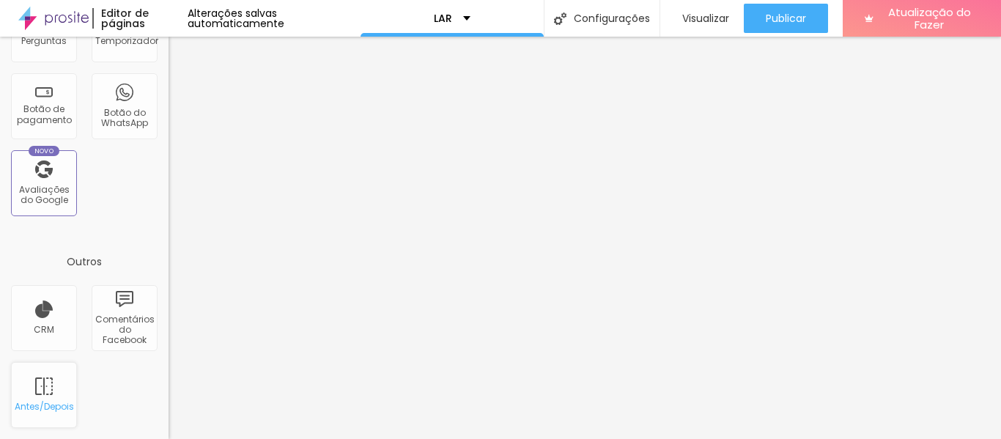
click at [59, 393] on div "Antes/Depois" at bounding box center [44, 395] width 66 height 66
click at [47, 311] on div "CRM" at bounding box center [44, 318] width 66 height 66
click at [53, 319] on div "CRM" at bounding box center [44, 318] width 66 height 66
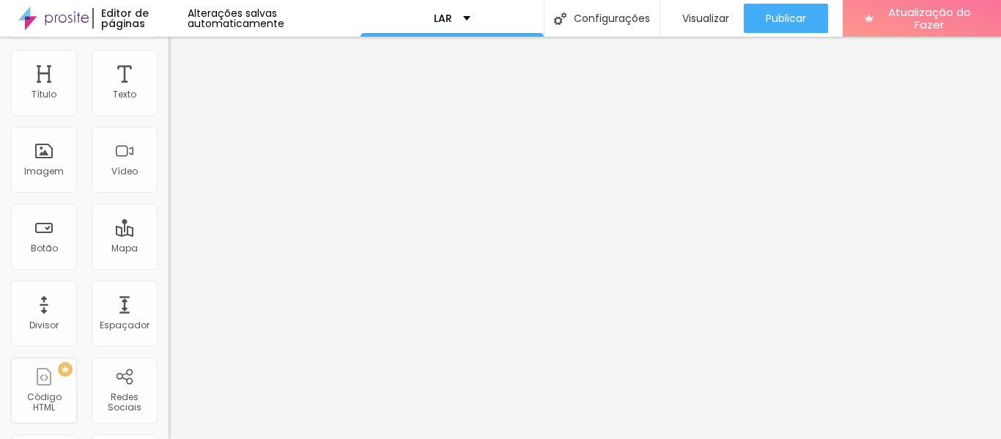
scroll to position [12, 0]
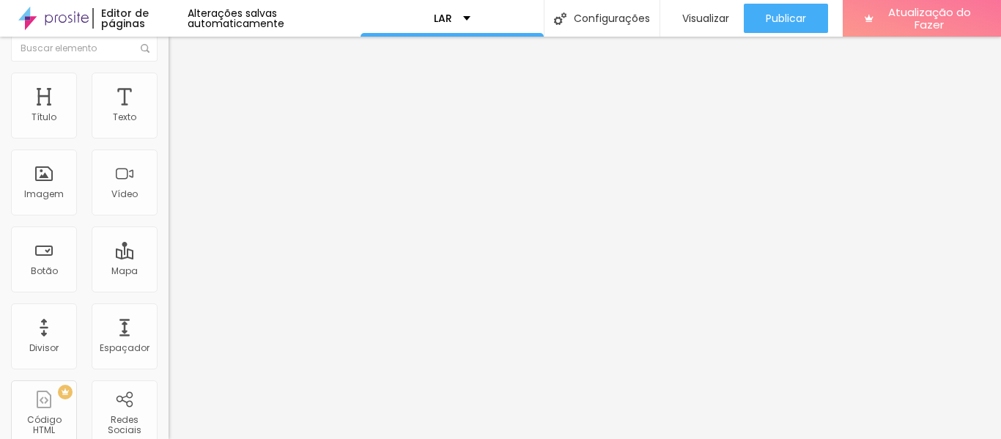
click at [123, 18] on font "Editor de páginas" at bounding box center [125, 18] width 48 height 25
click at [692, 17] on font "Visualizar" at bounding box center [705, 18] width 47 height 15
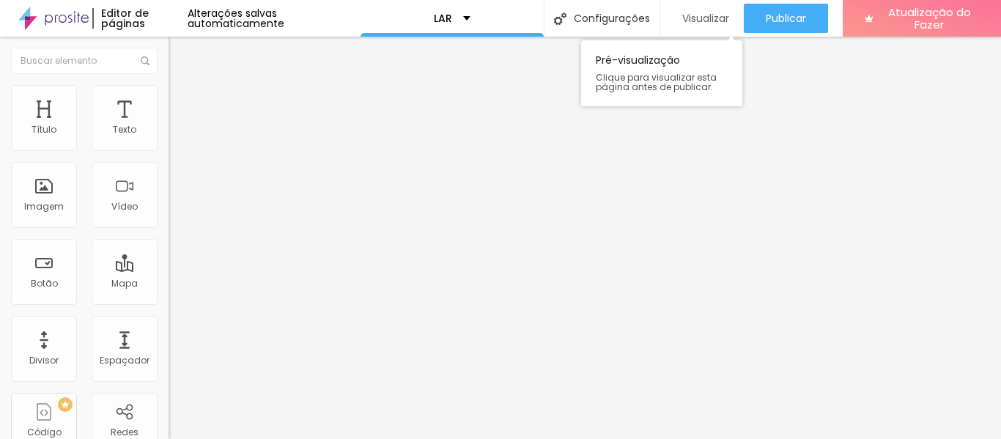
click at [710, 11] on font "Visualizar" at bounding box center [705, 18] width 47 height 15
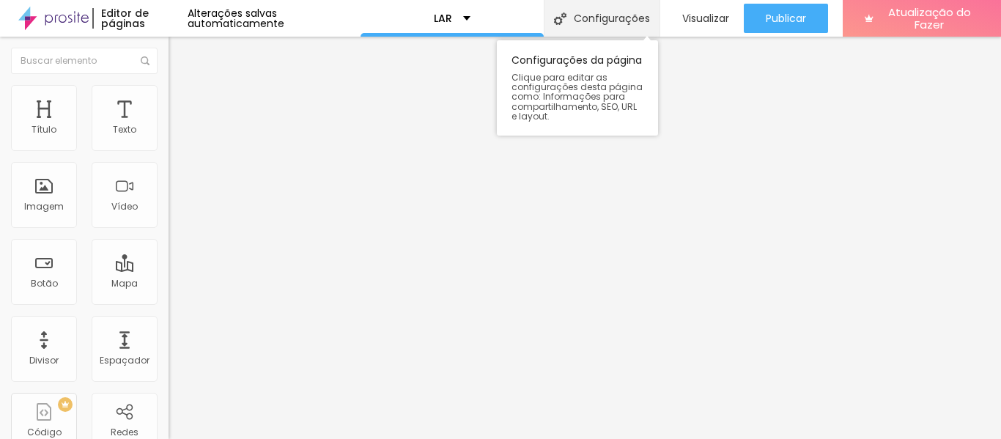
click at [621, 13] on font "Configurações" at bounding box center [612, 18] width 76 height 15
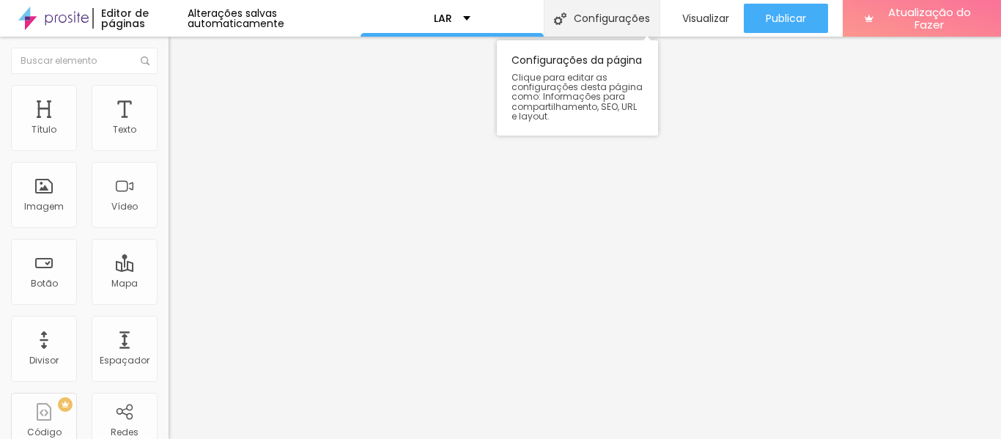
click at [604, 21] on font "Configurações" at bounding box center [612, 18] width 76 height 15
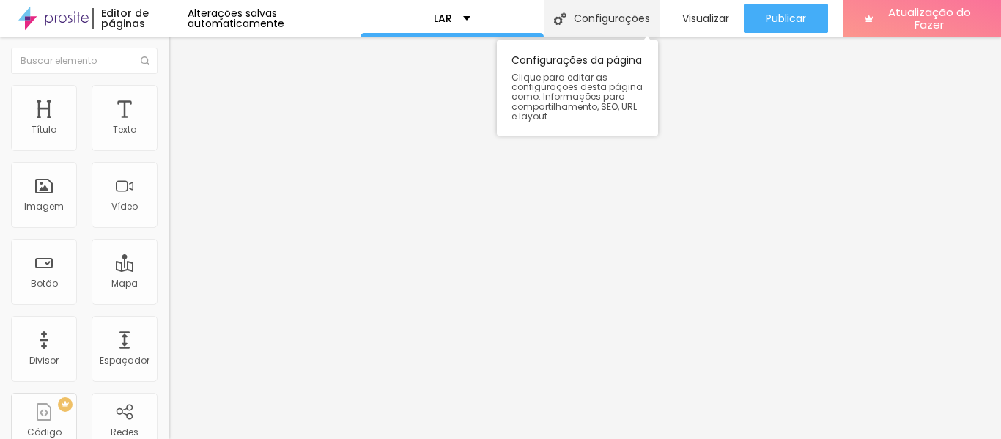
click at [585, 28] on div "Configurações" at bounding box center [602, 18] width 116 height 37
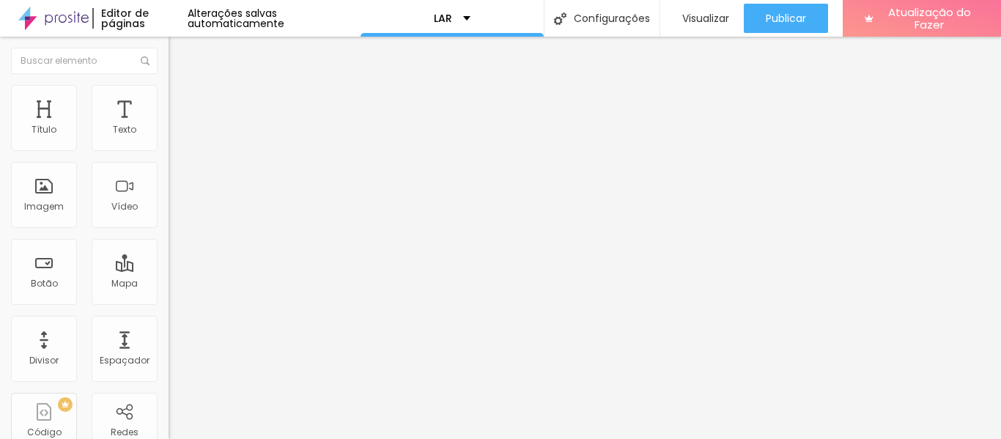
click at [660, 20] on button "Visualizar" at bounding box center [702, 18] width 84 height 29
click at [693, 25] on font "Visualizar" at bounding box center [705, 18] width 47 height 15
click at [56, 12] on img at bounding box center [53, 18] width 70 height 37
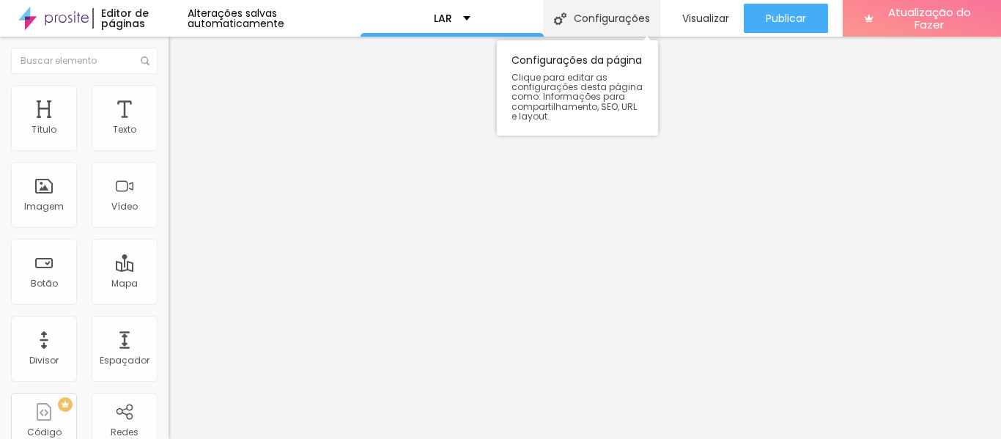
click at [566, 32] on div "Configurações" at bounding box center [602, 18] width 116 height 37
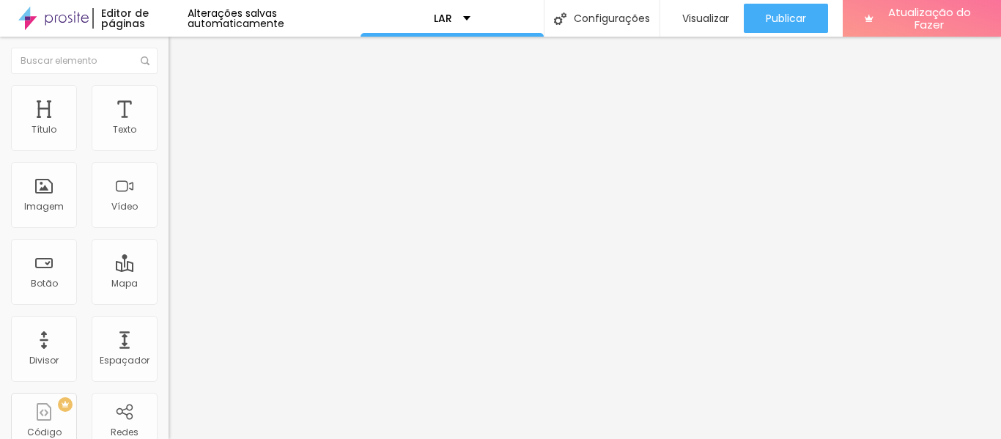
click at [456, 17] on div "LAR" at bounding box center [452, 18] width 37 height 10
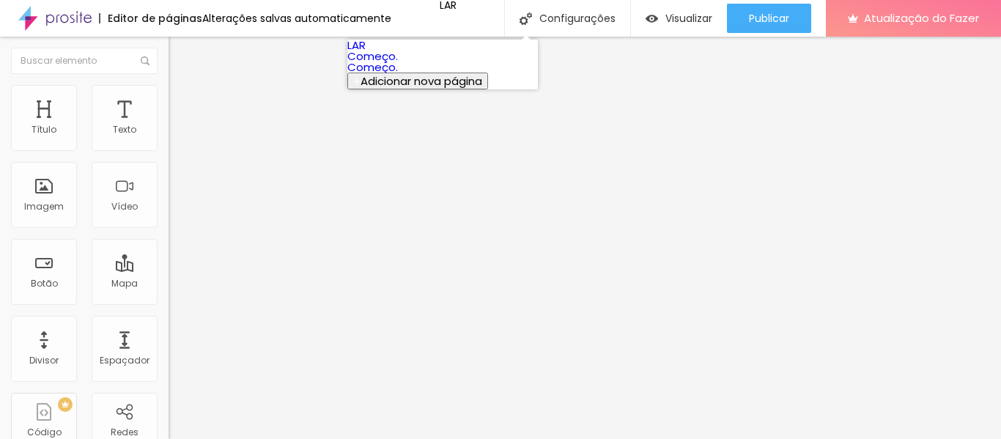
click at [398, 64] on link "Começo." at bounding box center [372, 55] width 51 height 15
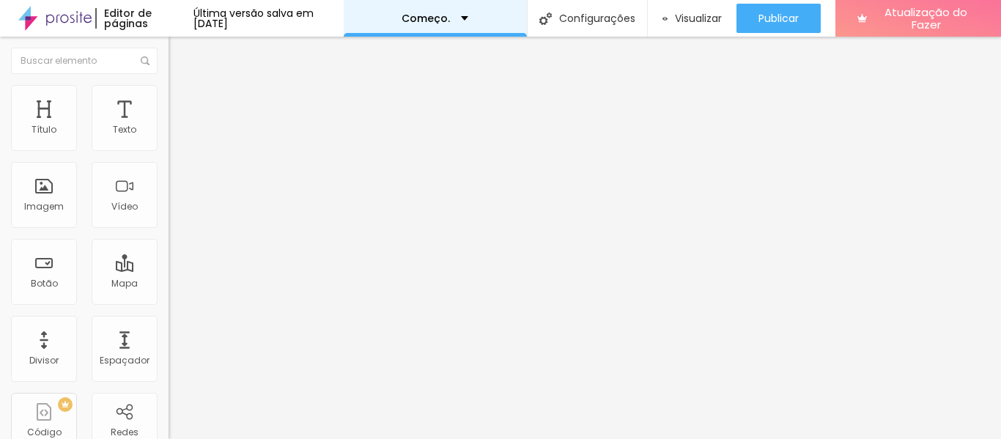
click at [459, 26] on div "Começo." at bounding box center [435, 18] width 183 height 37
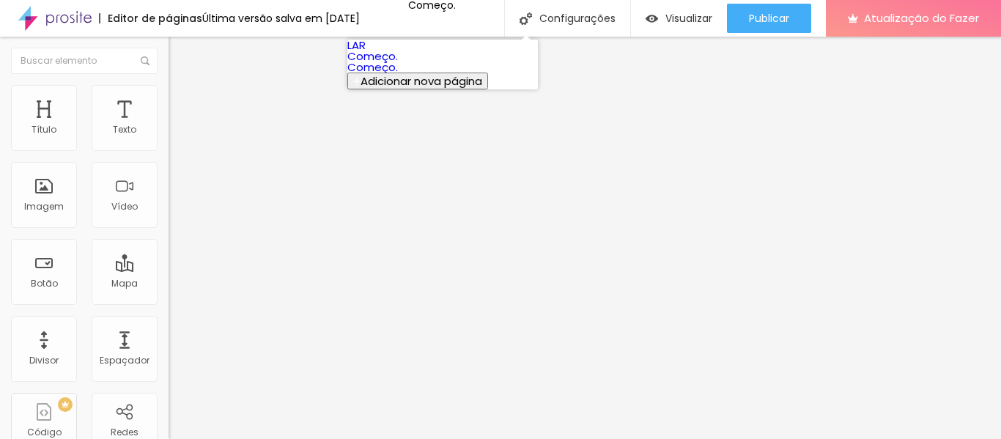
click at [398, 75] on link "Começo." at bounding box center [372, 66] width 51 height 15
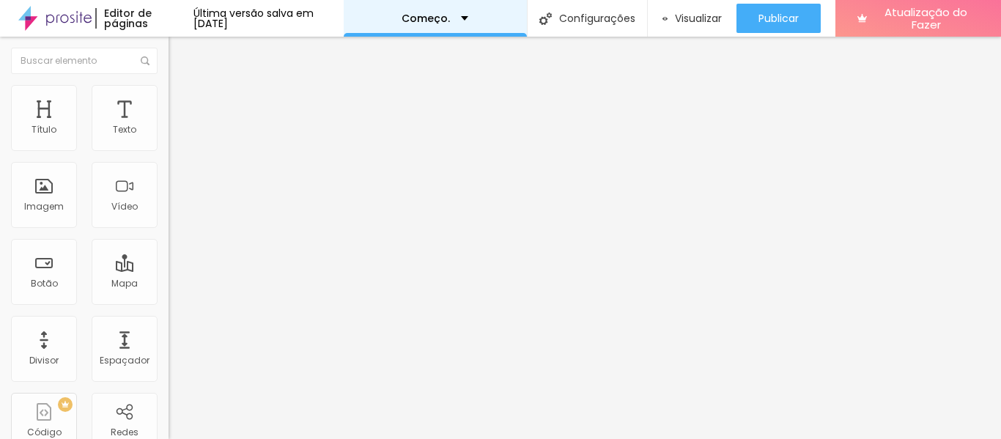
click at [436, 23] on div "Começo." at bounding box center [435, 18] width 183 height 37
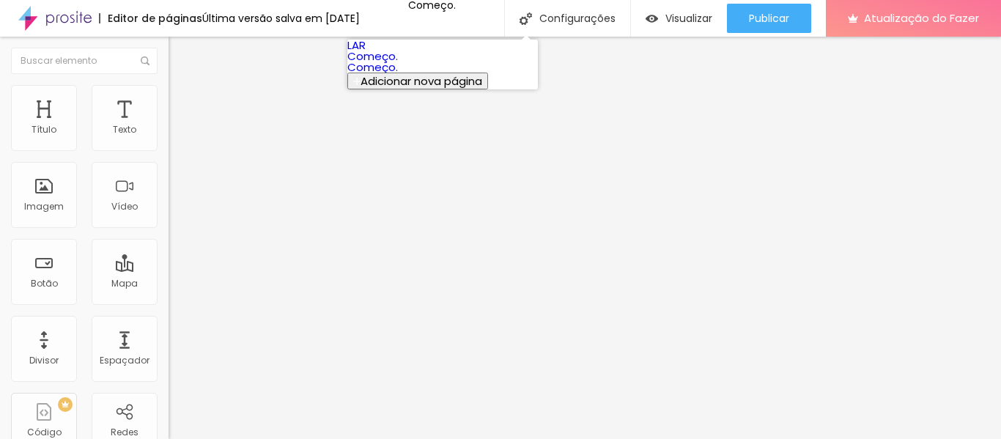
drag, startPoint x: 456, startPoint y: 117, endPoint x: 445, endPoint y: 116, distance: 11.0
click at [398, 75] on link "Começo." at bounding box center [372, 66] width 51 height 15
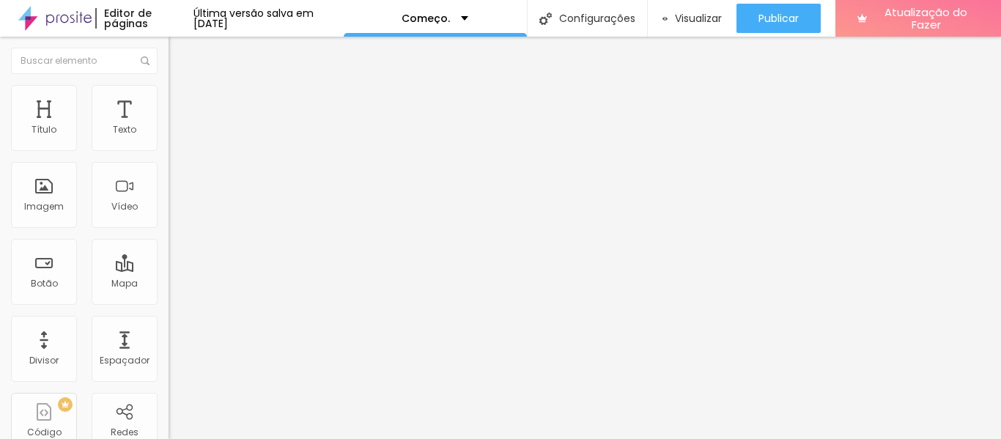
click at [577, 22] on font "Configurações" at bounding box center [597, 18] width 76 height 15
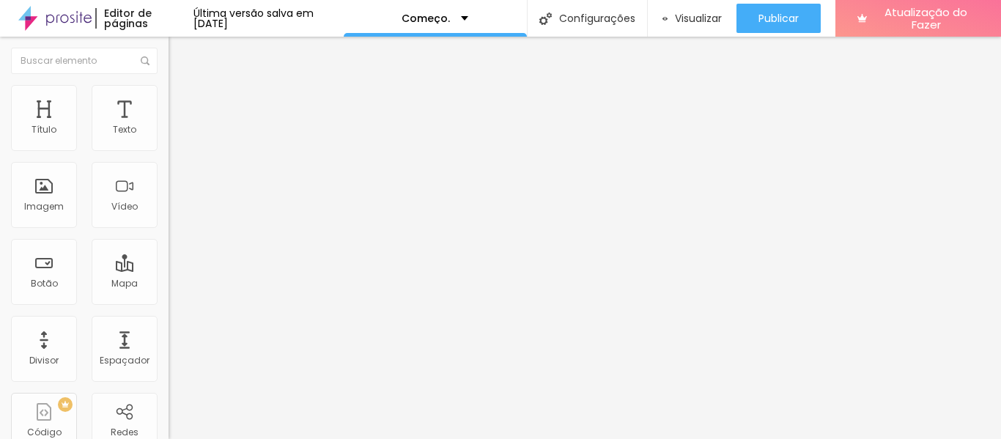
click at [313, 24] on div "Editor de páginas Última versão salva em [DATE]" at bounding box center [172, 18] width 344 height 37
click at [399, 16] on div "Começo." at bounding box center [435, 18] width 183 height 37
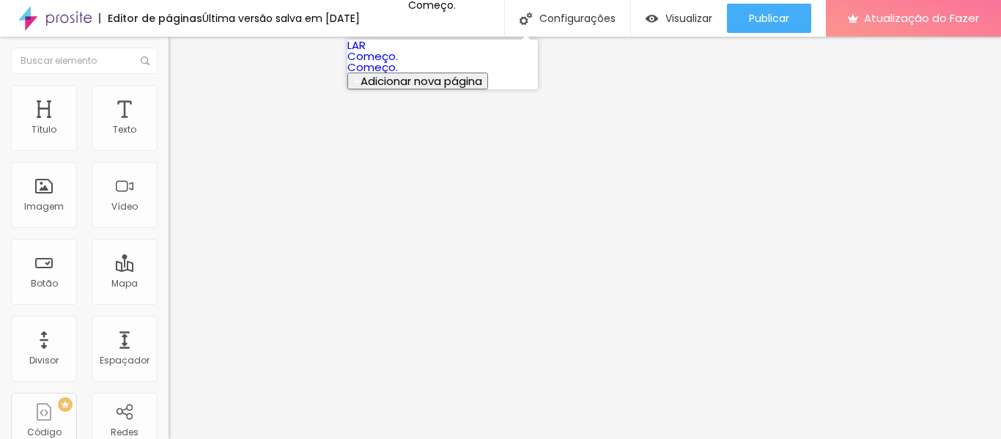
click at [366, 53] on link "LAR" at bounding box center [356, 44] width 18 height 15
